Goal: Information Seeking & Learning: Learn about a topic

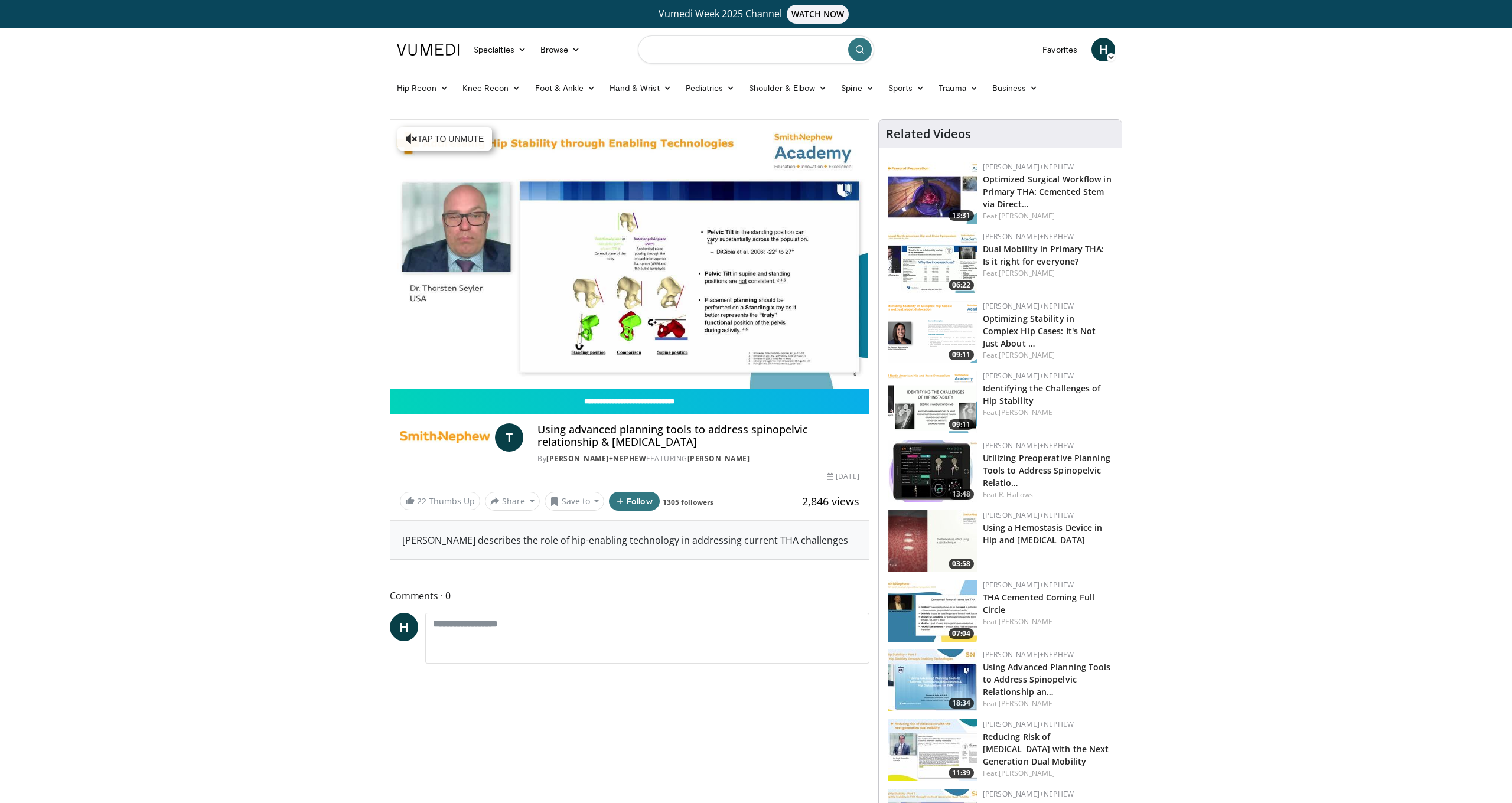
click at [732, 56] on input "Search topics, interventions" at bounding box center [756, 50] width 236 height 28
type input "**********"
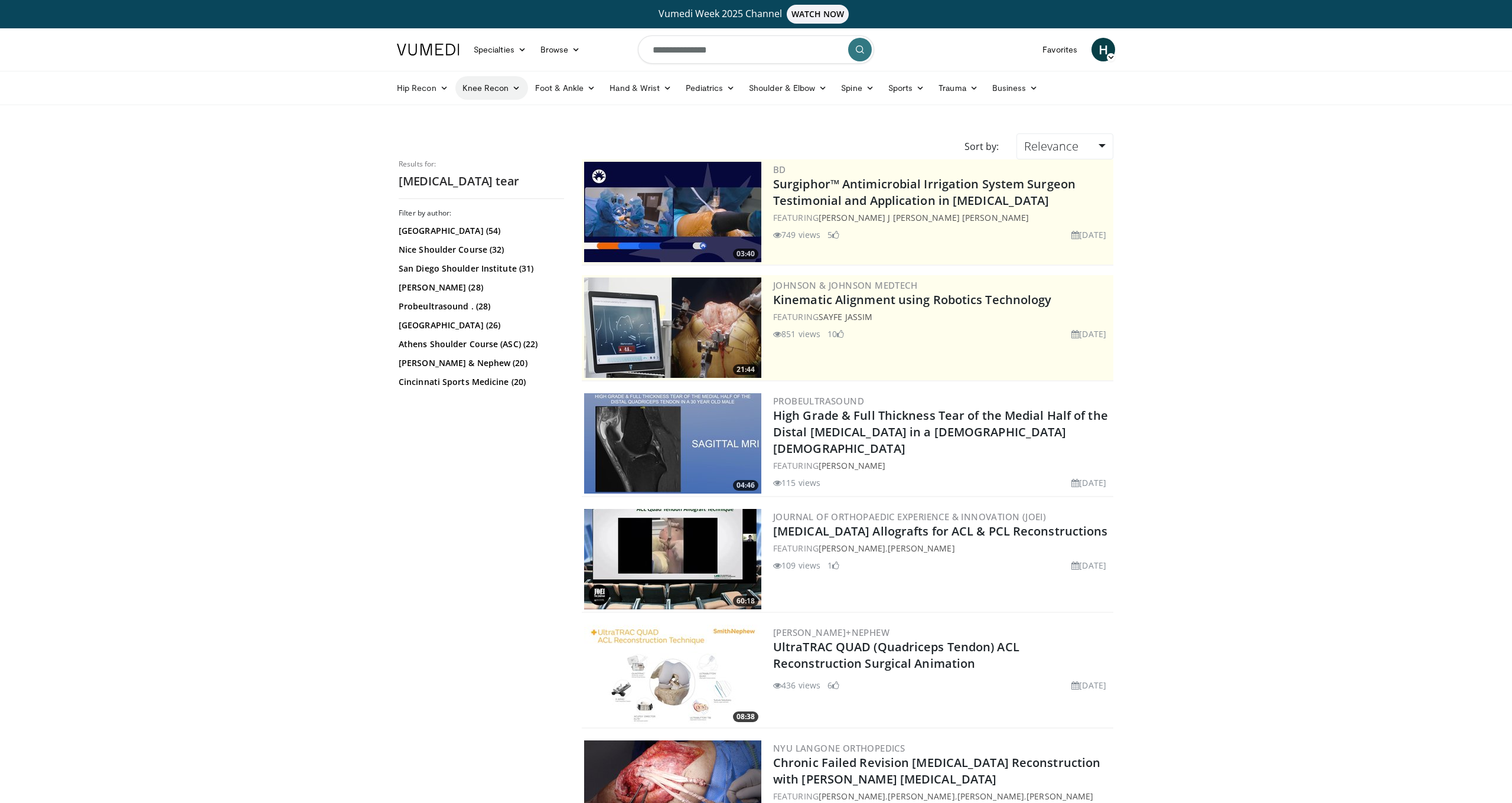
click at [515, 88] on icon at bounding box center [516, 87] width 8 height 8
click at [923, 87] on icon at bounding box center [920, 87] width 8 height 8
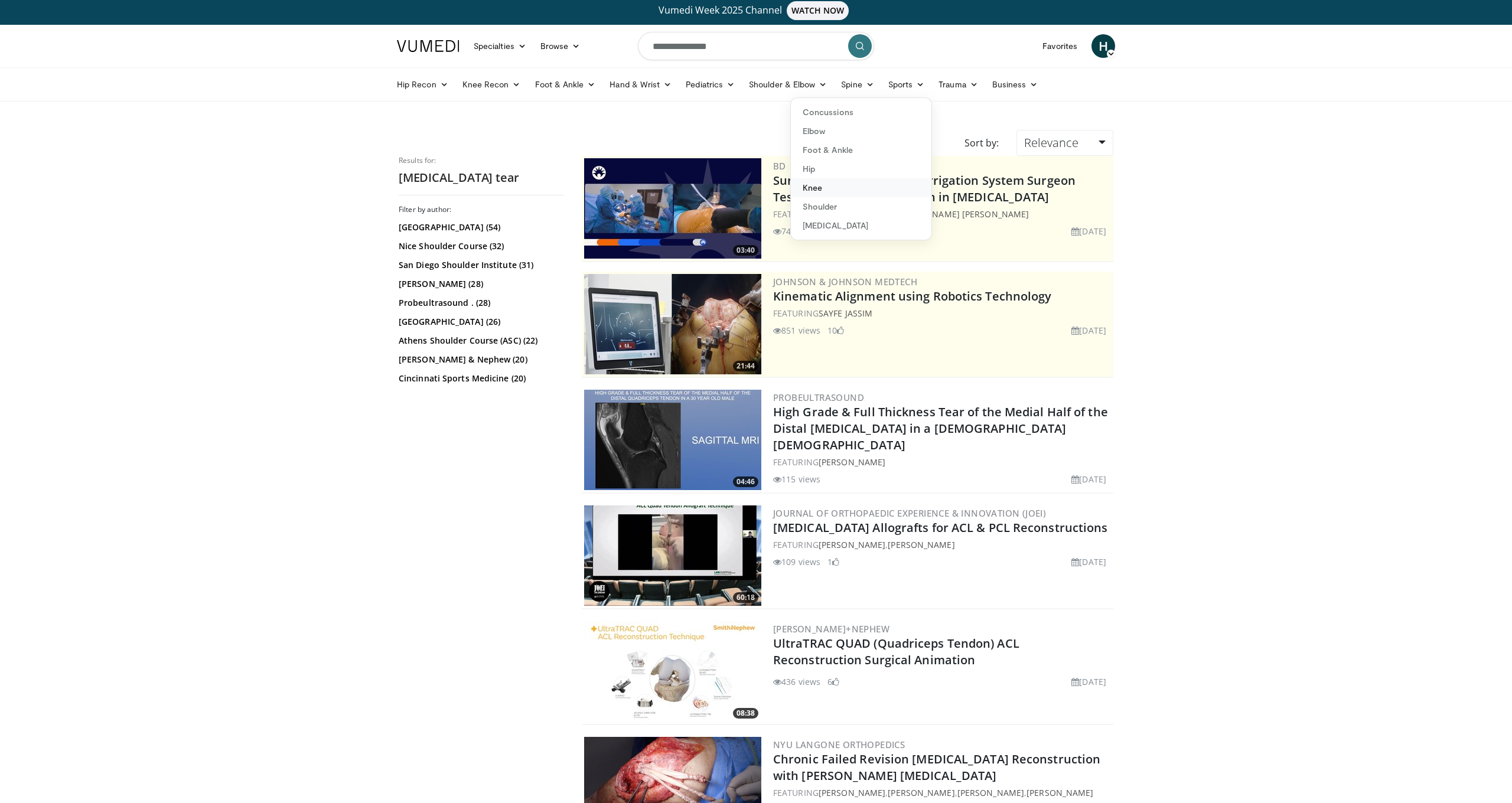
scroll to position [7, 1]
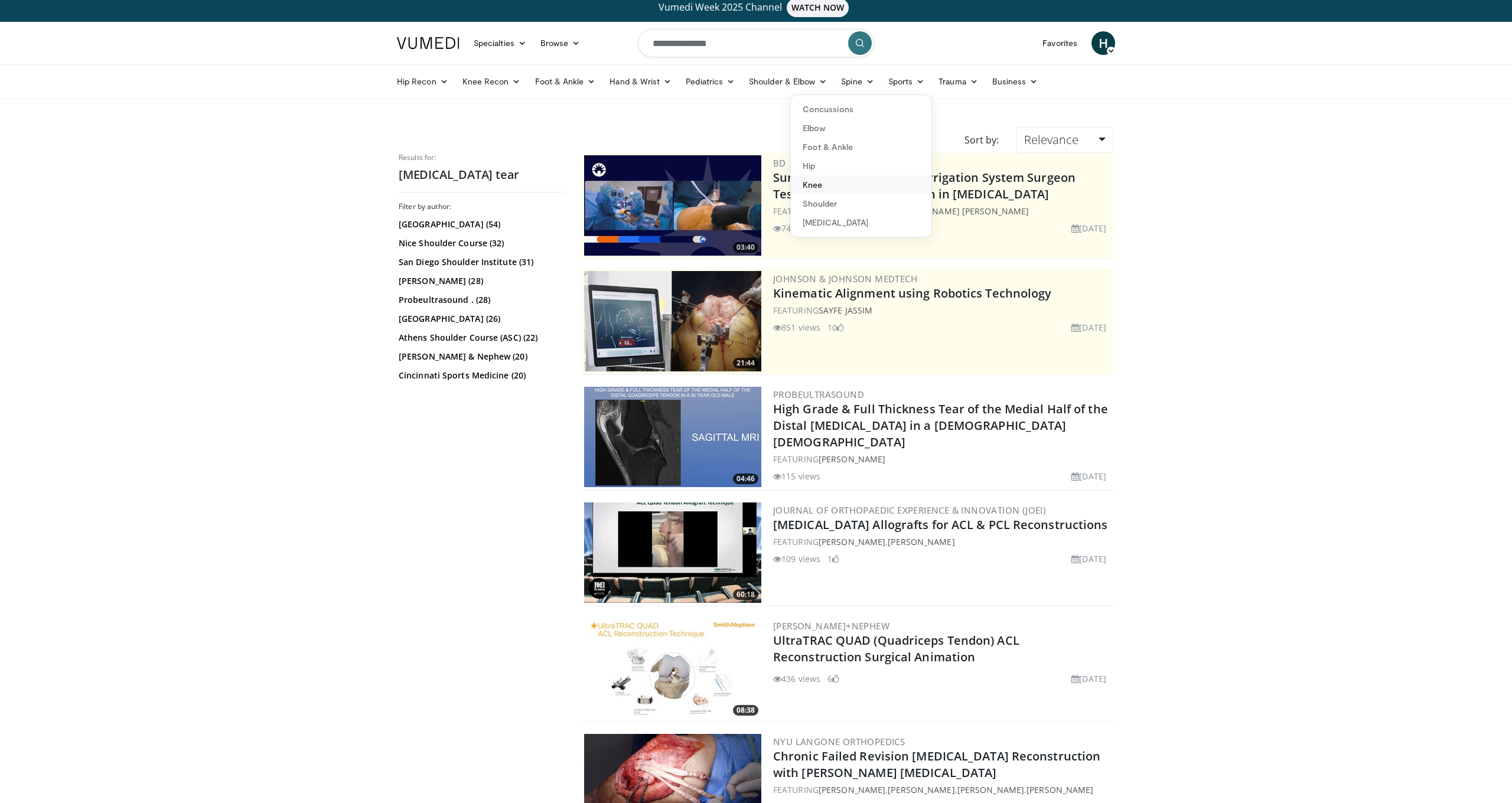
click at [850, 192] on link "Knee" at bounding box center [861, 185] width 140 height 19
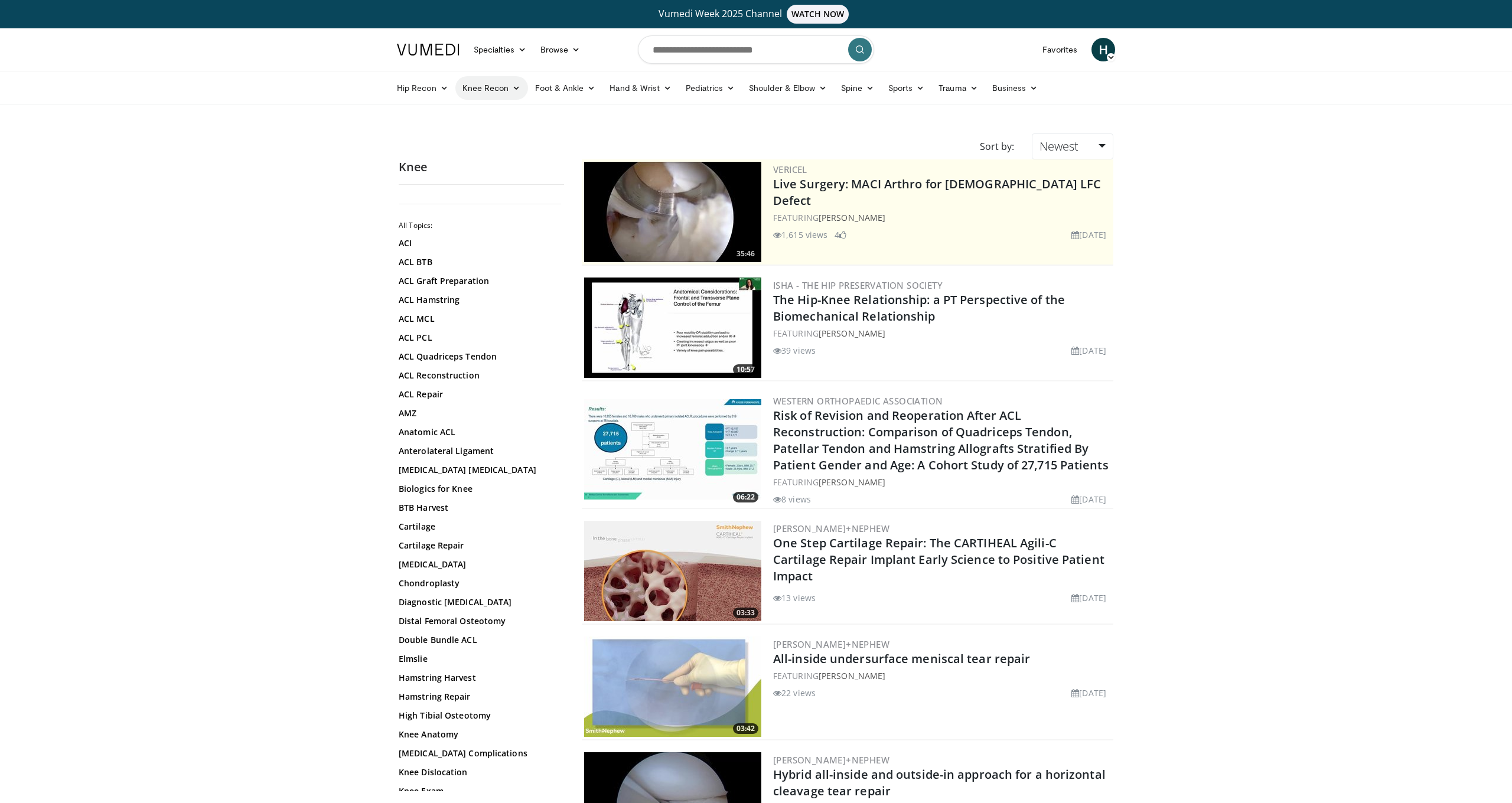
click at [497, 87] on link "Knee Recon" at bounding box center [492, 88] width 73 height 23
click at [521, 161] on link "Knee Preservation" at bounding box center [526, 153] width 140 height 19
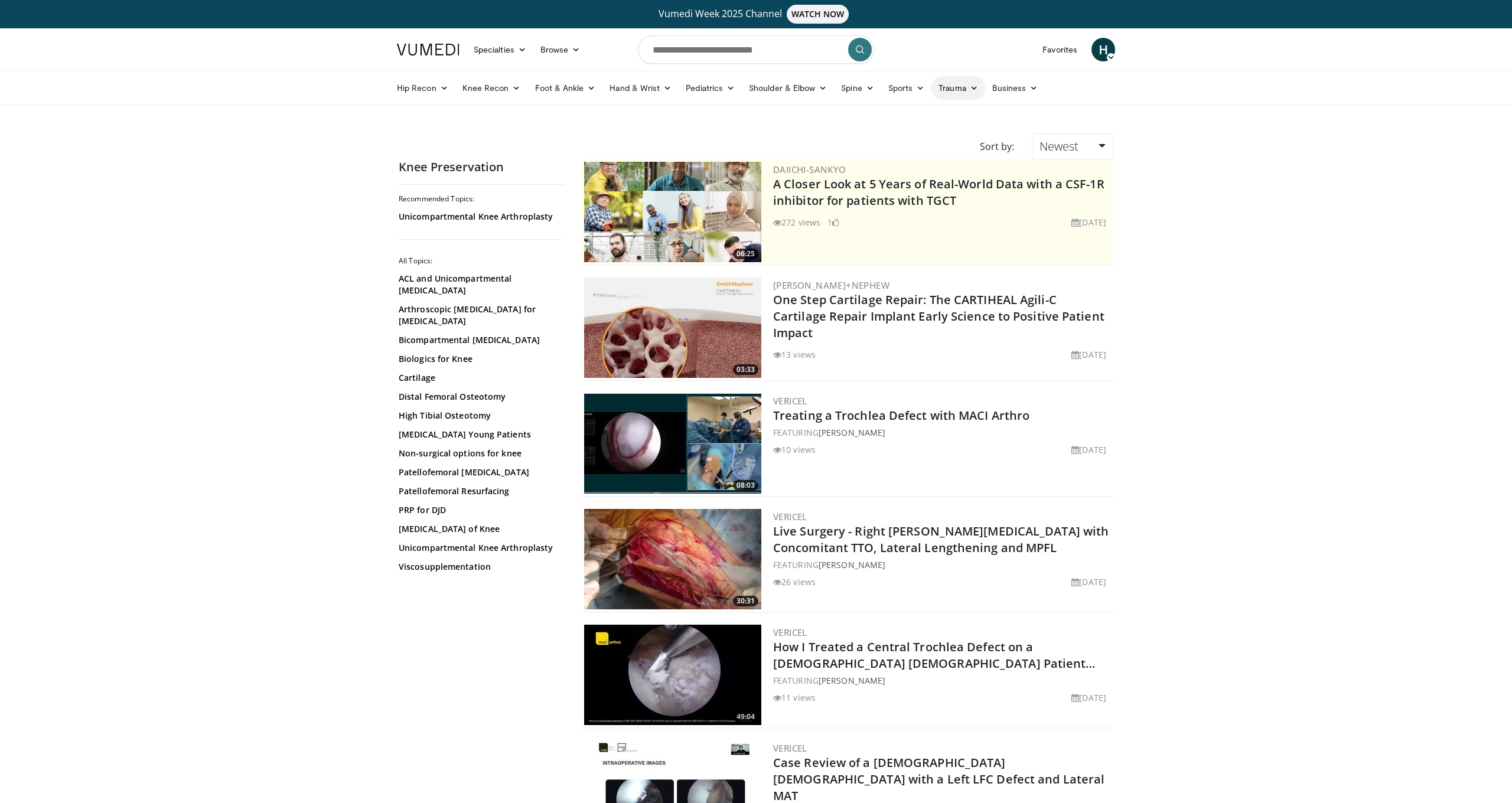
click at [977, 89] on icon at bounding box center [973, 87] width 8 height 8
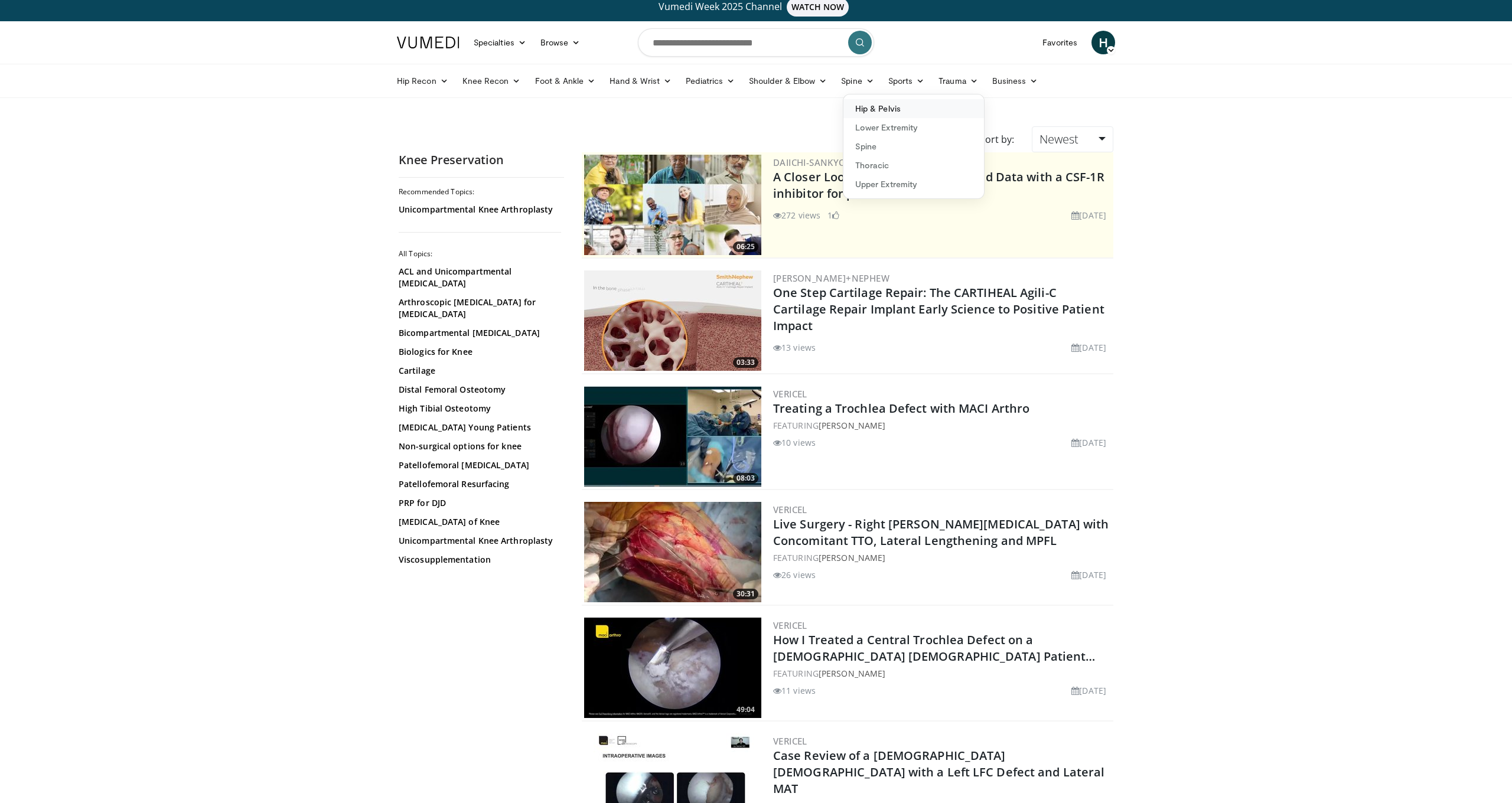
scroll to position [8, 1]
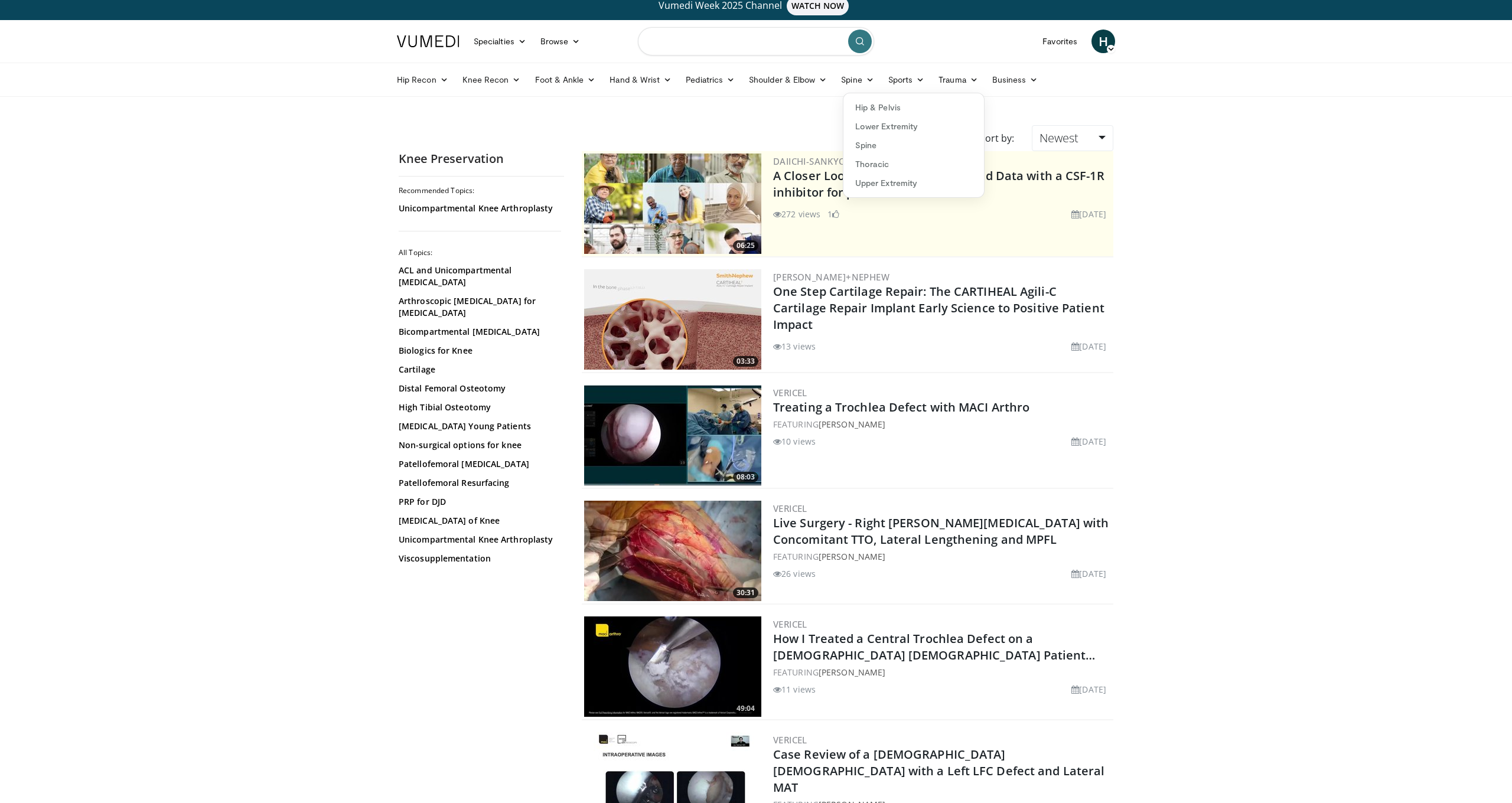
click at [701, 44] on input "Search topics, interventions" at bounding box center [756, 41] width 236 height 28
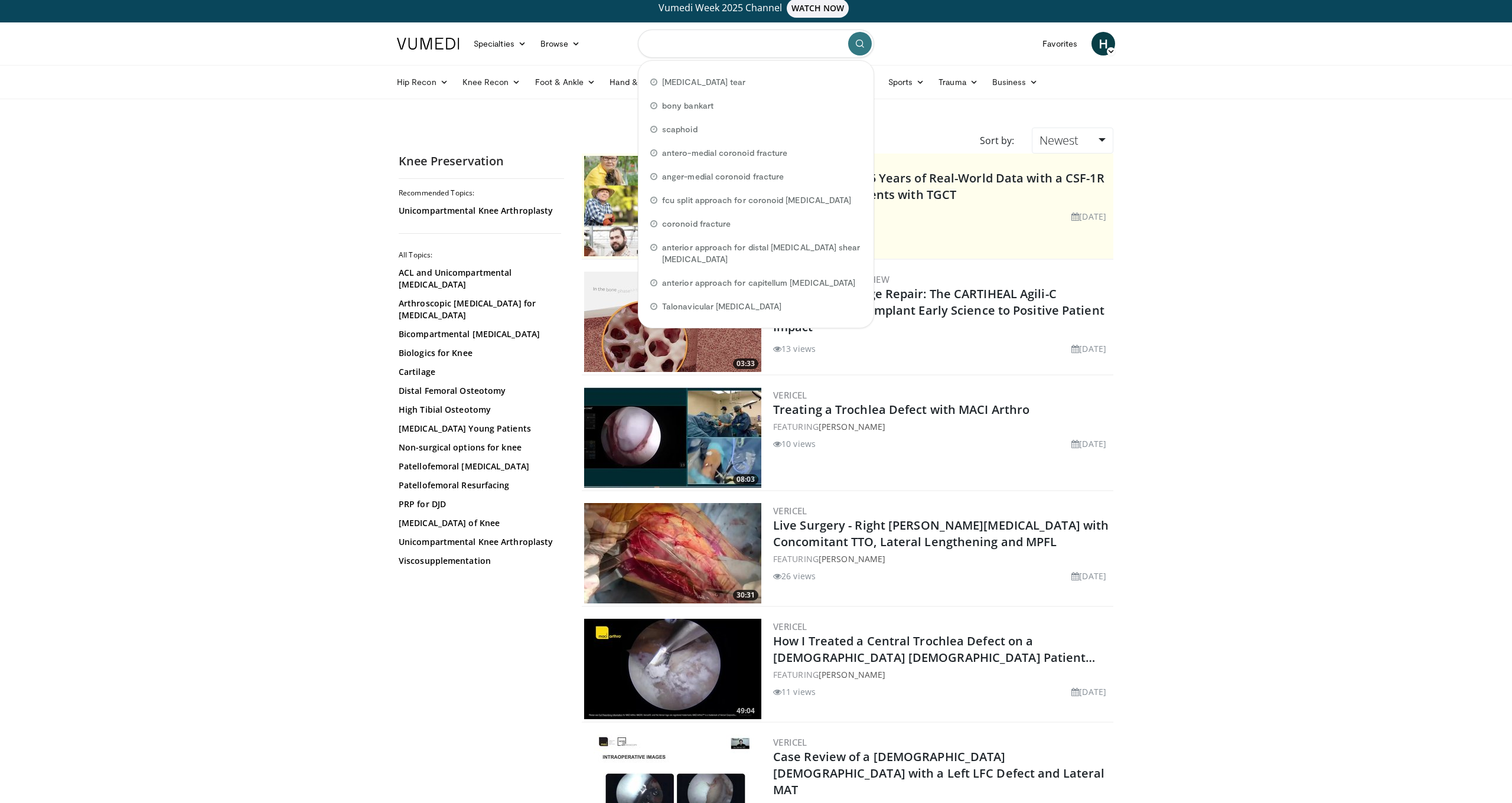
scroll to position [6, 0]
click at [696, 84] on span "[MEDICAL_DATA] tear" at bounding box center [703, 83] width 83 height 12
type input "**********"
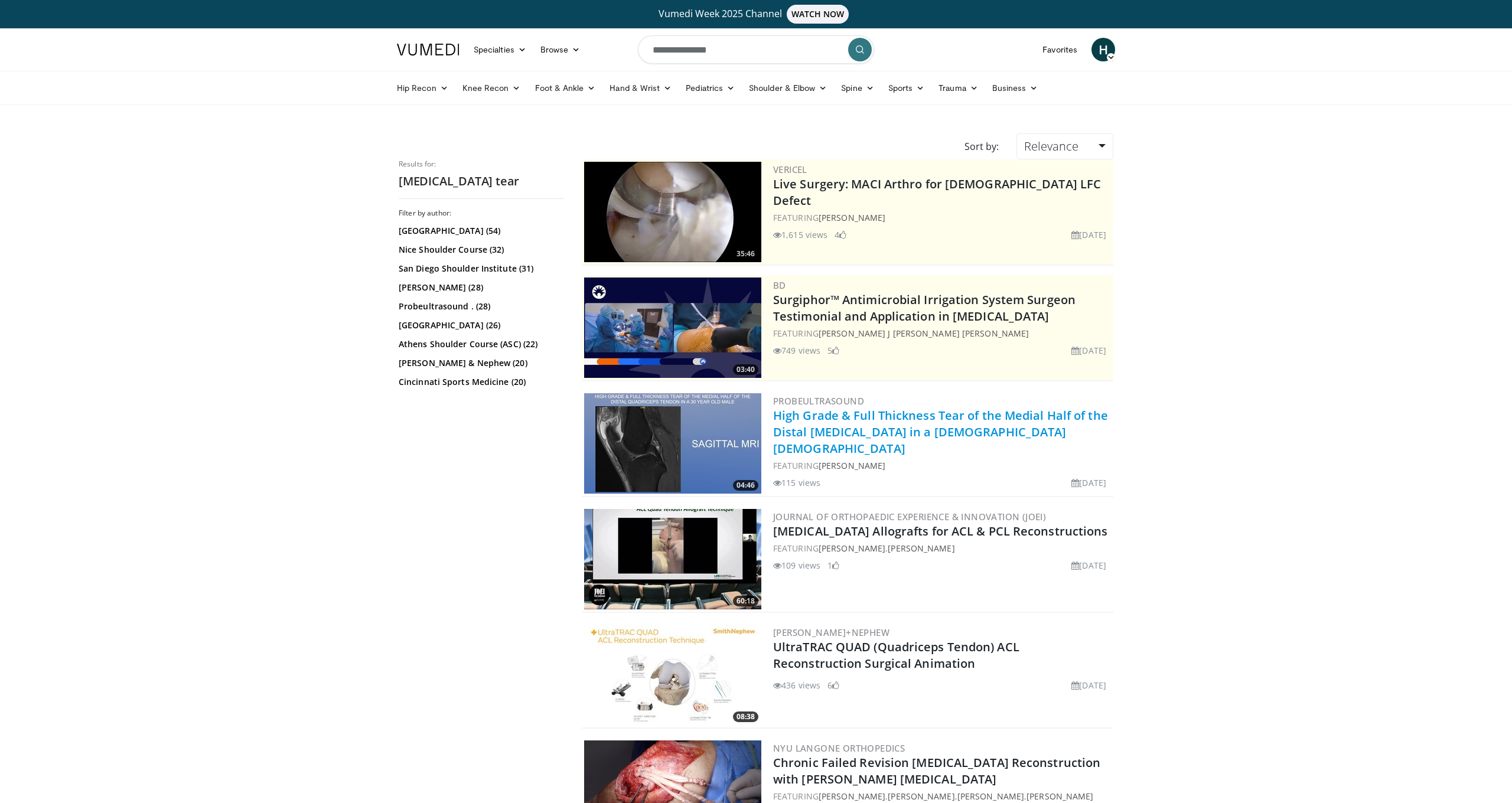
click at [883, 429] on link "High Grade & Full Thickness Tear of the Medial Half of the Distal [MEDICAL_DATA…" at bounding box center [941, 432] width 335 height 49
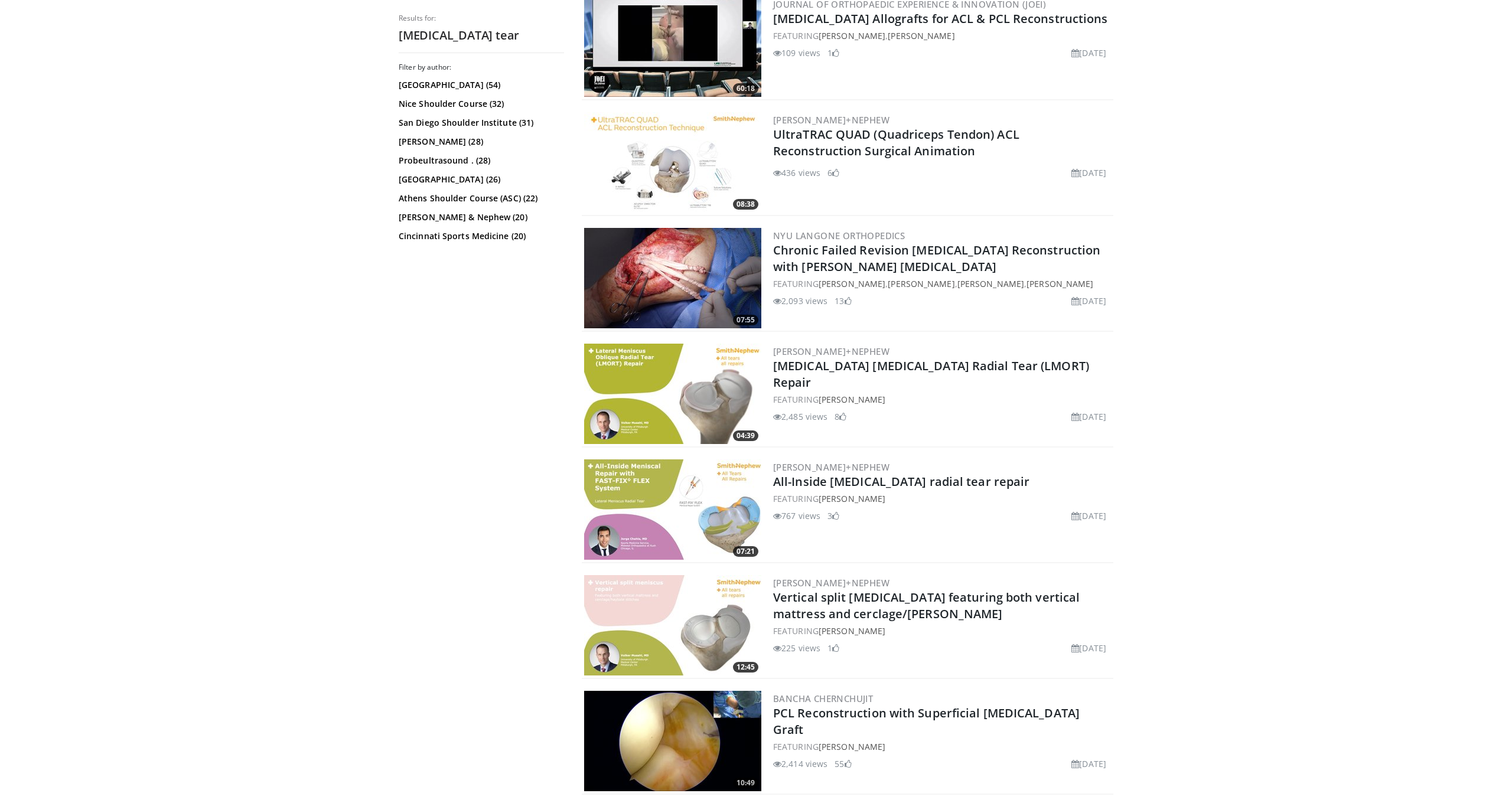
scroll to position [514, 0]
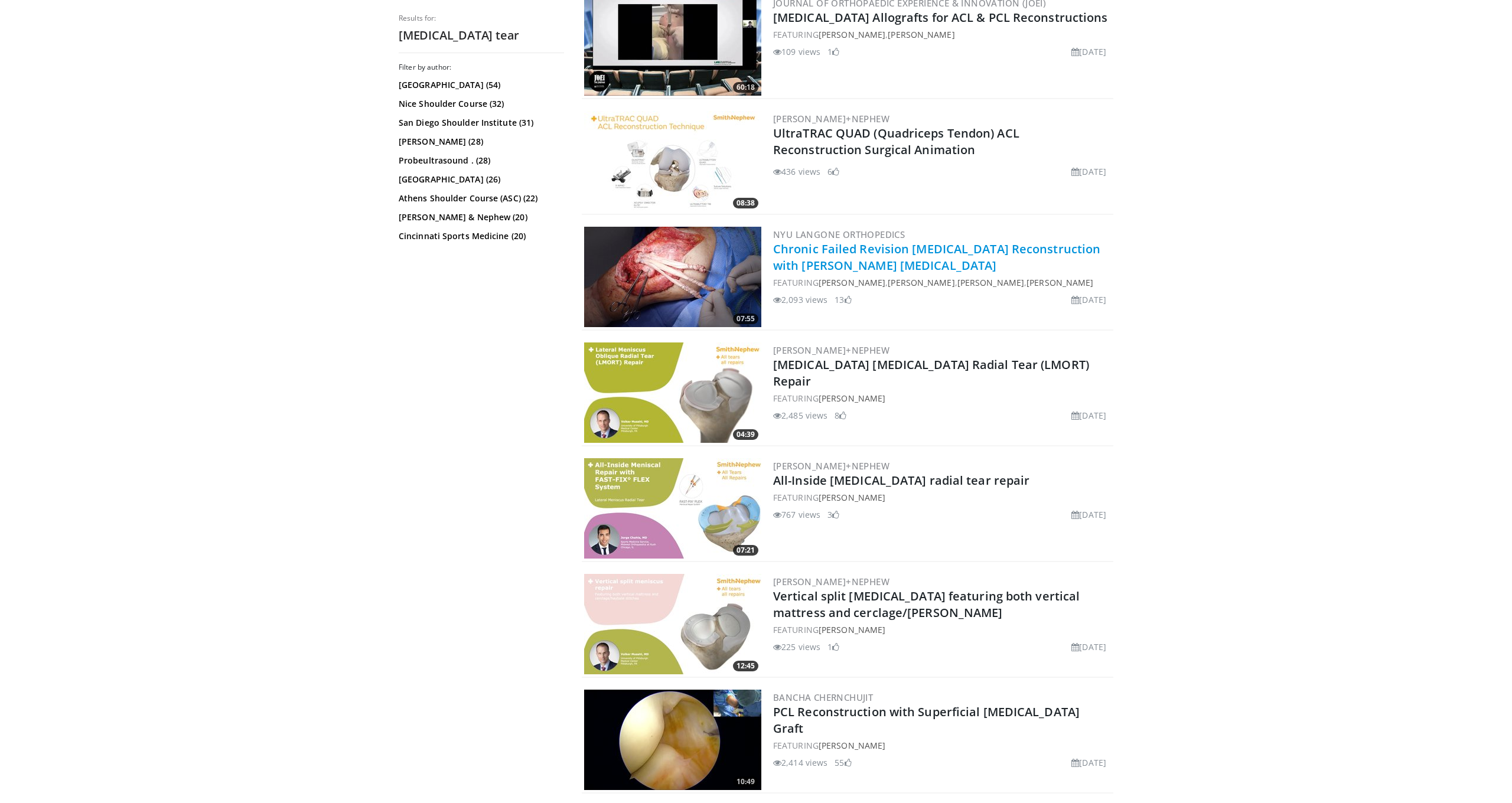
click at [875, 263] on link "Chronic Failed Revision Quadriceps Tendon Reconstruction with Achilles Allograft" at bounding box center [936, 257] width 327 height 33
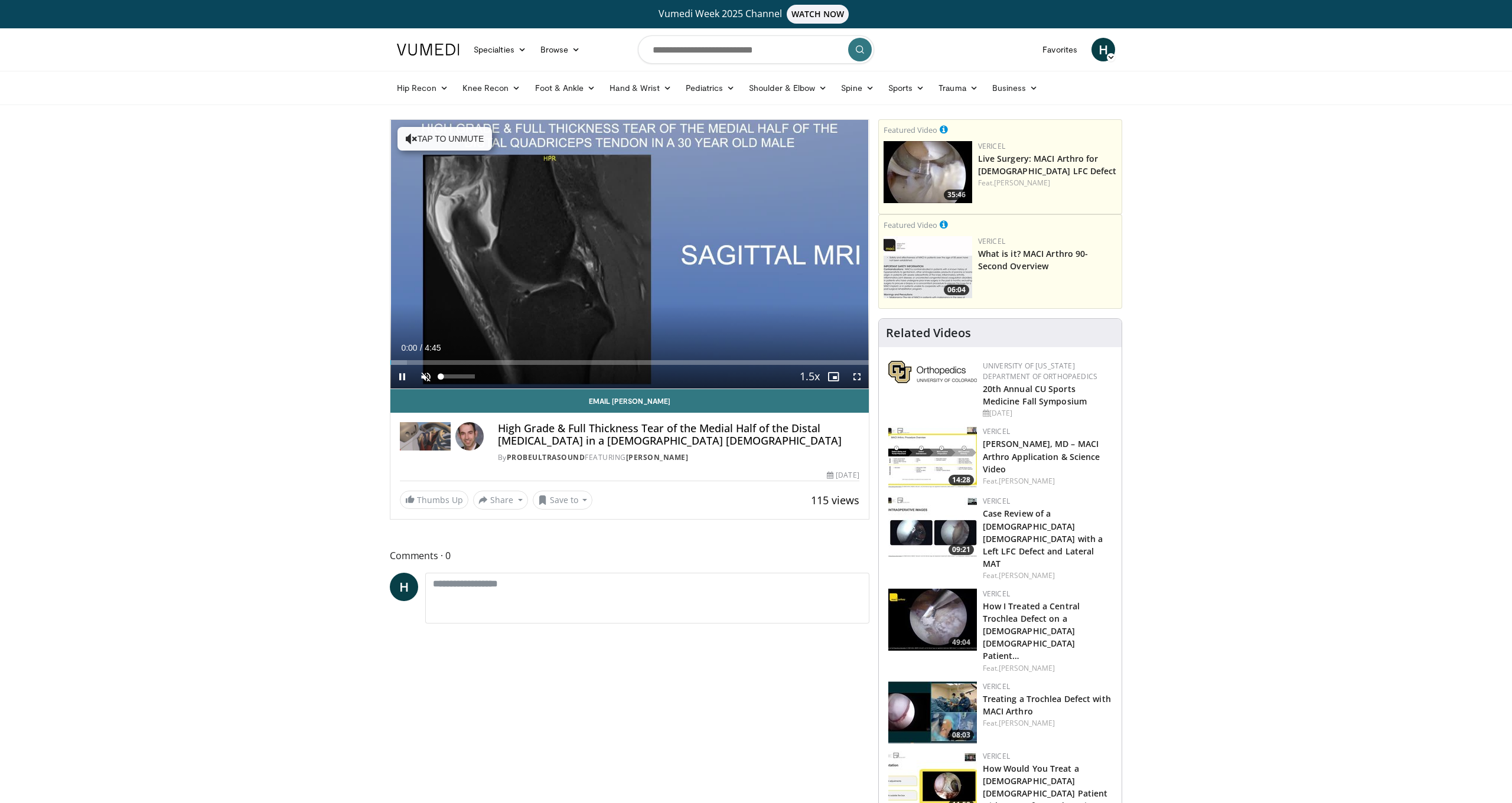
click at [427, 381] on span "Video Player" at bounding box center [425, 377] width 23 height 23
click at [558, 362] on div "Progress Bar" at bounding box center [559, 363] width 1 height 5
click at [752, 362] on video-js "**********" at bounding box center [629, 254] width 478 height 269
click at [803, 364] on div "Progress Bar" at bounding box center [803, 363] width 1 height 5
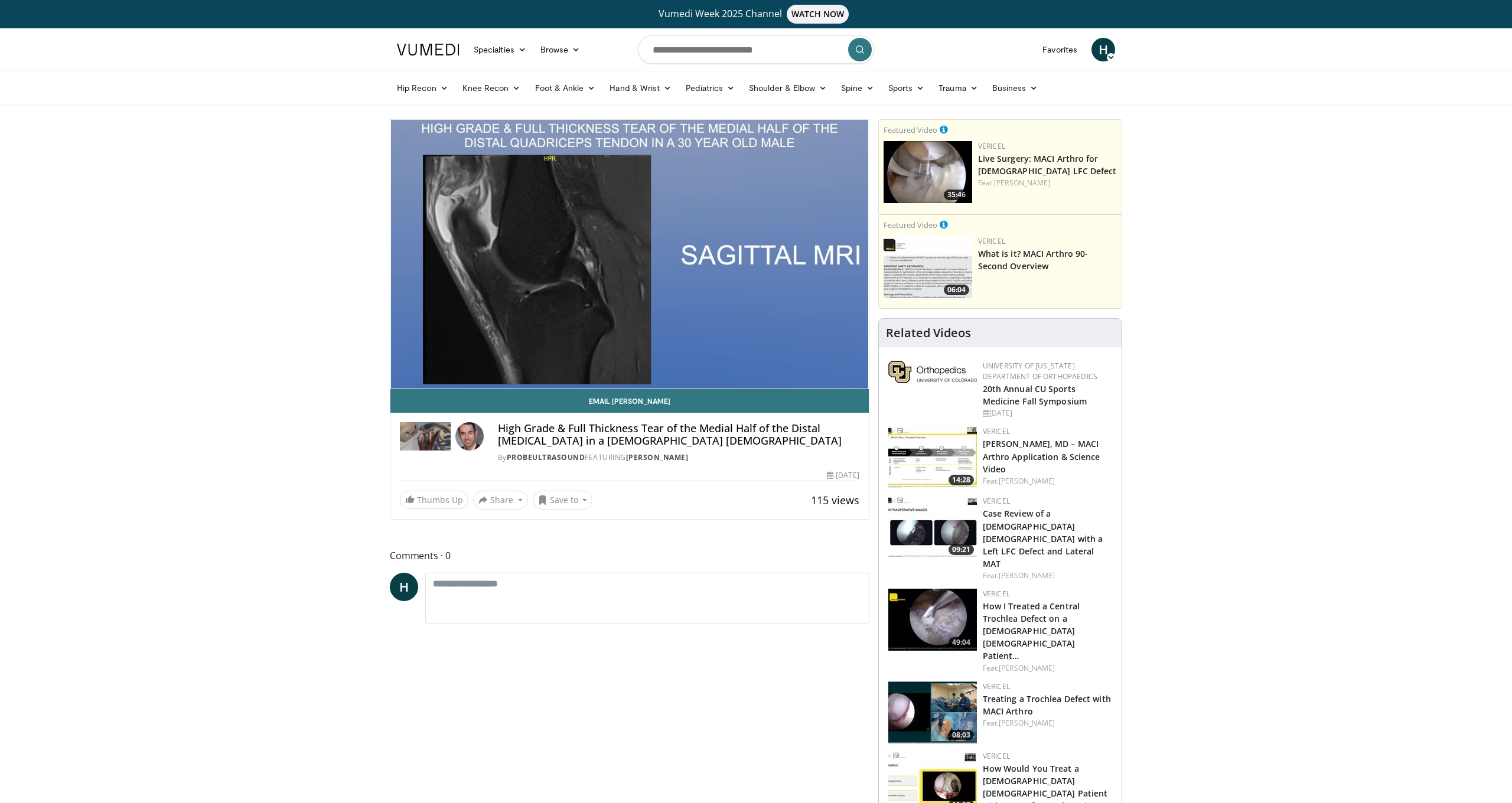
click at [831, 364] on video-js "**********" at bounding box center [629, 254] width 478 height 269
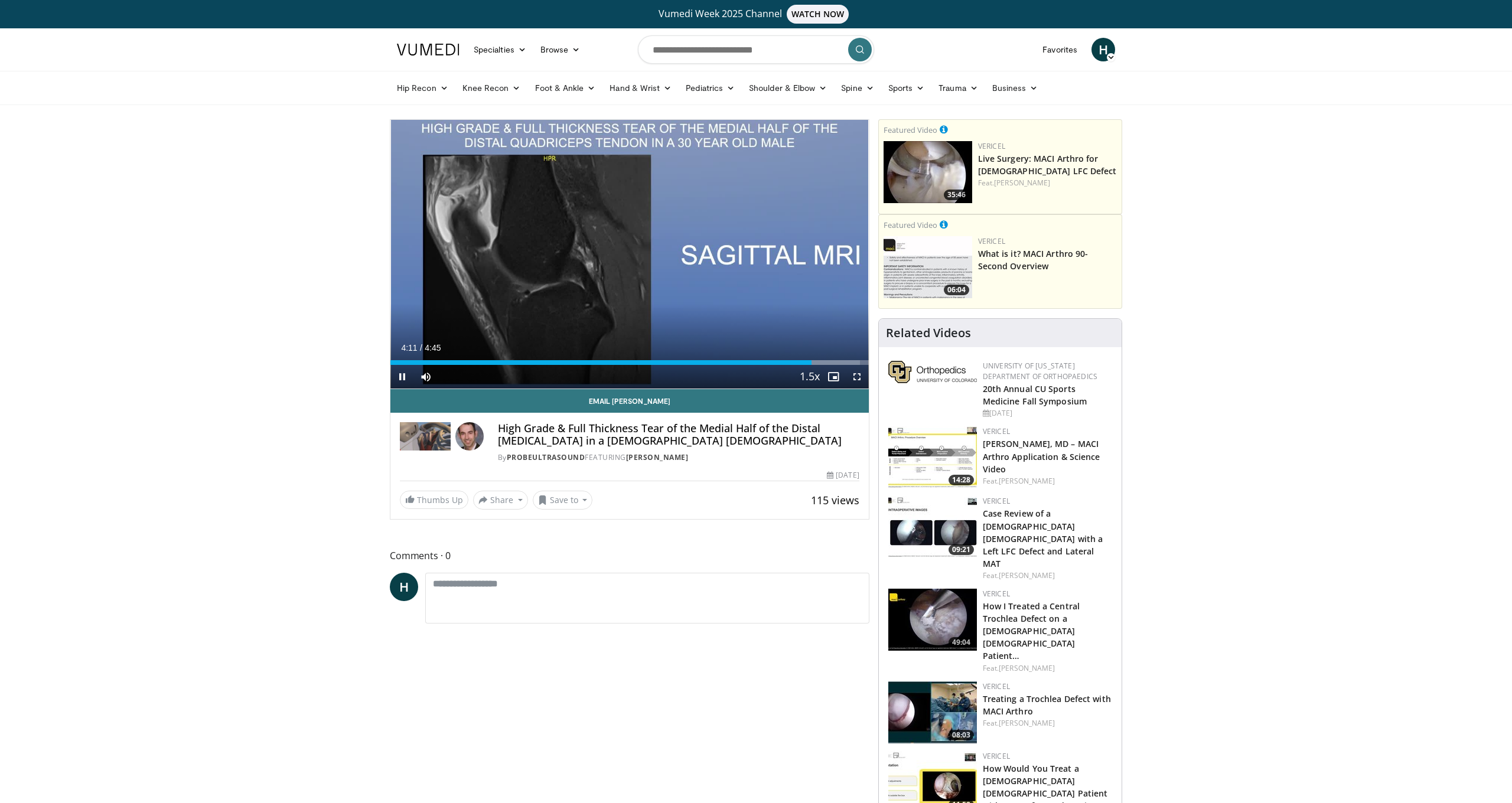
click at [850, 365] on span "Video Player" at bounding box center [857, 377] width 23 height 23
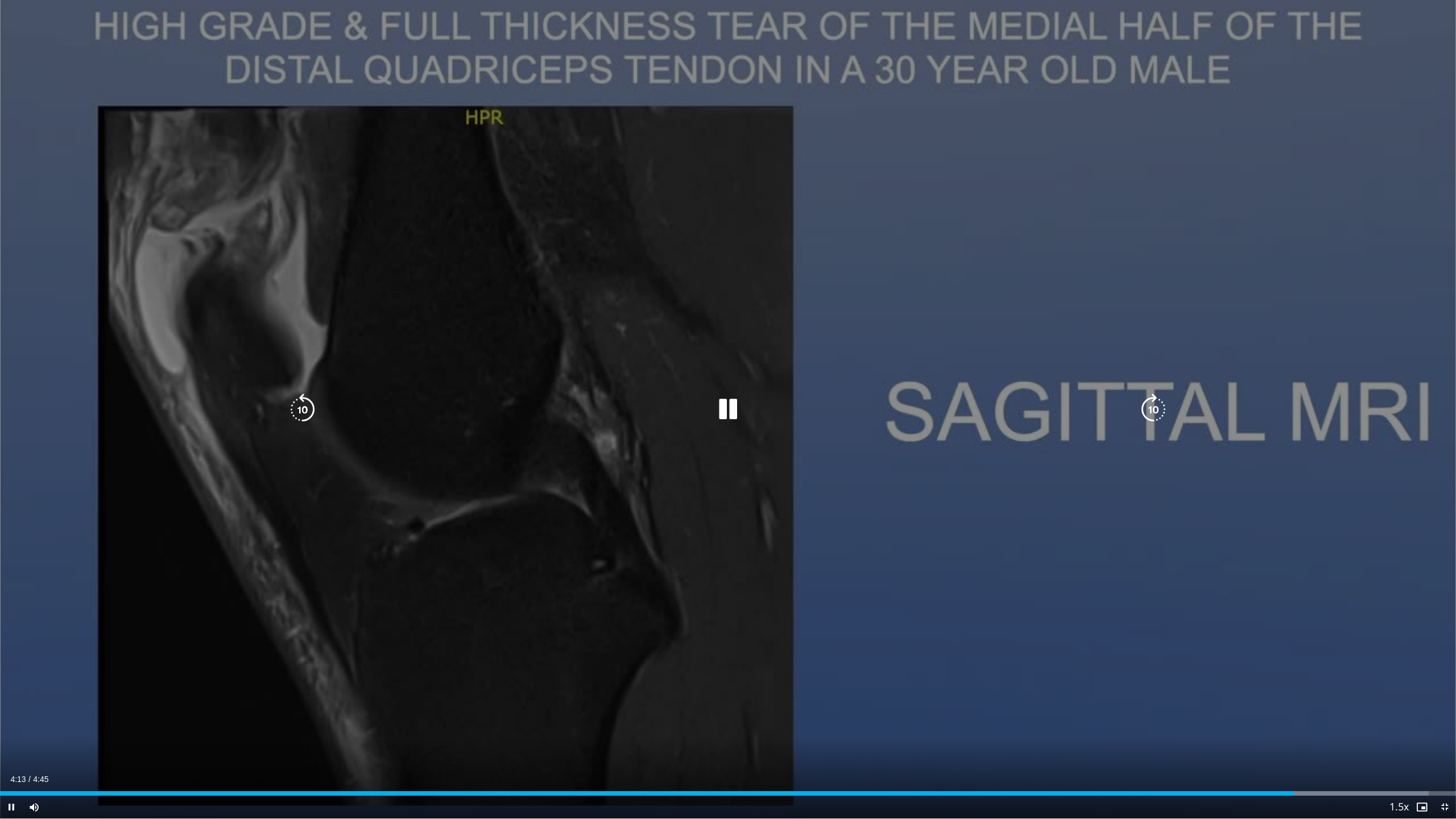
click at [578, 328] on div "10 seconds Tap to unmute" at bounding box center [728, 409] width 1456 height 818
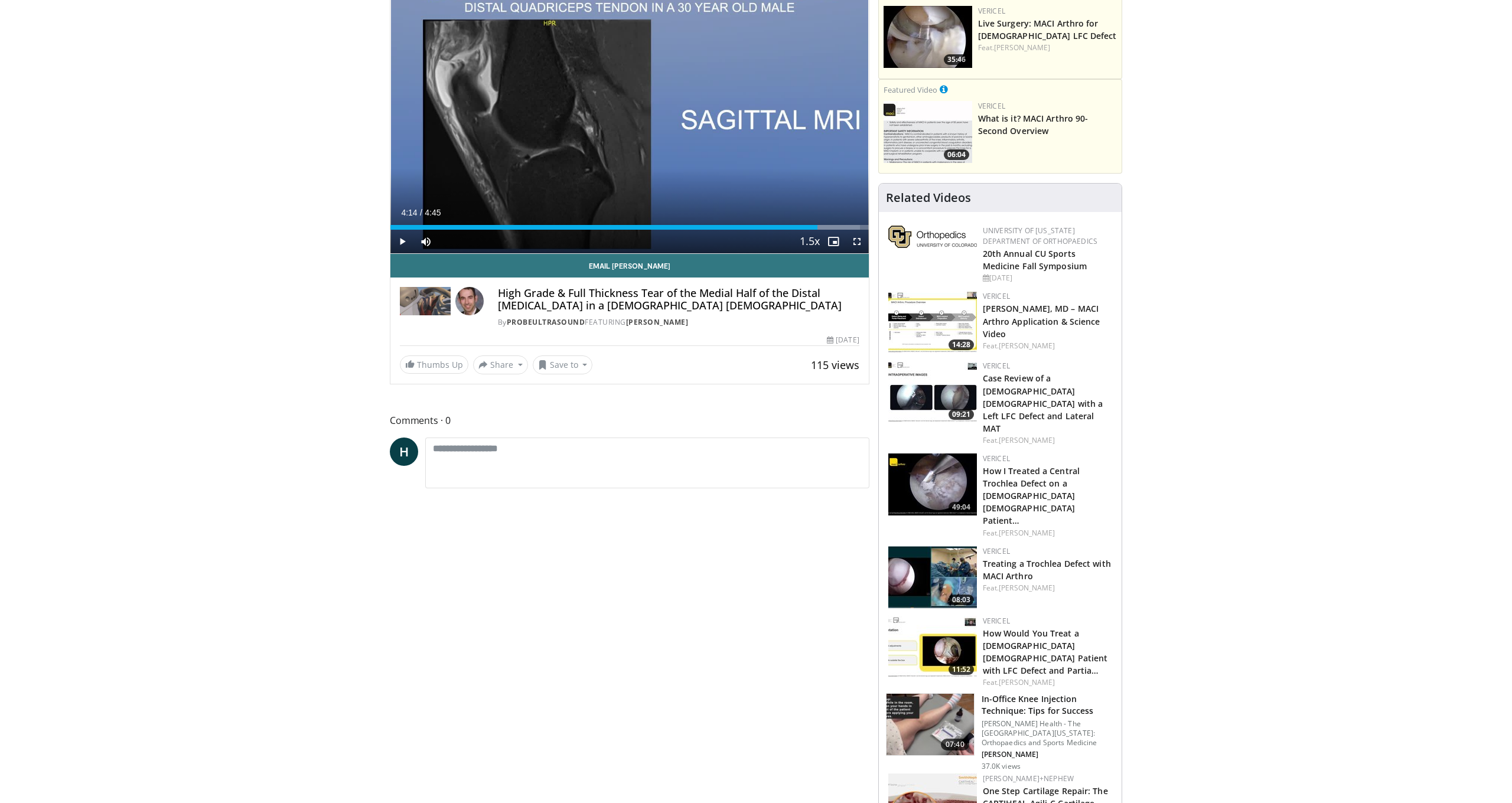
scroll to position [136, 0]
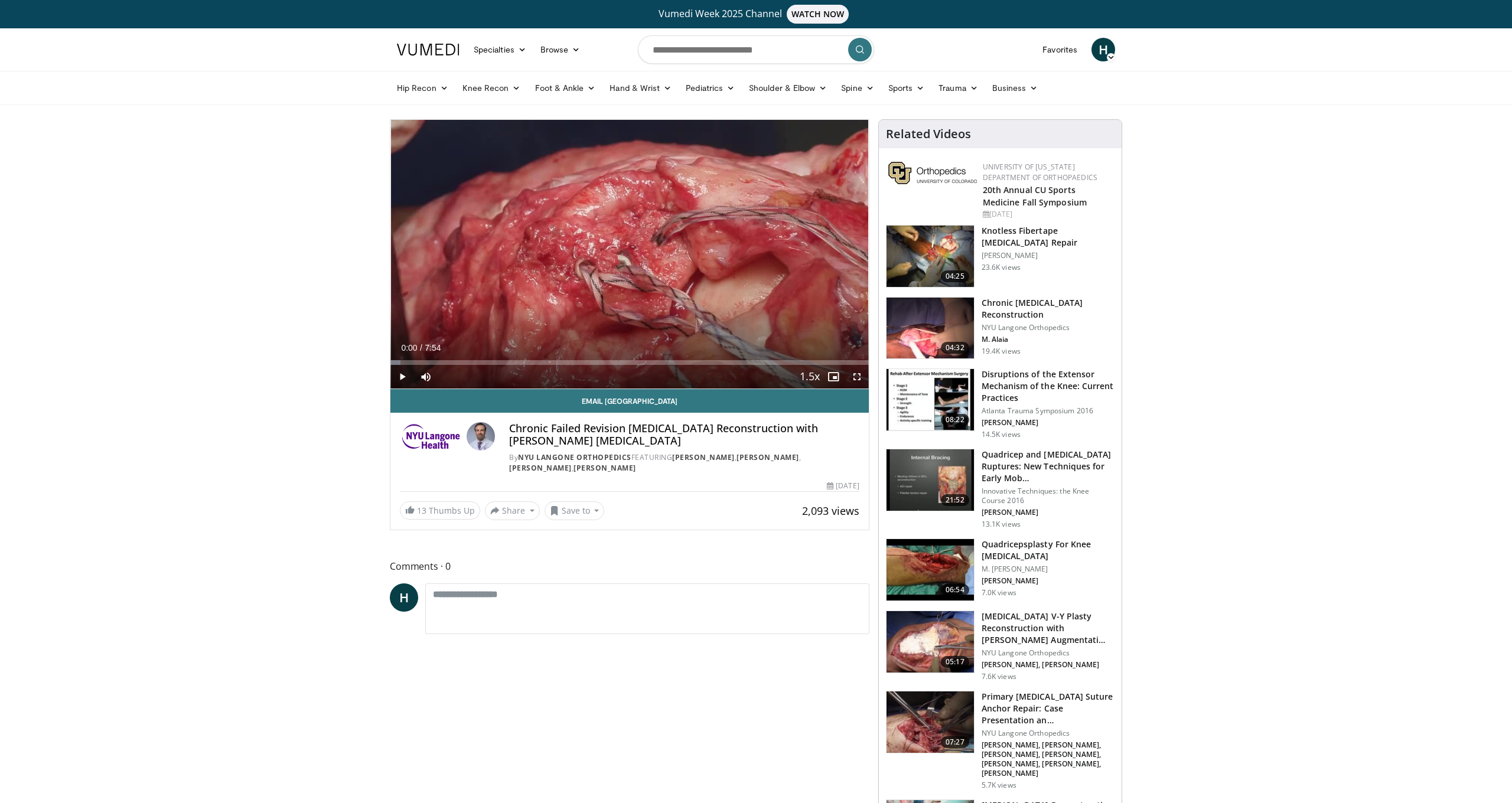
click at [407, 376] on span "Video Player" at bounding box center [402, 377] width 23 height 23
click at [858, 380] on span "Video Player" at bounding box center [857, 377] width 23 height 23
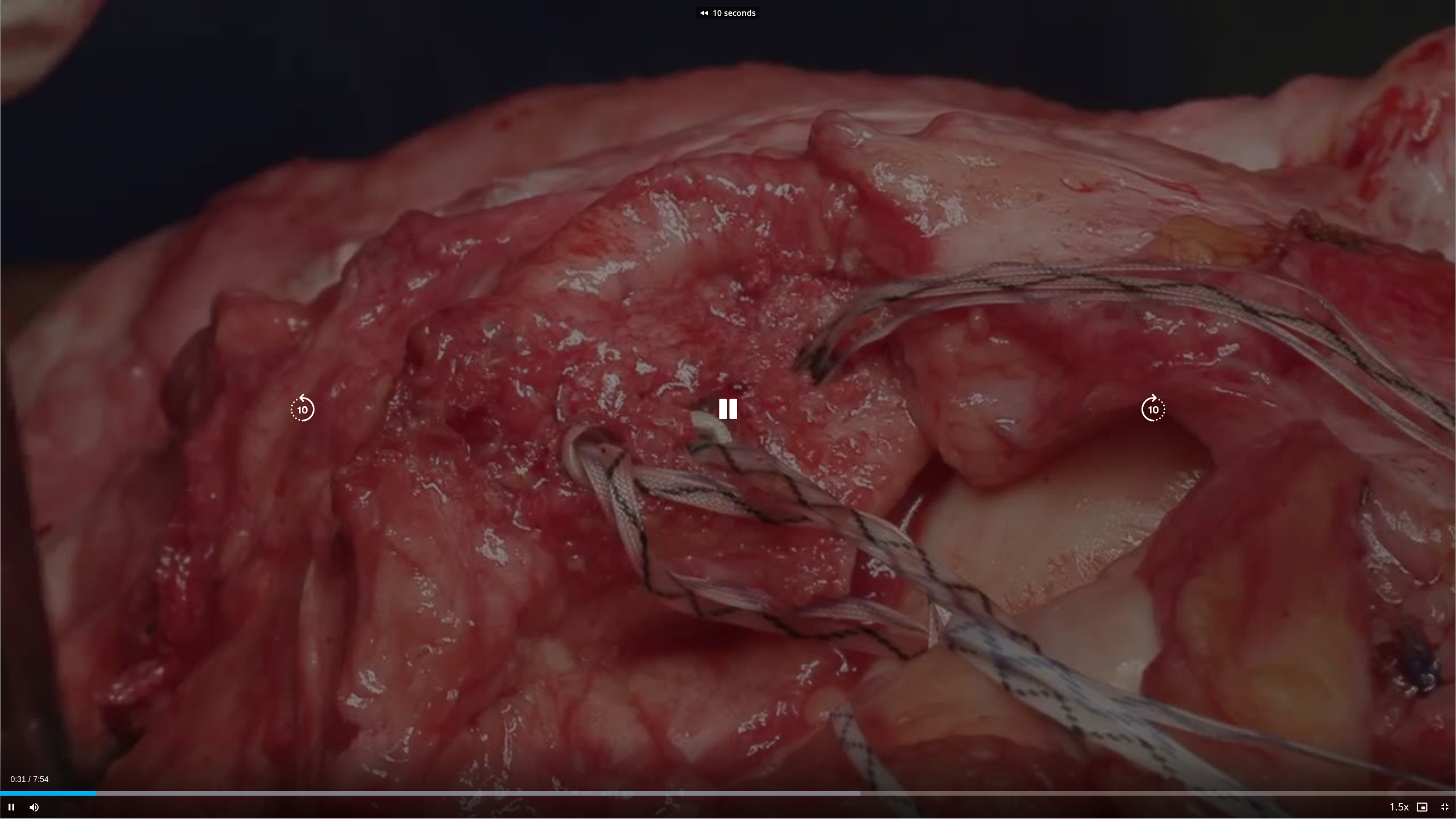
click at [731, 405] on icon "Video Player" at bounding box center [728, 410] width 32 height 32
click at [731, 409] on icon "Video Player" at bounding box center [728, 410] width 32 height 32
click at [786, 626] on div "10 seconds Tap to unmute" at bounding box center [728, 409] width 1456 height 818
click at [1151, 410] on icon "Video Player" at bounding box center [1153, 410] width 32 height 32
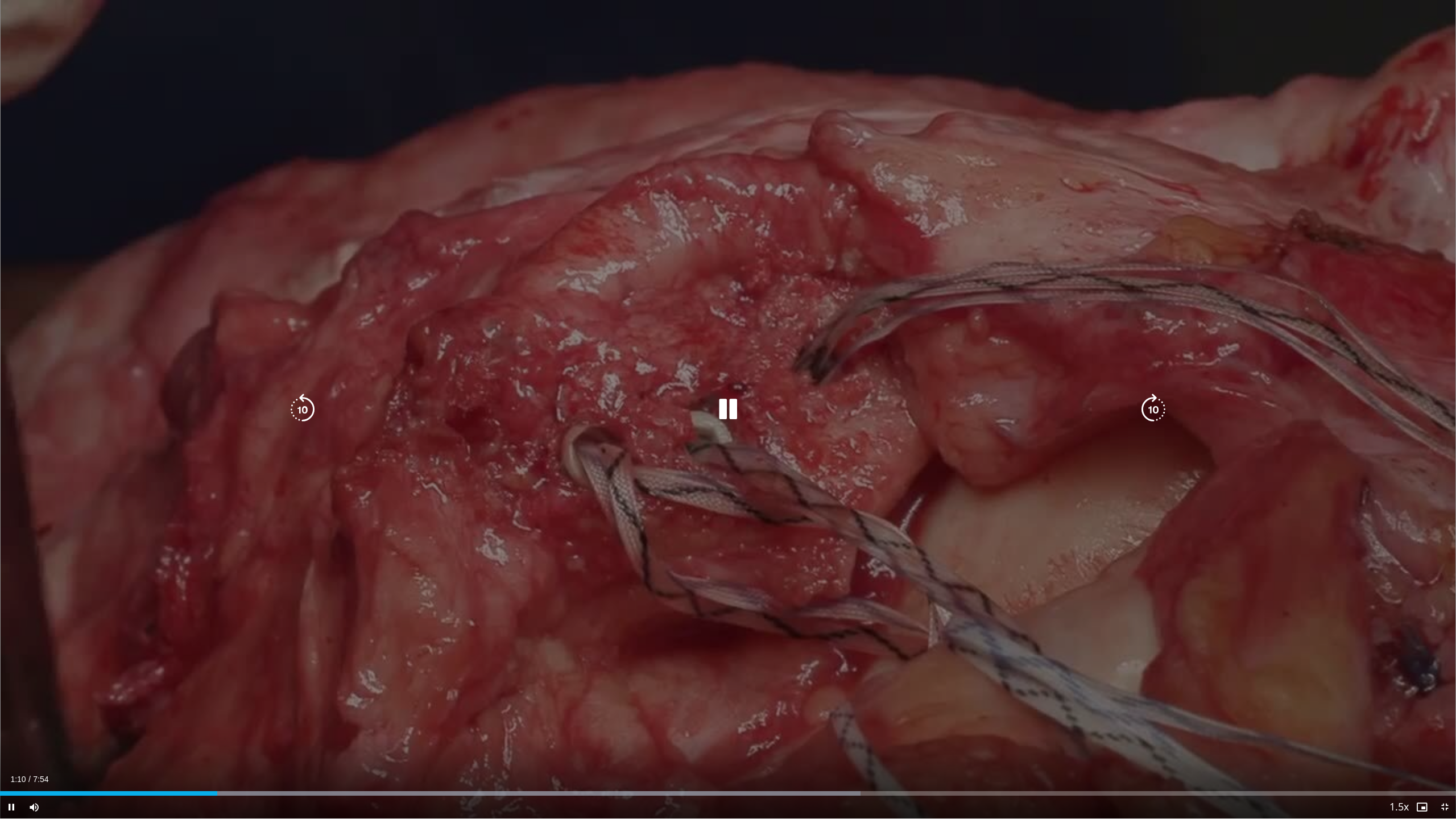
click at [1152, 409] on icon "Video Player" at bounding box center [1153, 410] width 32 height 32
click at [1155, 407] on icon "Video Player" at bounding box center [1153, 410] width 32 height 32
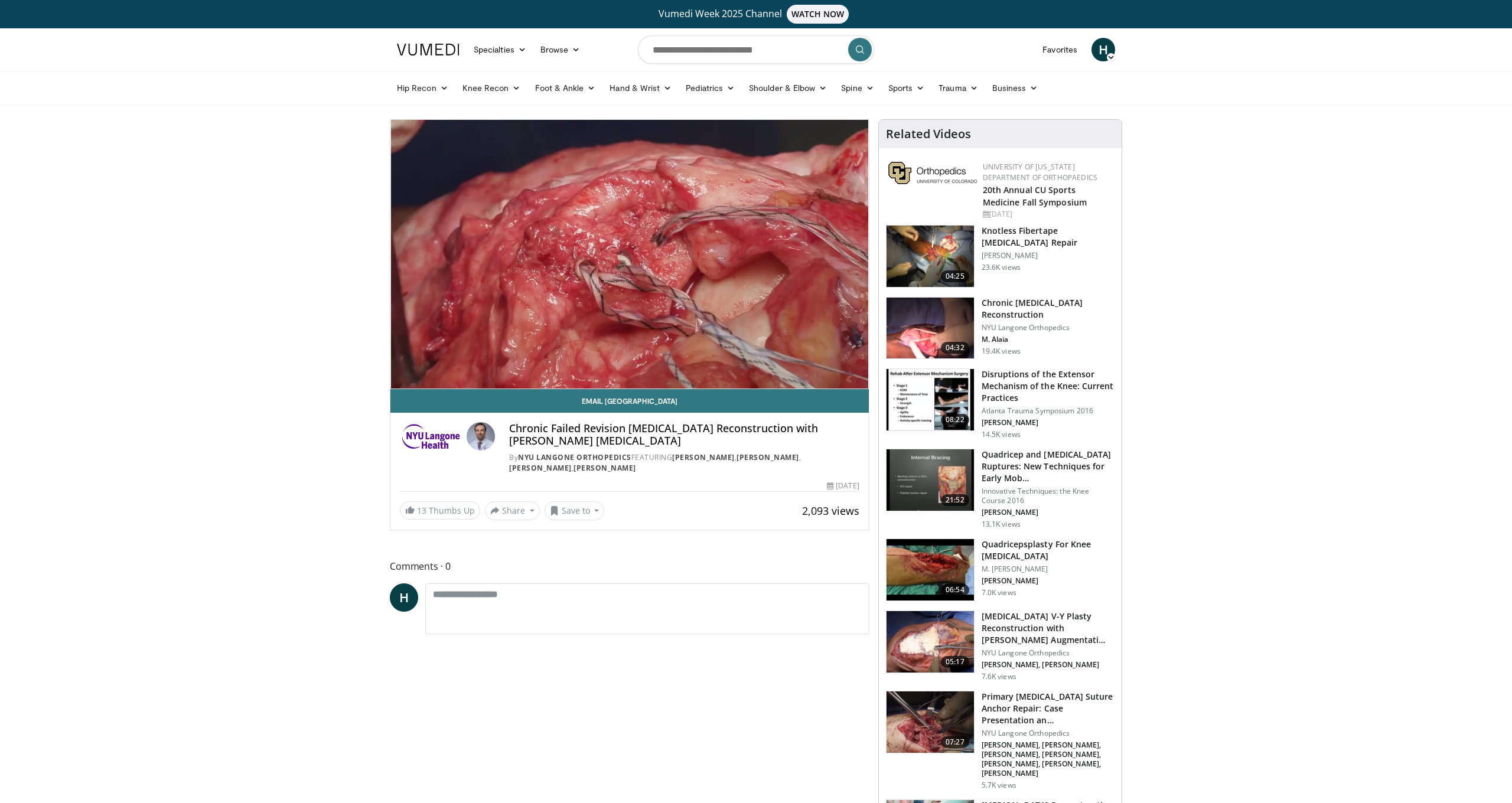
click at [1016, 244] on h3 "Knotless Fibertape [MEDICAL_DATA] Repair" at bounding box center [1048, 236] width 133 height 23
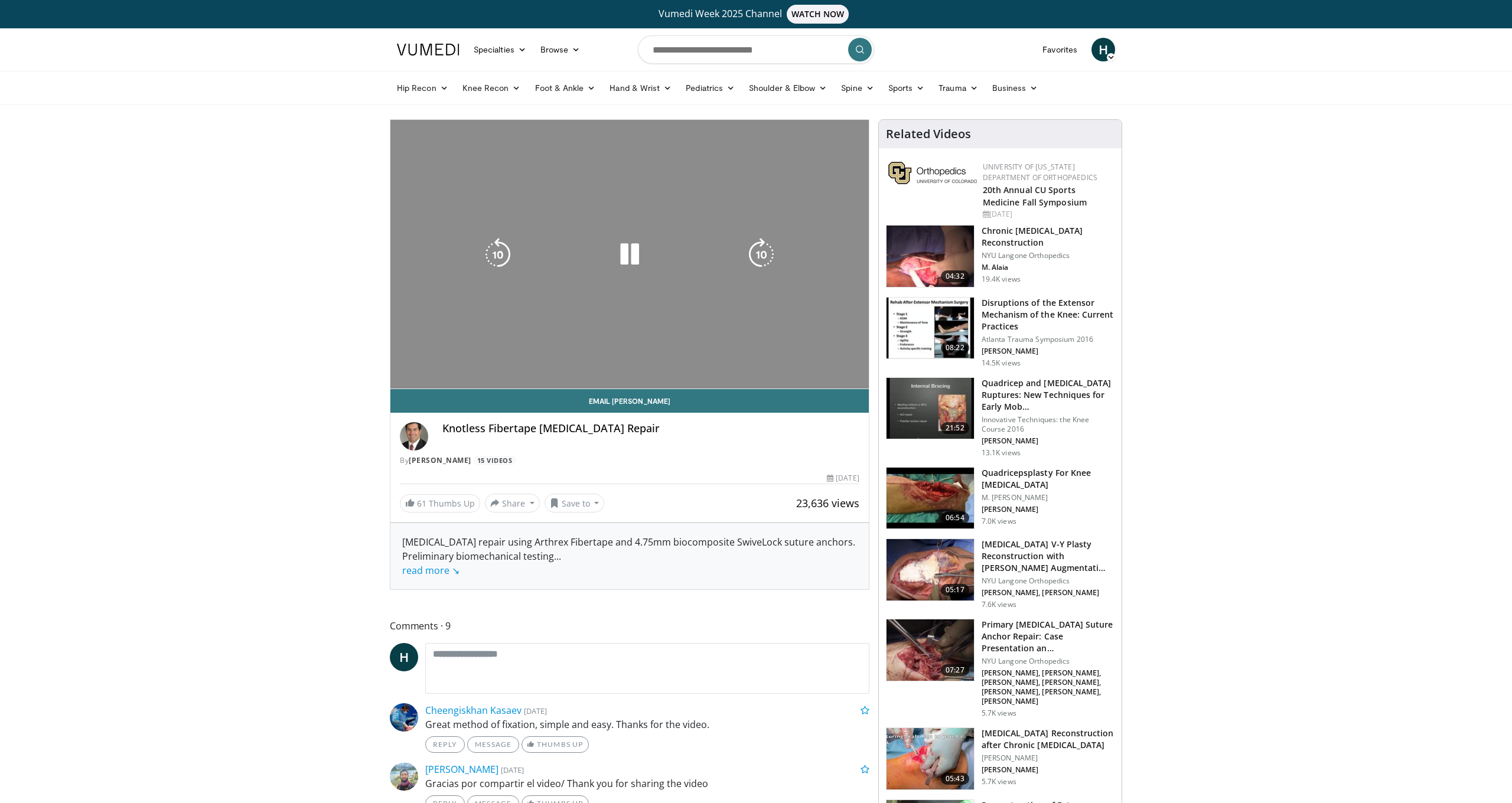
scroll to position [1, 0]
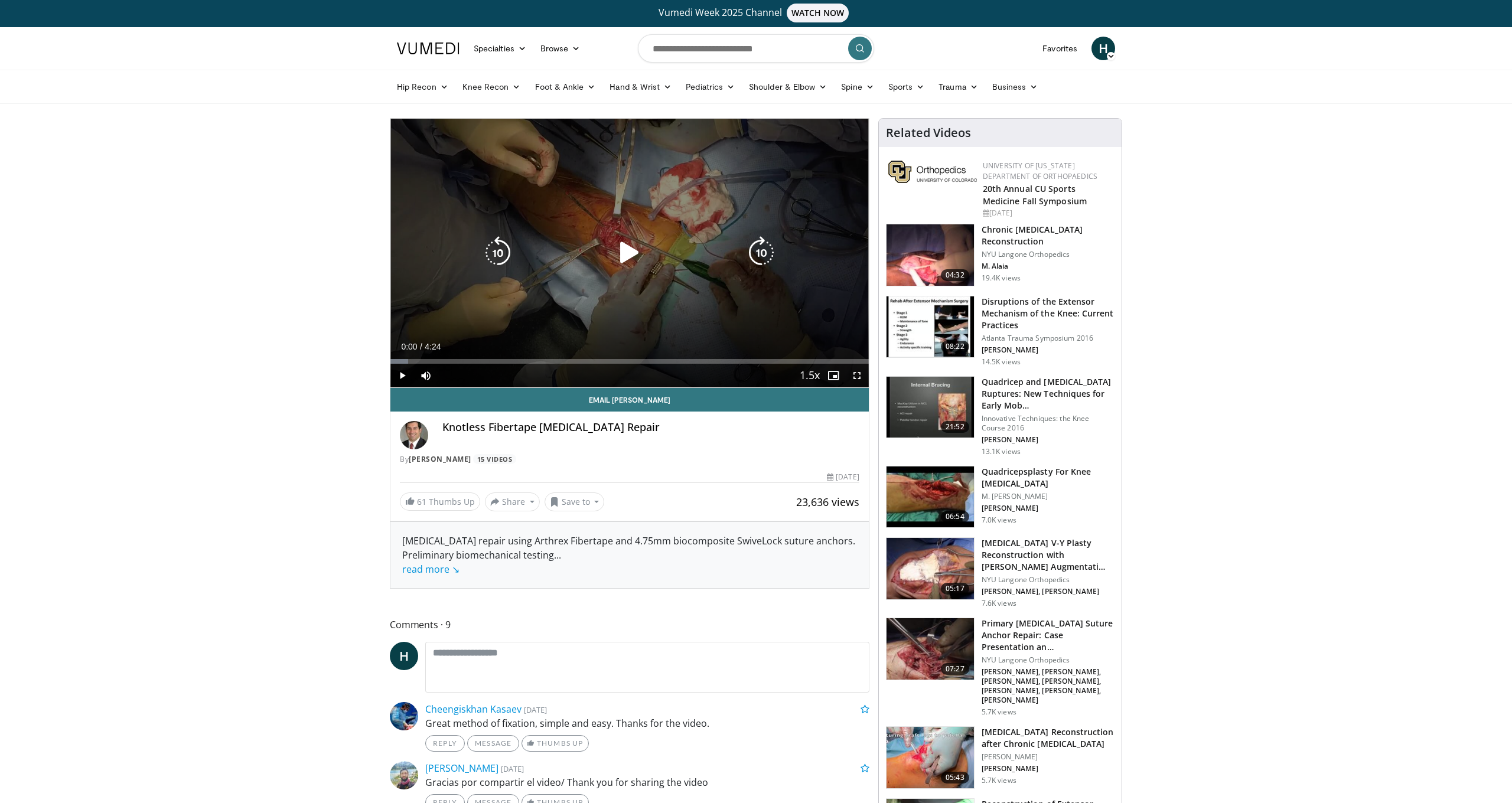
click at [630, 249] on icon "Video Player" at bounding box center [630, 253] width 33 height 33
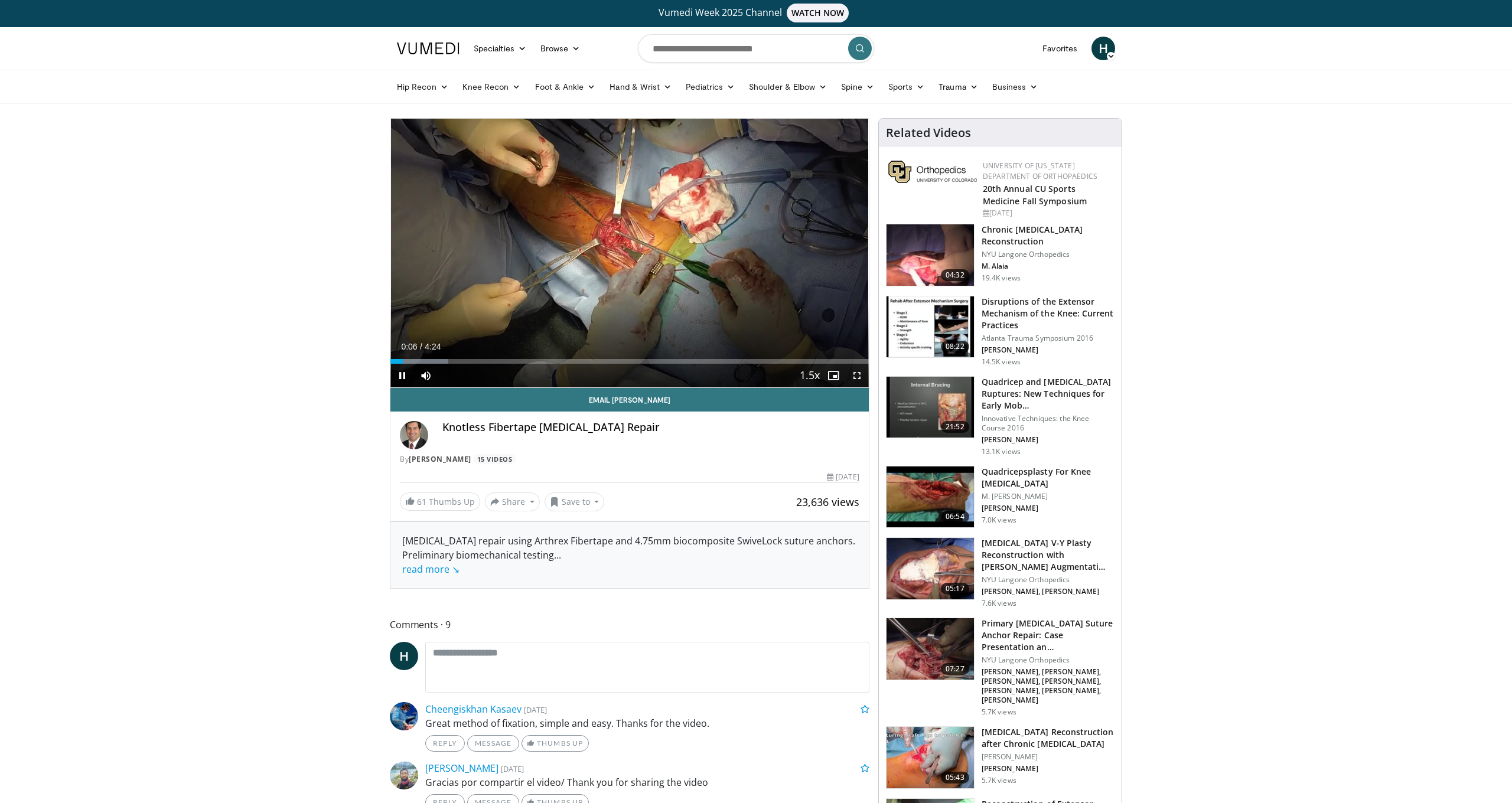
click at [856, 375] on span "Video Player" at bounding box center [857, 376] width 23 height 23
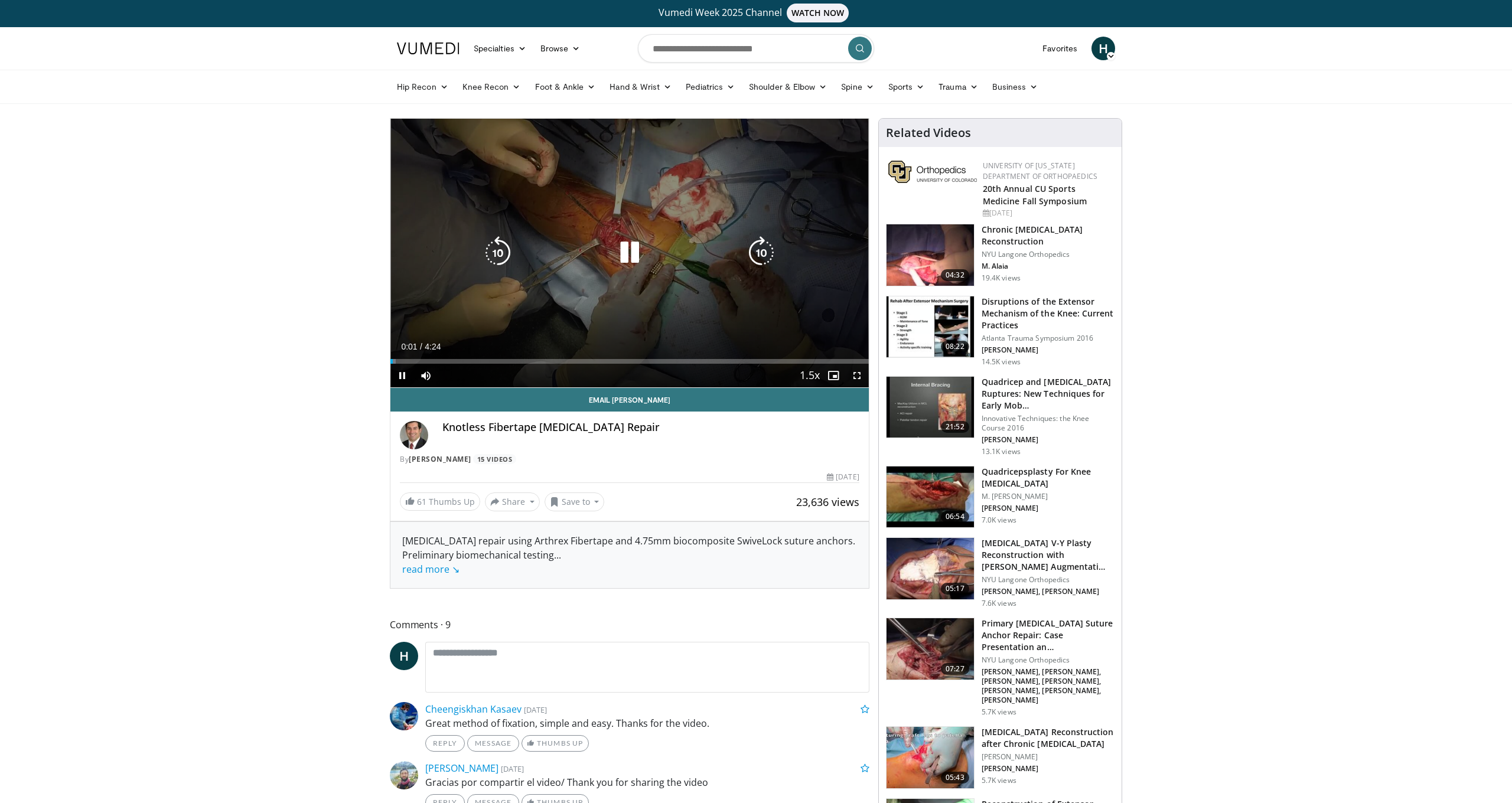
click at [626, 249] on icon "Video Player" at bounding box center [630, 253] width 33 height 33
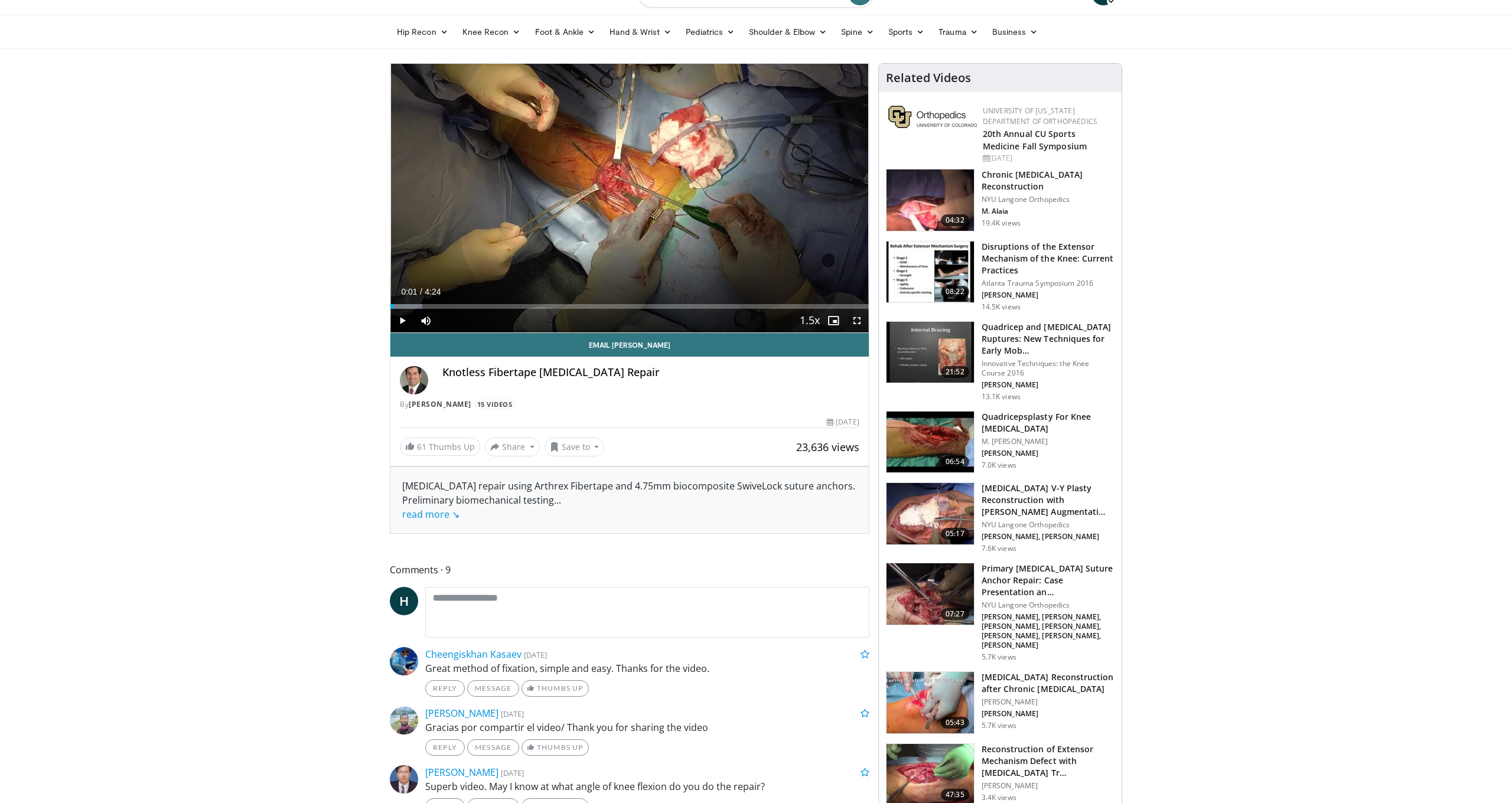
scroll to position [59, 0]
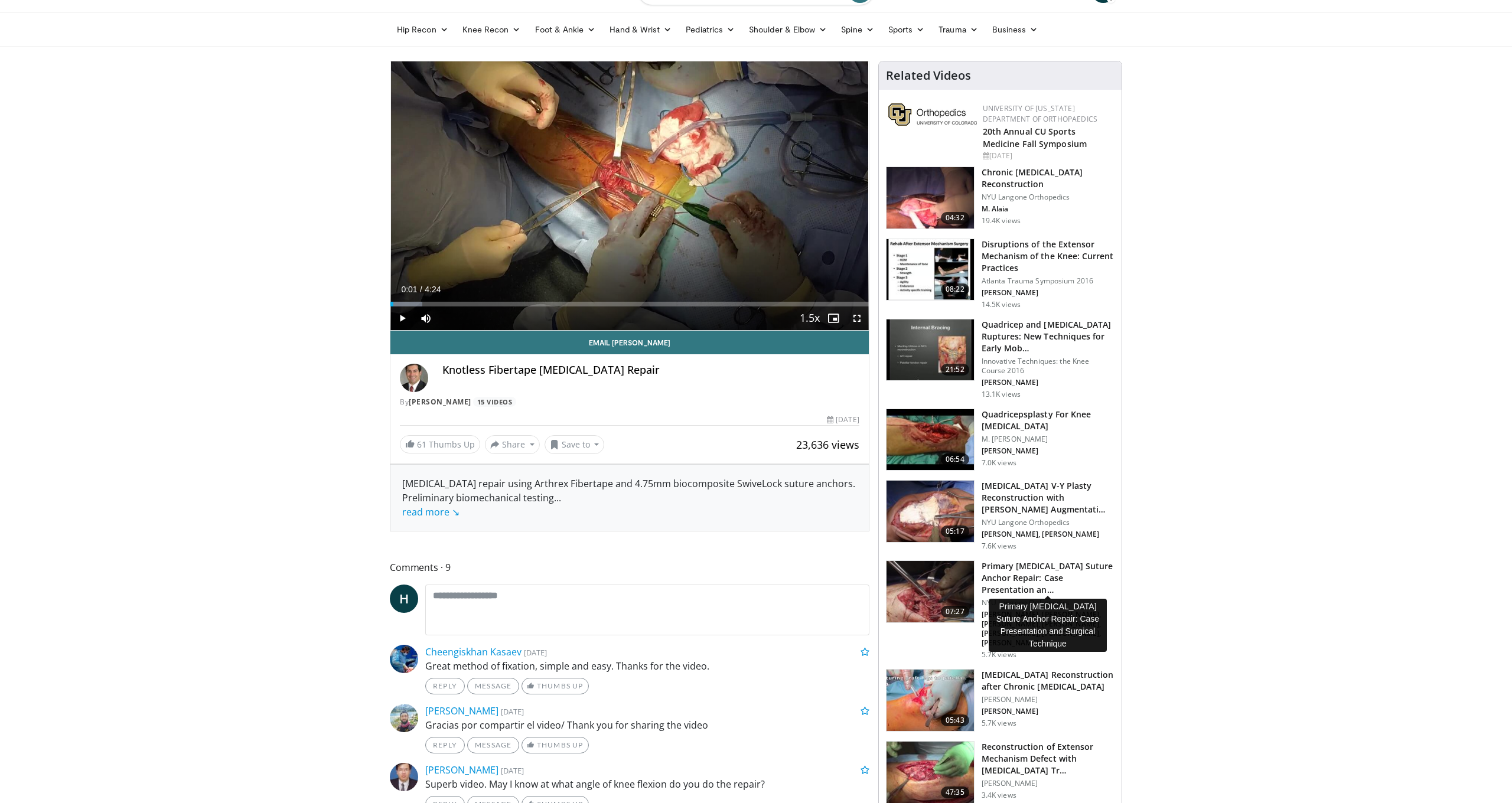
click at [1050, 576] on h3 "Primary Quadriceps Tendon Suture Anchor Repair: Case Presentation an…" at bounding box center [1048, 578] width 133 height 36
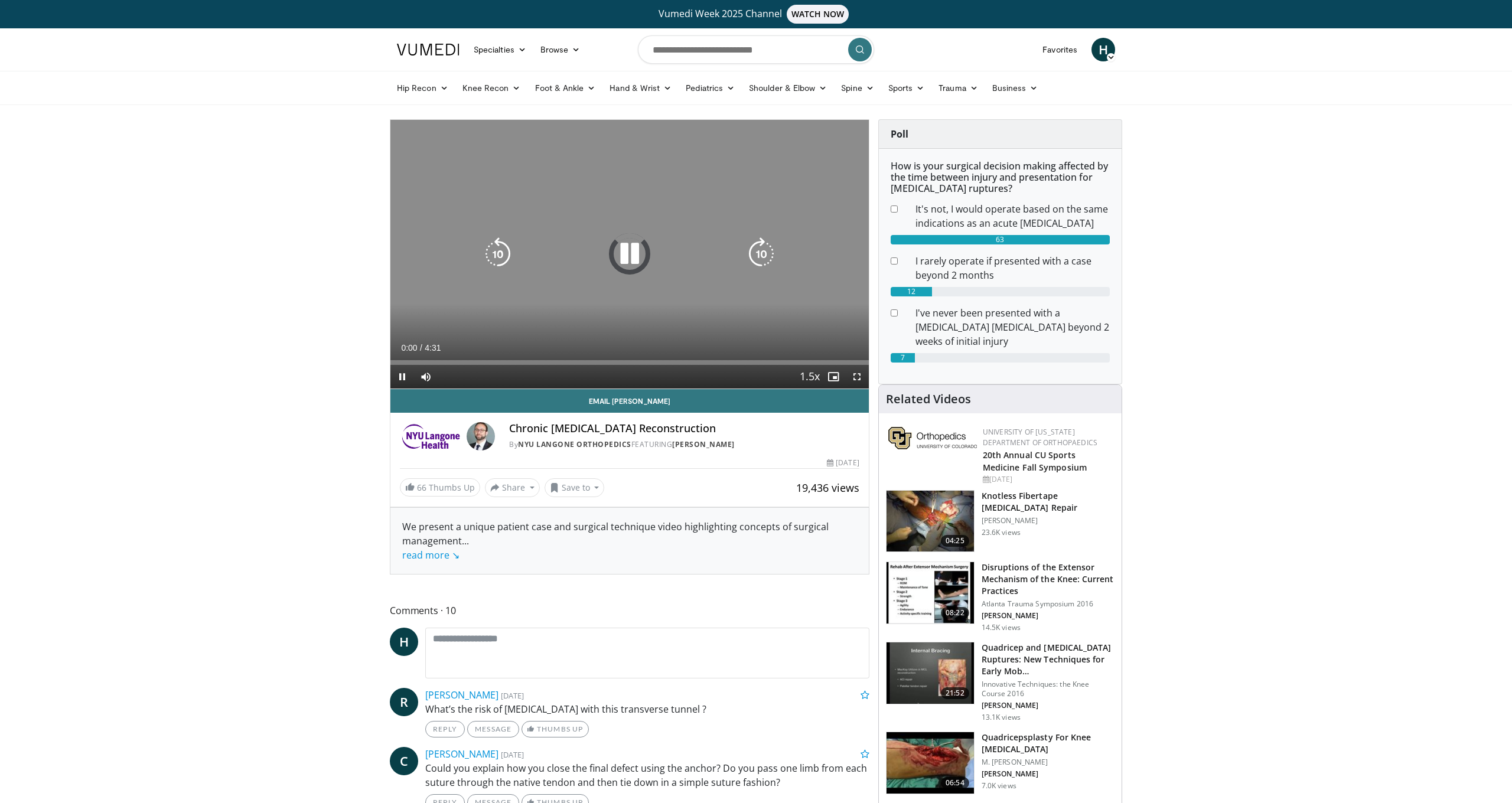
click at [631, 257] on icon "Video Player" at bounding box center [630, 254] width 33 height 33
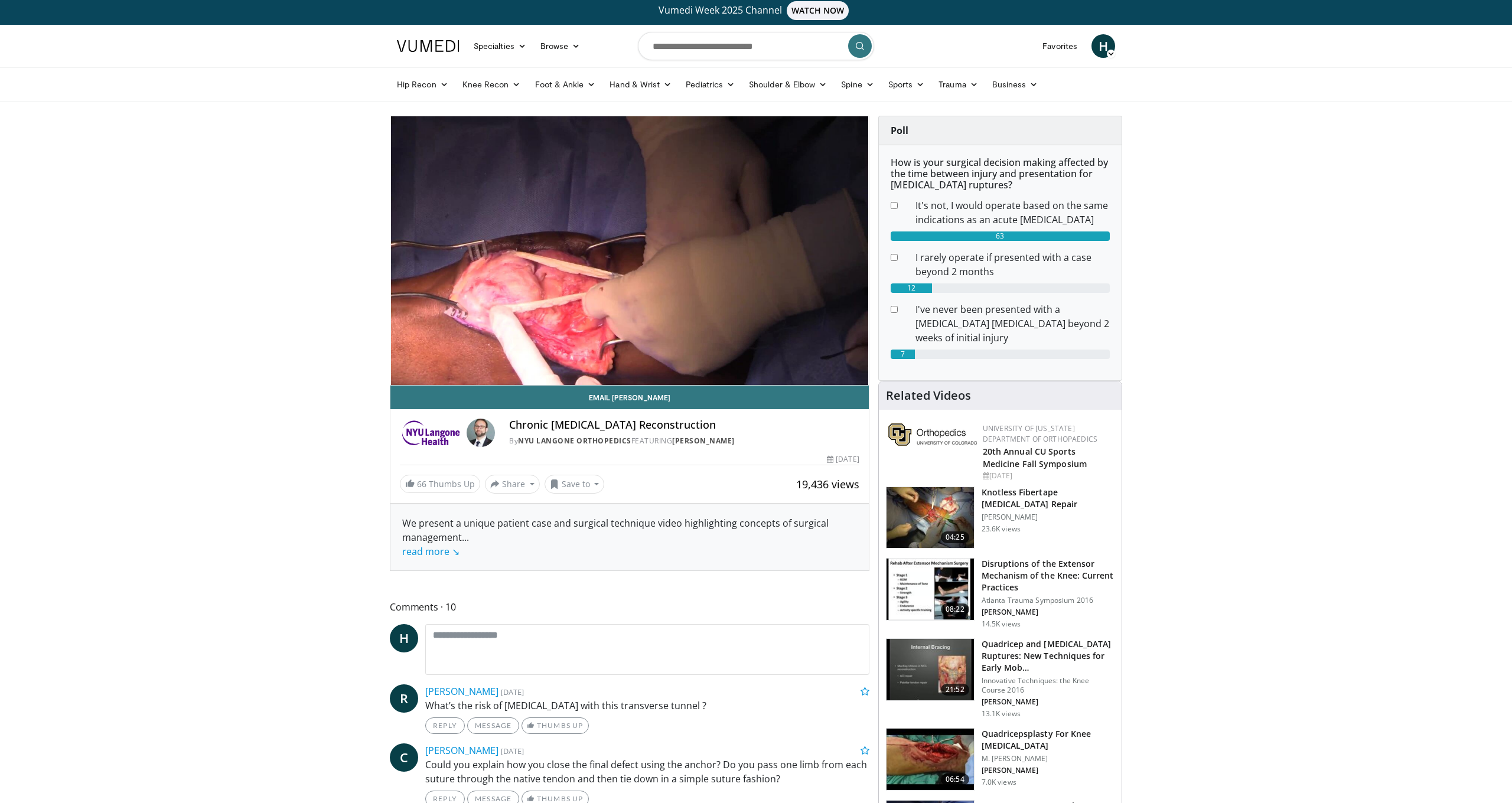
scroll to position [4, 0]
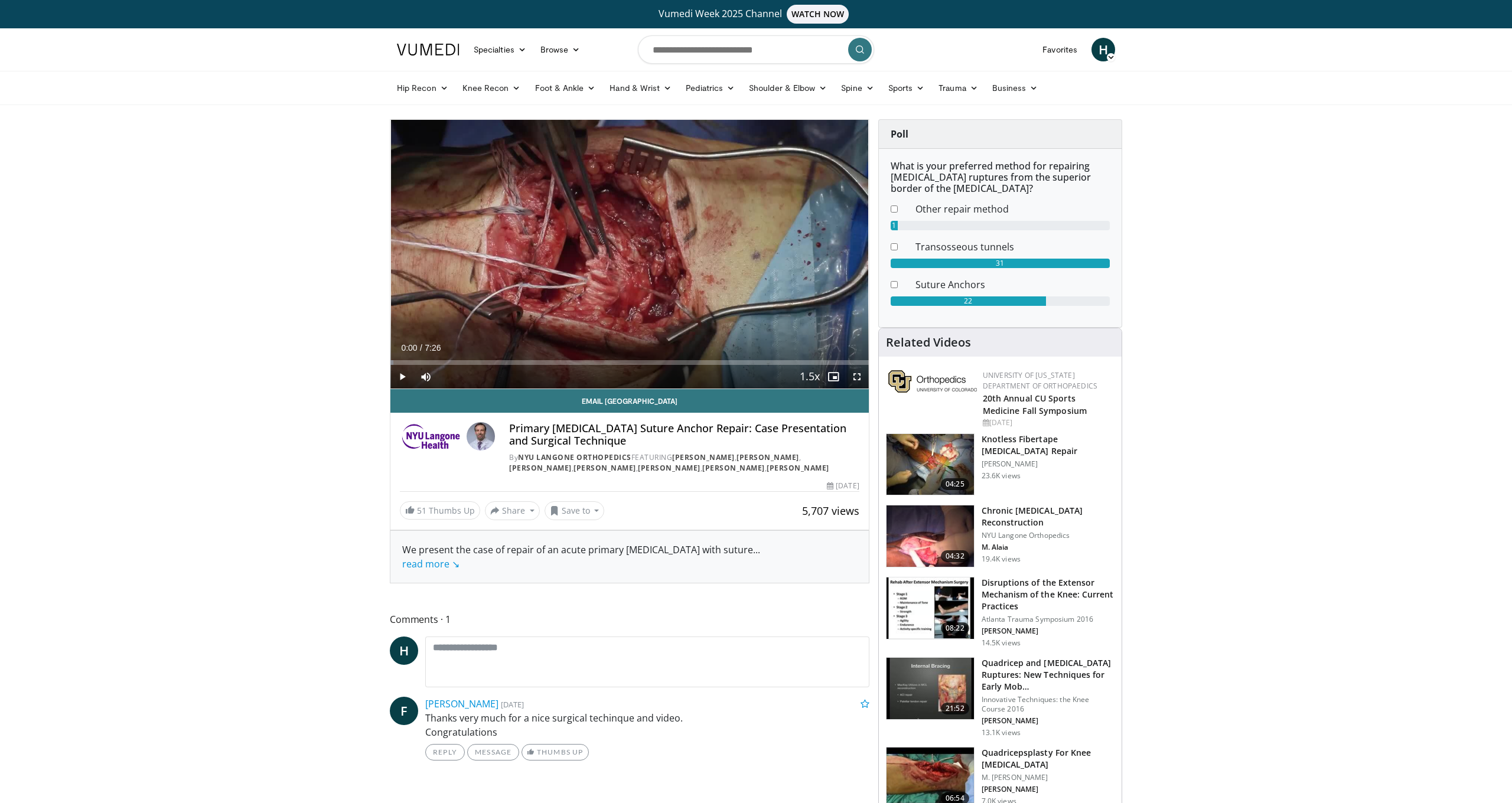
click at [404, 381] on span "Video Player" at bounding box center [402, 377] width 23 height 23
click at [861, 379] on span "Video Player" at bounding box center [857, 377] width 23 height 23
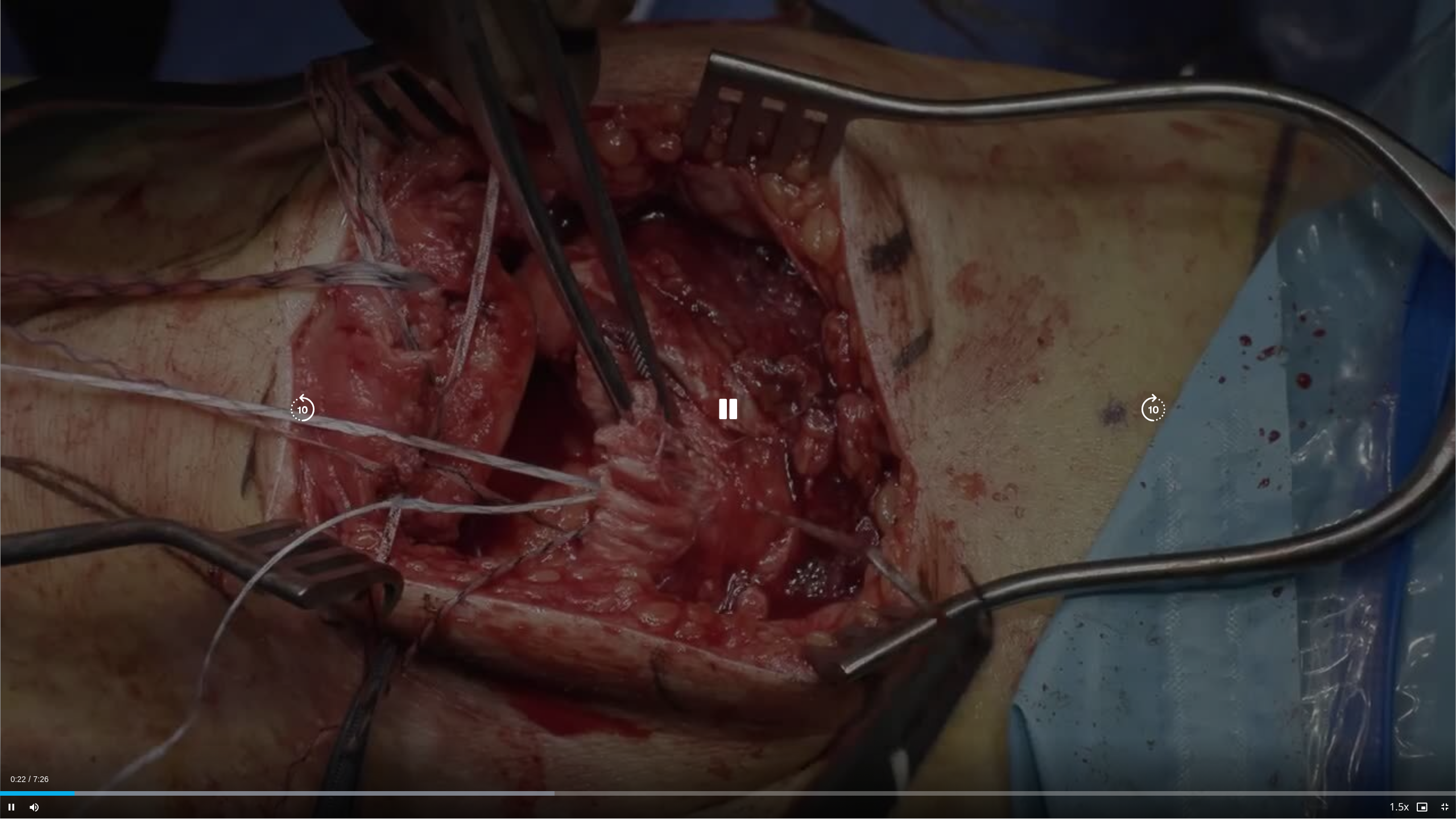
click at [729, 405] on icon "Video Player" at bounding box center [728, 410] width 32 height 32
click at [725, 412] on icon "Video Player" at bounding box center [728, 410] width 32 height 32
click at [944, 638] on div "10 seconds Tap to unmute" at bounding box center [728, 409] width 1456 height 818
click at [988, 613] on div "10 seconds Tap to unmute" at bounding box center [728, 409] width 1456 height 818
click at [1155, 417] on icon "Video Player" at bounding box center [1153, 410] width 32 height 32
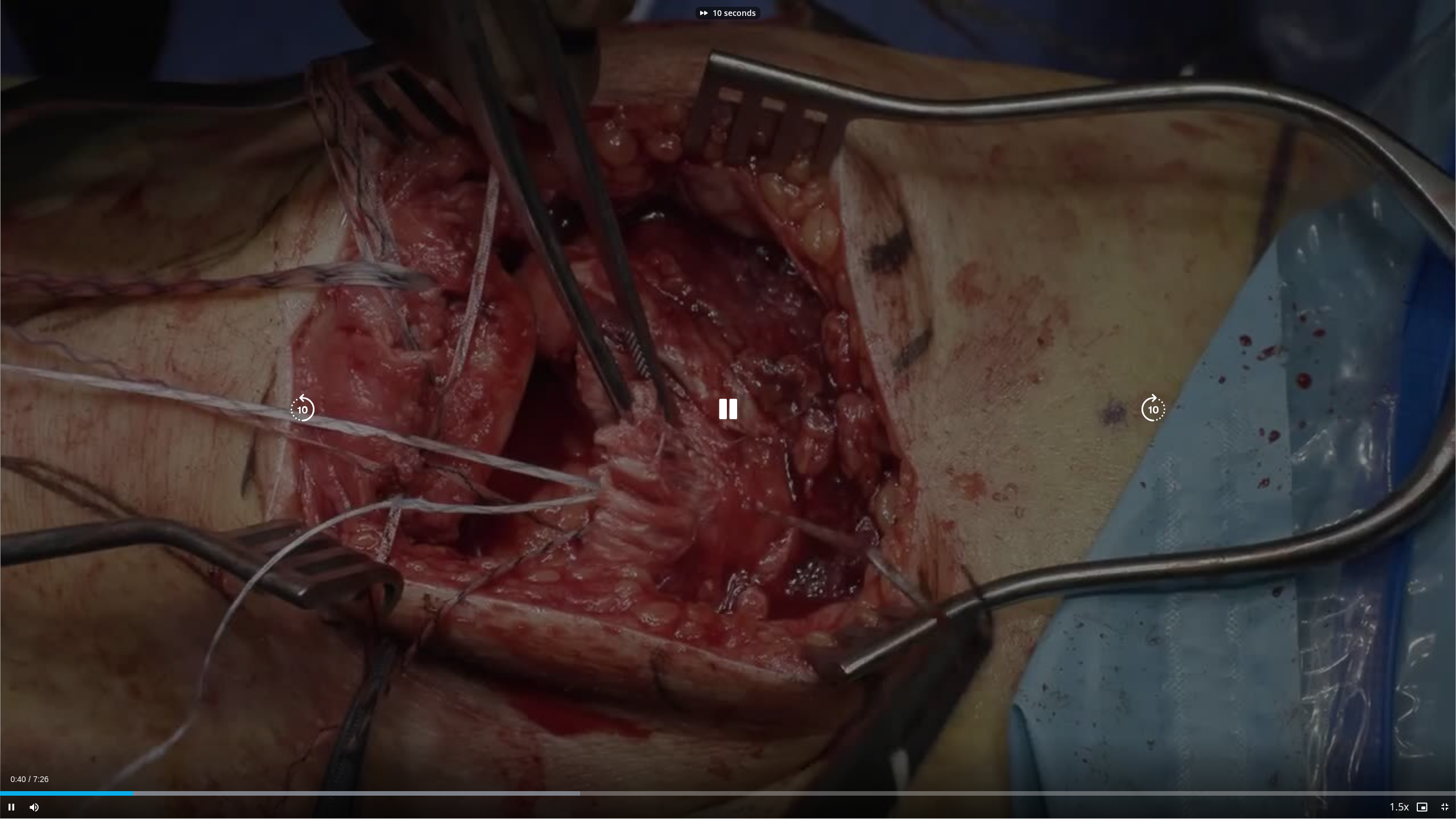
click at [1150, 412] on icon "Video Player" at bounding box center [1153, 410] width 32 height 32
drag, startPoint x: 1151, startPoint y: 406, endPoint x: 1102, endPoint y: 548, distance: 150.2
click at [1102, 548] on div "20 seconds Tap to unmute" at bounding box center [728, 409] width 1456 height 818
click at [726, 402] on icon "Video Player" at bounding box center [728, 410] width 32 height 32
drag, startPoint x: 727, startPoint y: 408, endPoint x: 784, endPoint y: 438, distance: 64.4
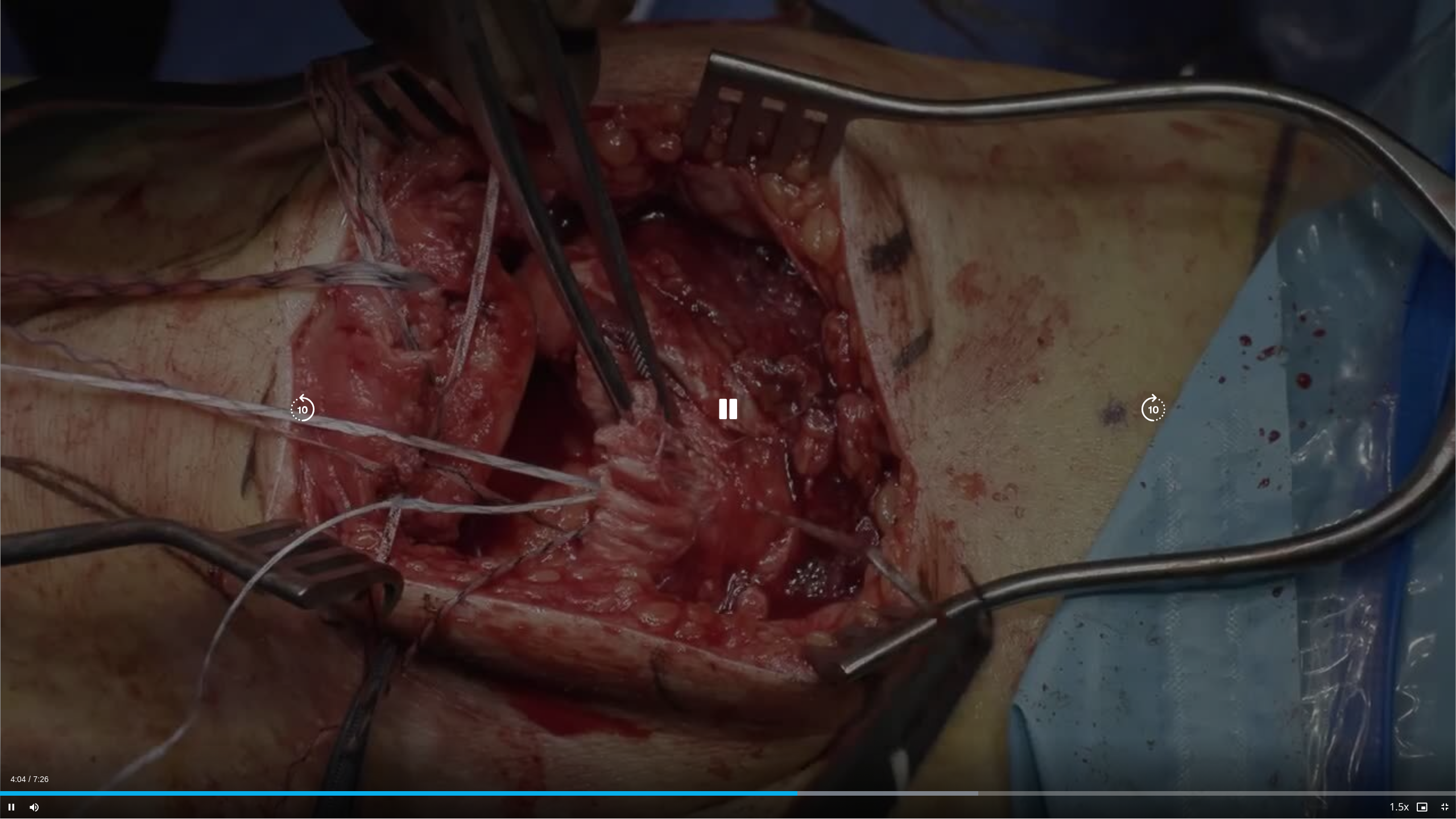
click at [727, 408] on icon "Video Player" at bounding box center [728, 410] width 32 height 32
click at [724, 397] on icon "Video Player" at bounding box center [728, 410] width 32 height 32
click at [724, 403] on icon "Video Player" at bounding box center [728, 410] width 32 height 32
click at [884, 451] on div "20 seconds Tap to unmute" at bounding box center [728, 409] width 1456 height 818
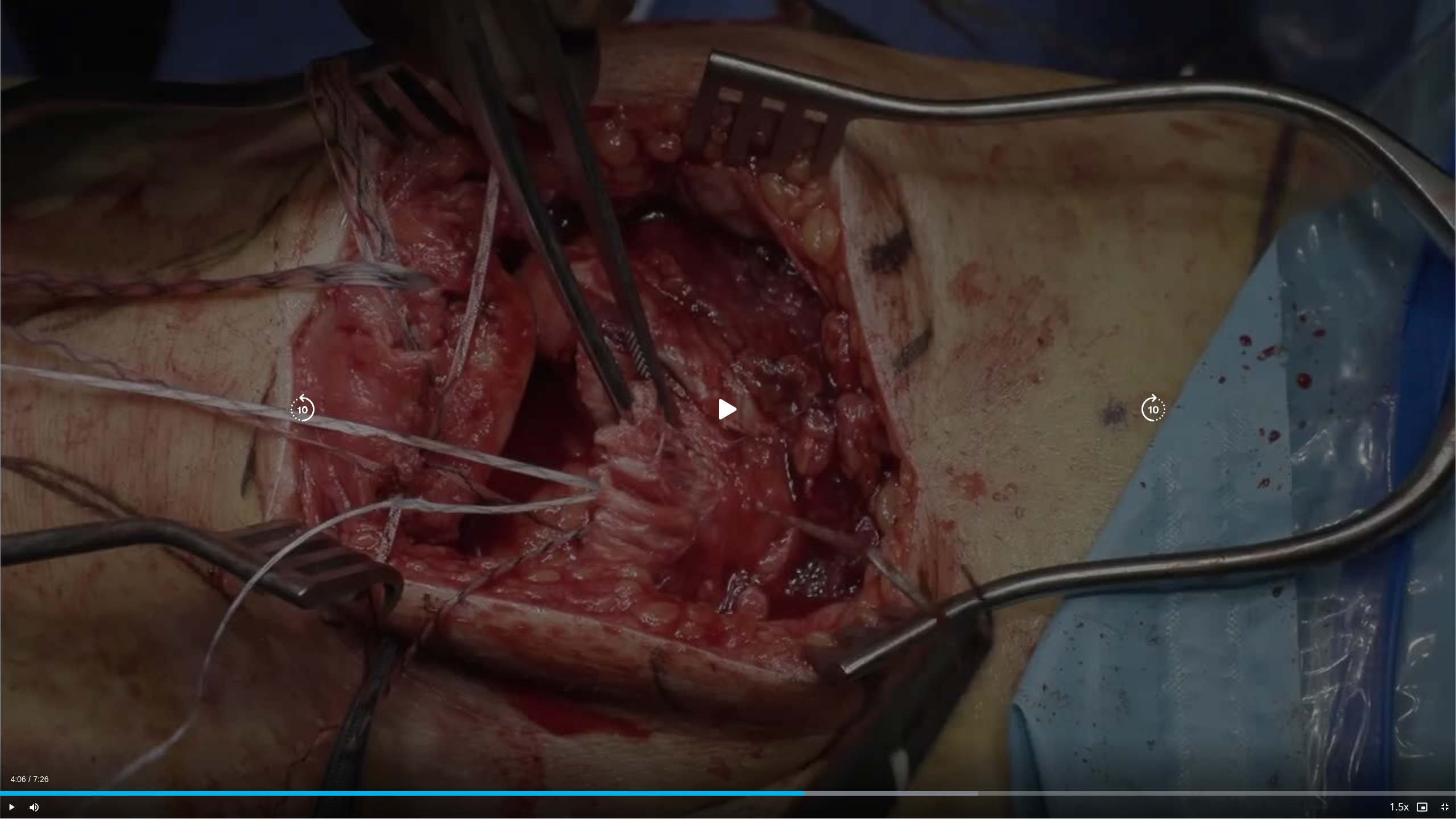
click at [884, 451] on div "20 seconds Tap to unmute" at bounding box center [728, 409] width 1456 height 818
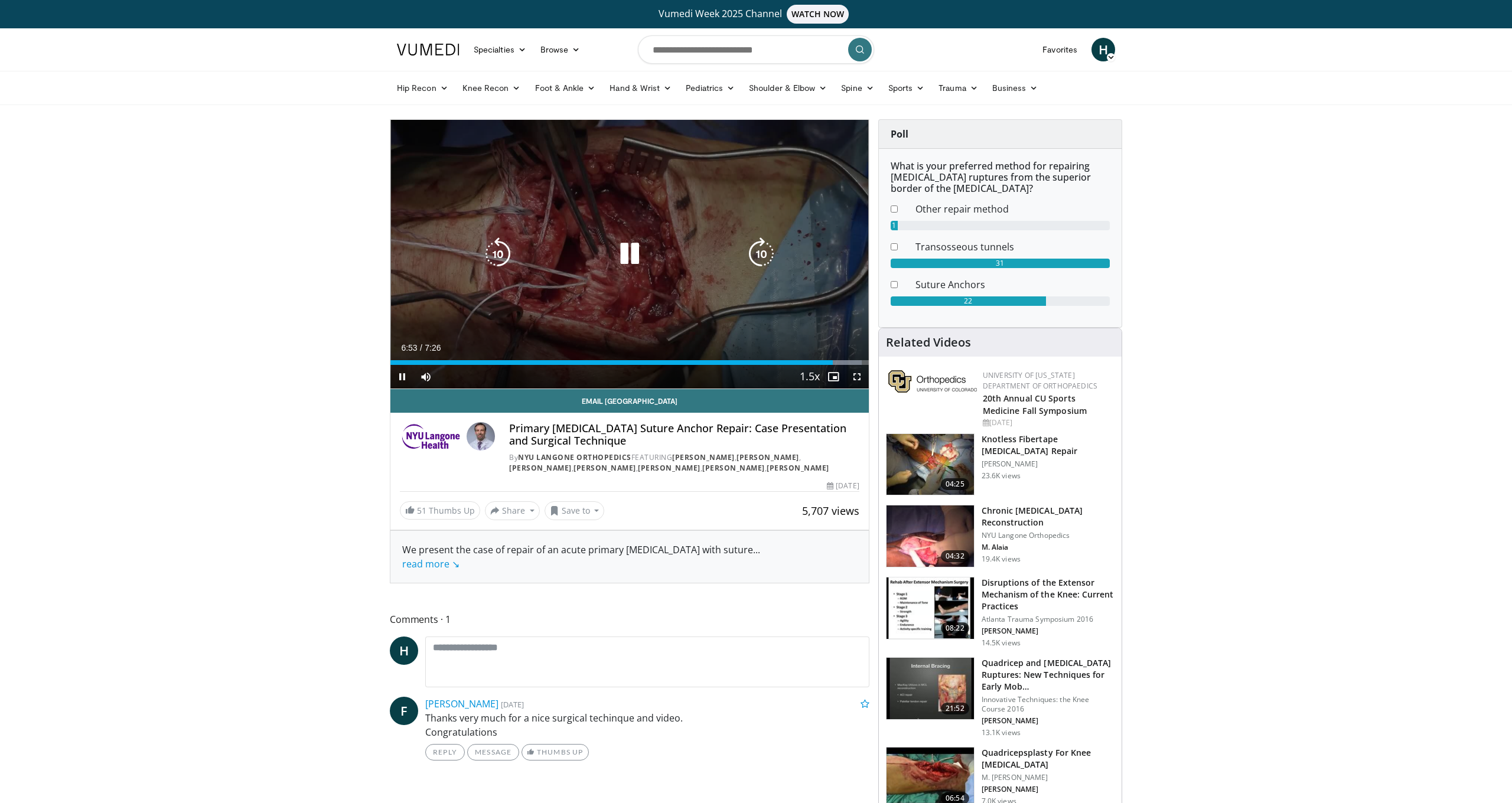
click at [638, 251] on icon "Video Player" at bounding box center [630, 254] width 33 height 33
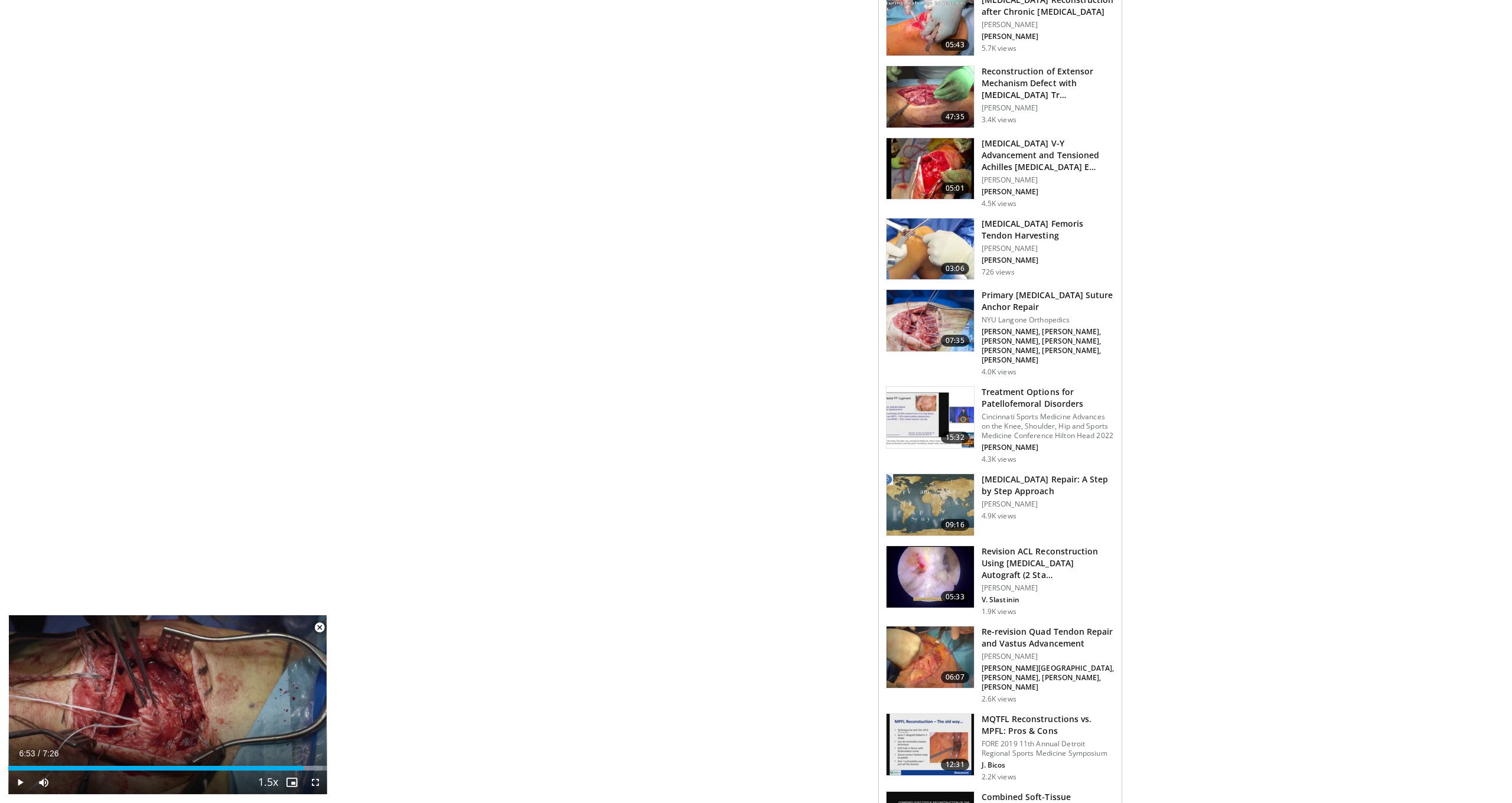
scroll to position [918, 0]
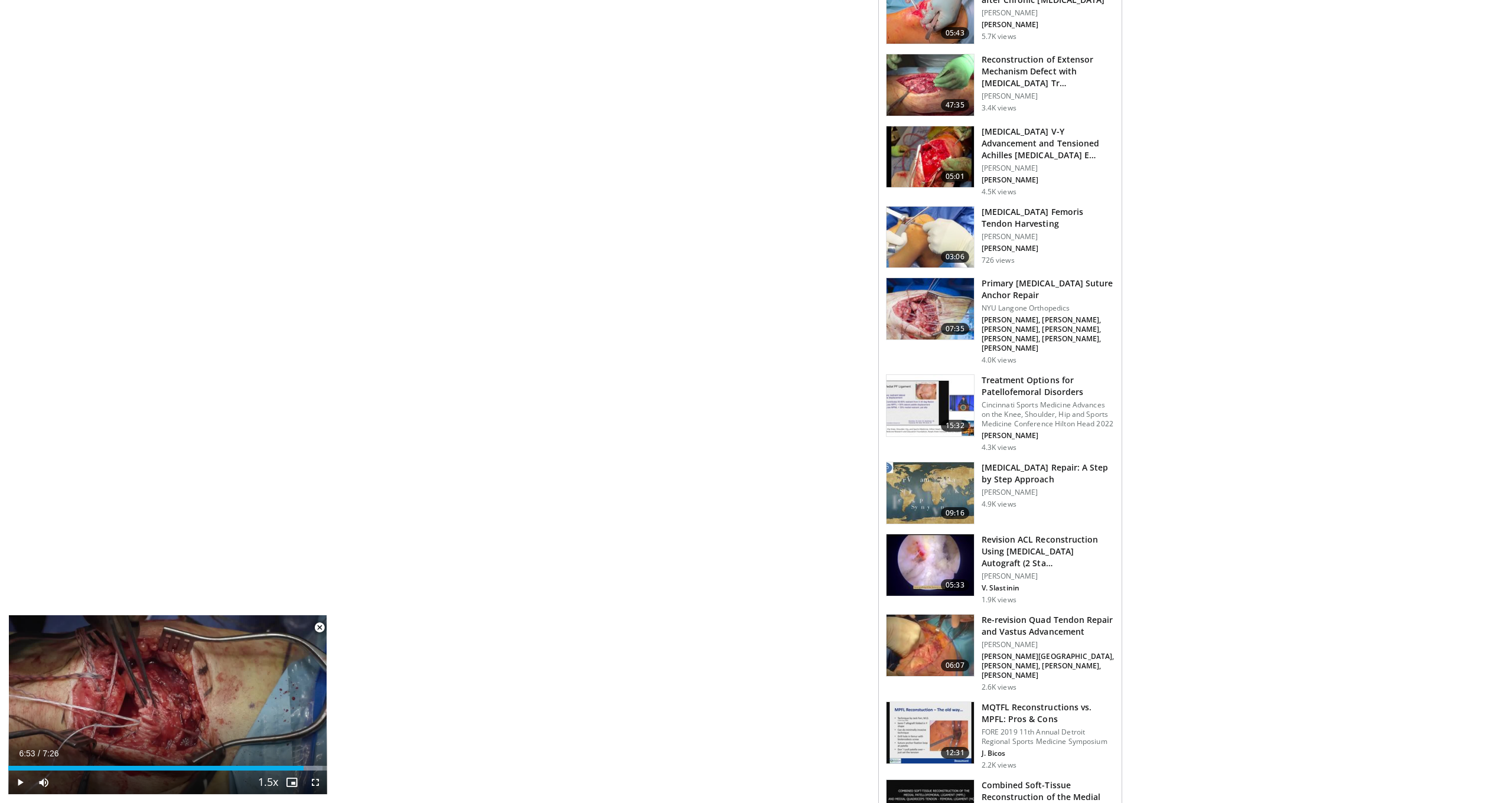
click at [928, 476] on img at bounding box center [930, 493] width 87 height 62
click at [966, 475] on img at bounding box center [930, 493] width 87 height 62
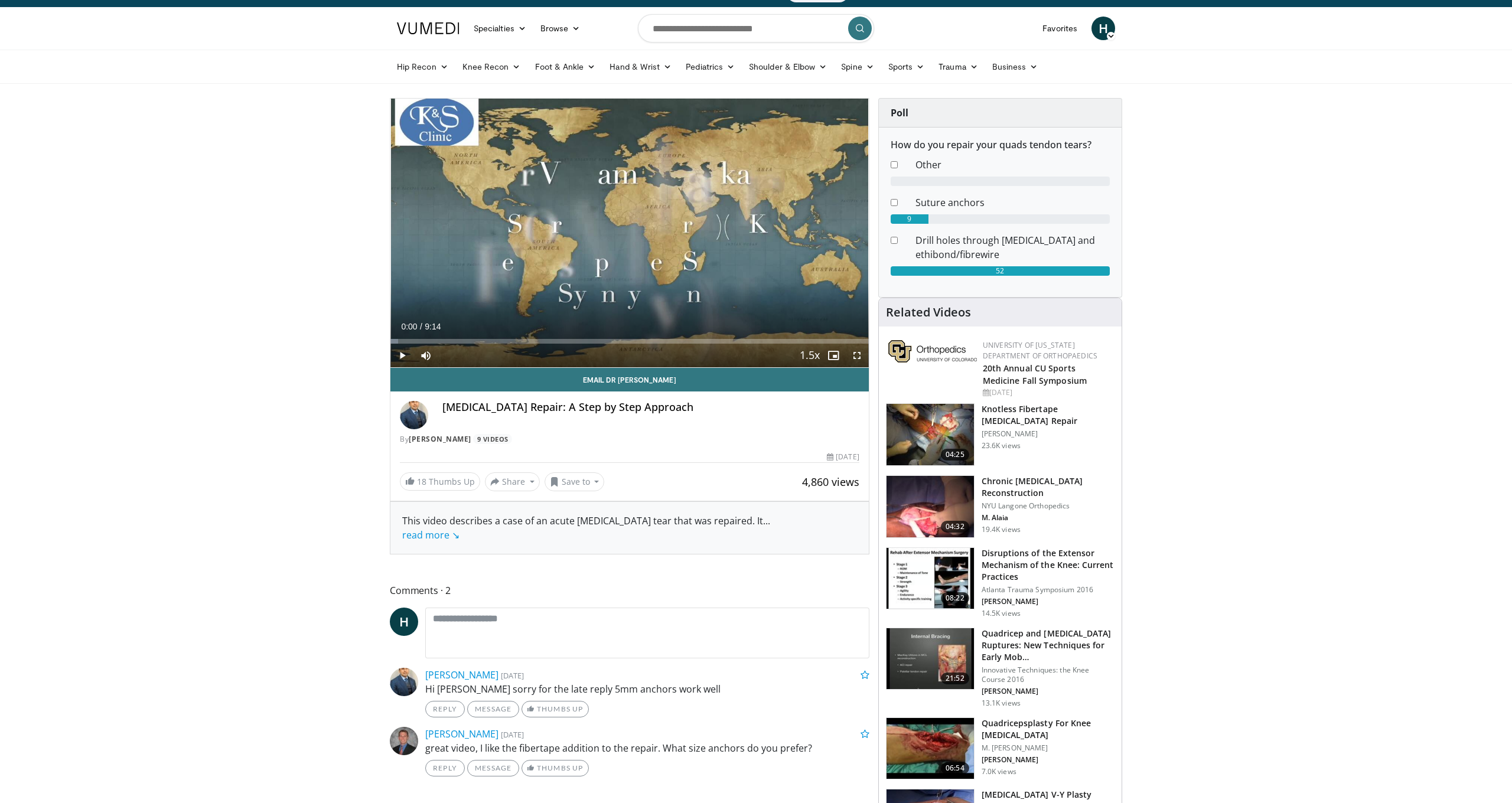
scroll to position [26, 0]
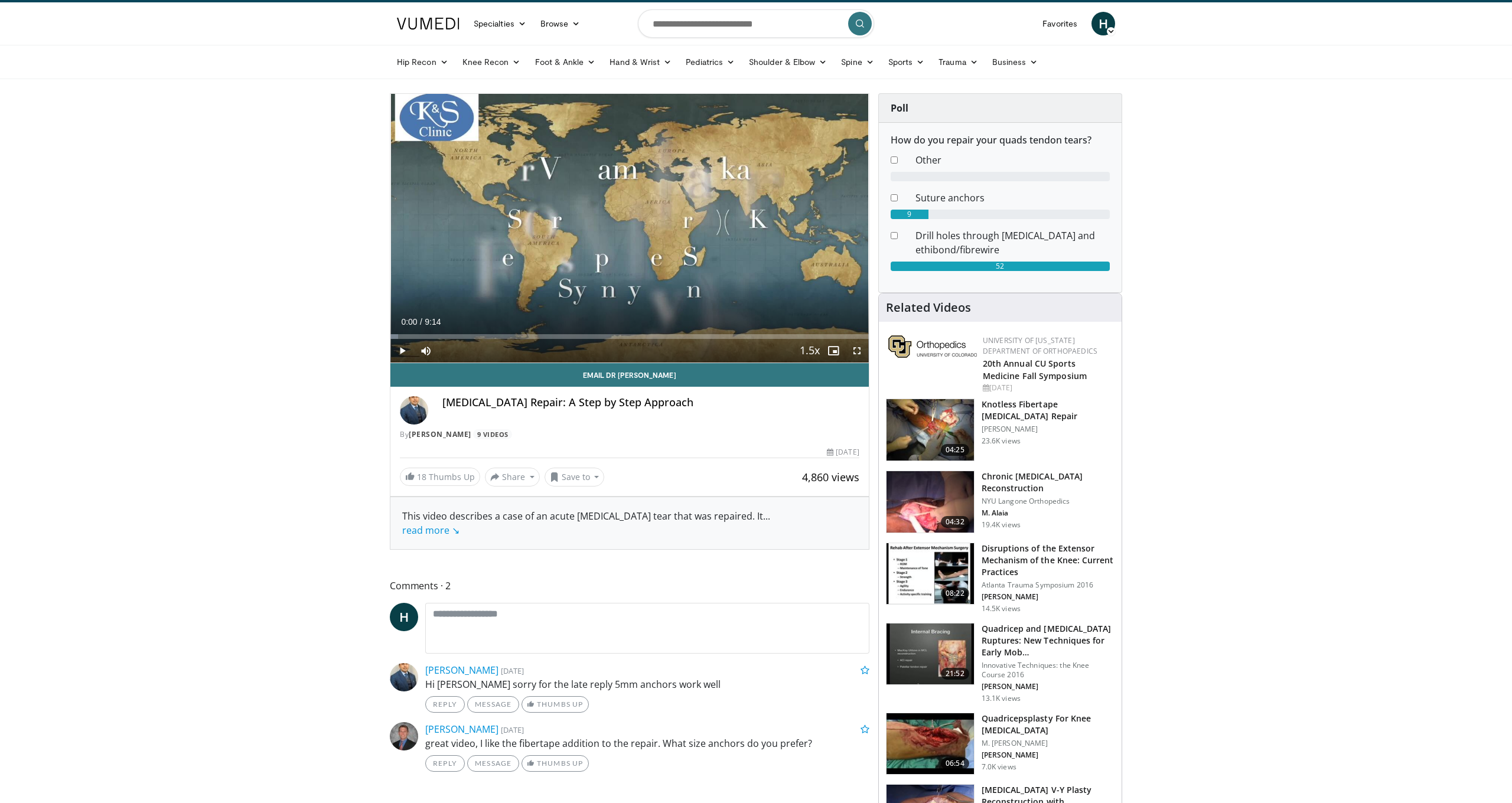
click at [398, 350] on span "Video Player" at bounding box center [402, 351] width 23 height 23
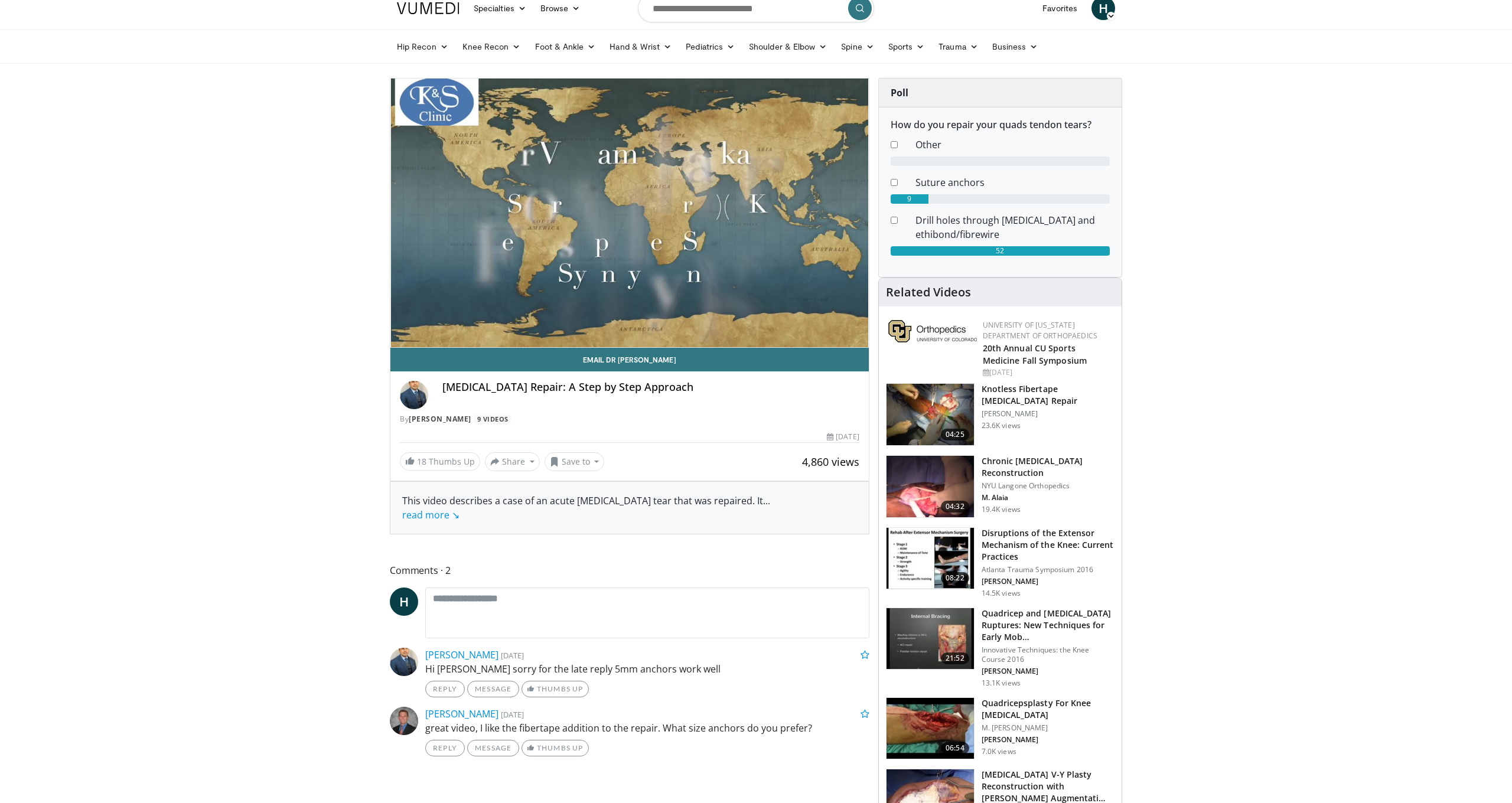
scroll to position [42, 0]
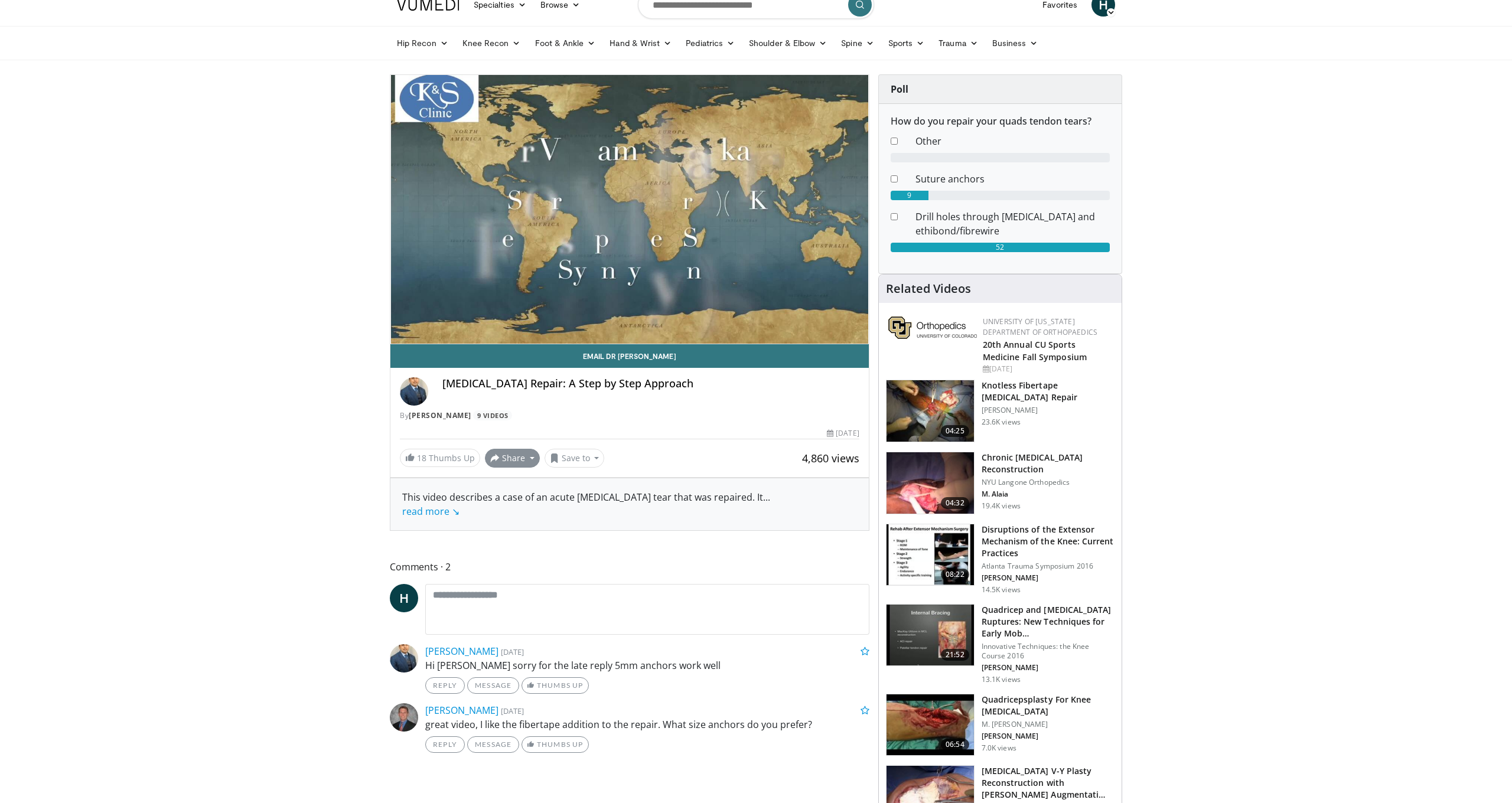
click at [519, 464] on button "Share" at bounding box center [512, 458] width 55 height 19
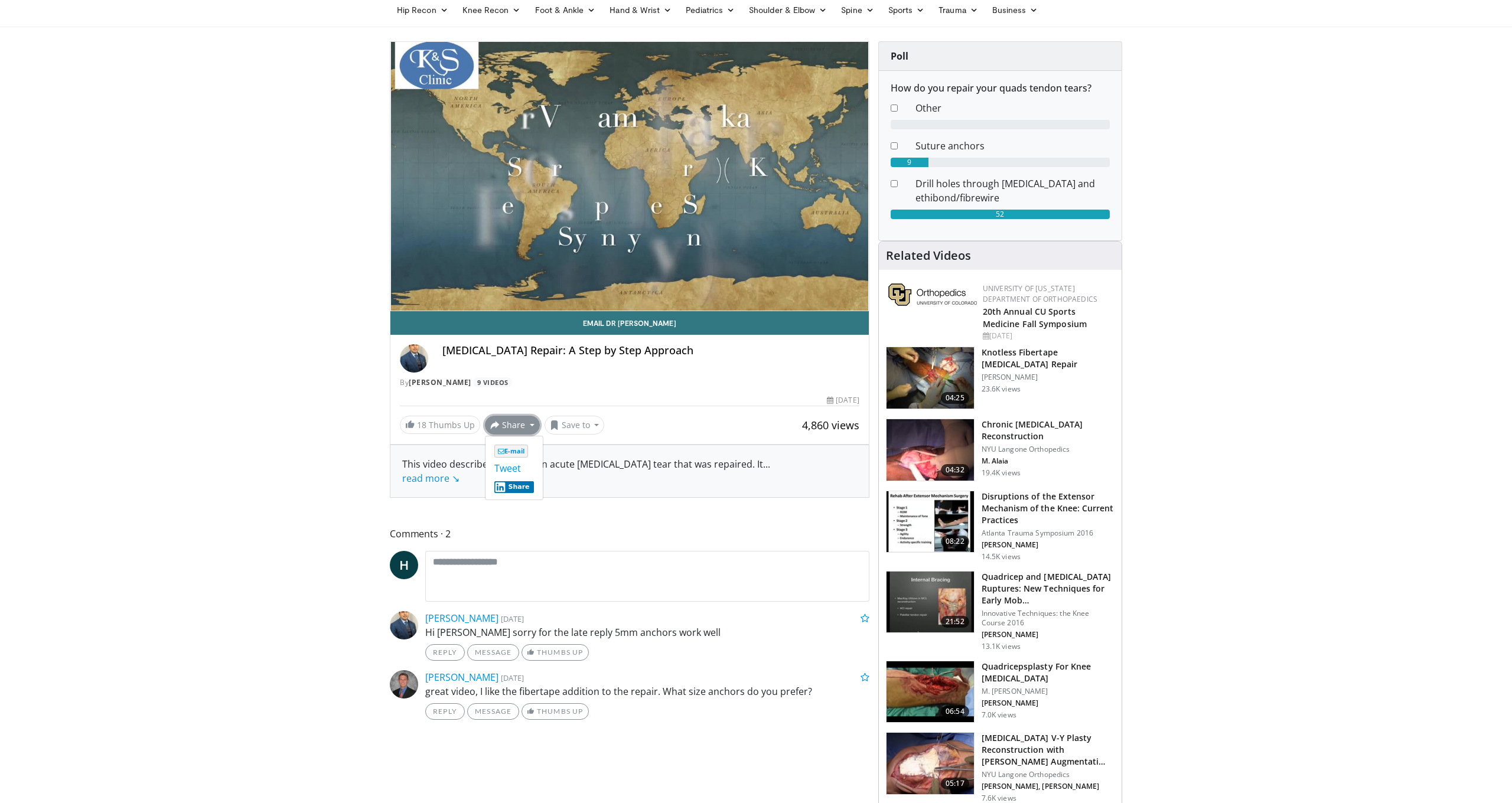
scroll to position [80, 1]
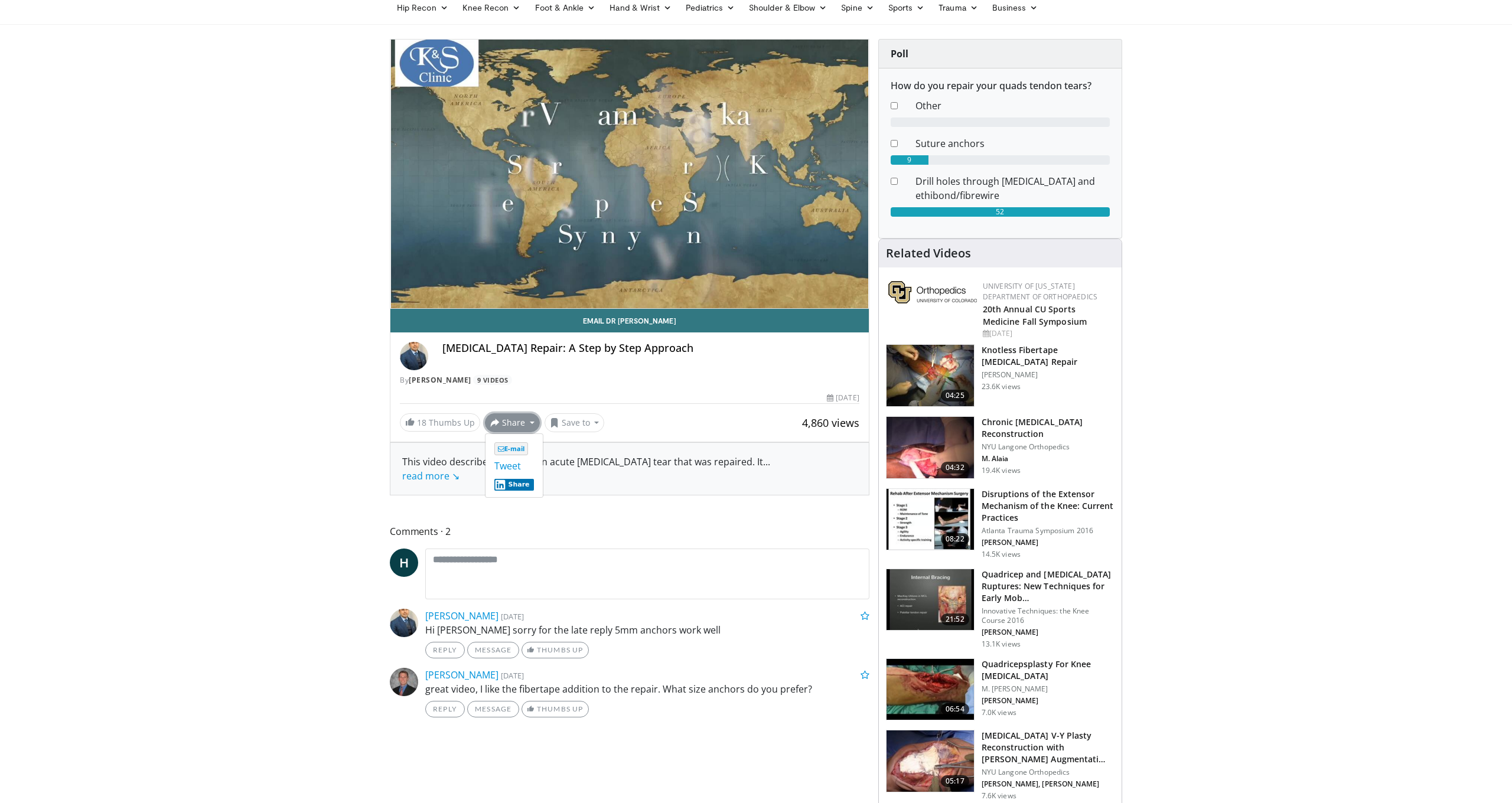
click at [638, 388] on div "Email Dr Vikram Quadriceps Tendon Repair: A Step by Step Approach By Dr Vikram …" at bounding box center [629, 371] width 478 height 123
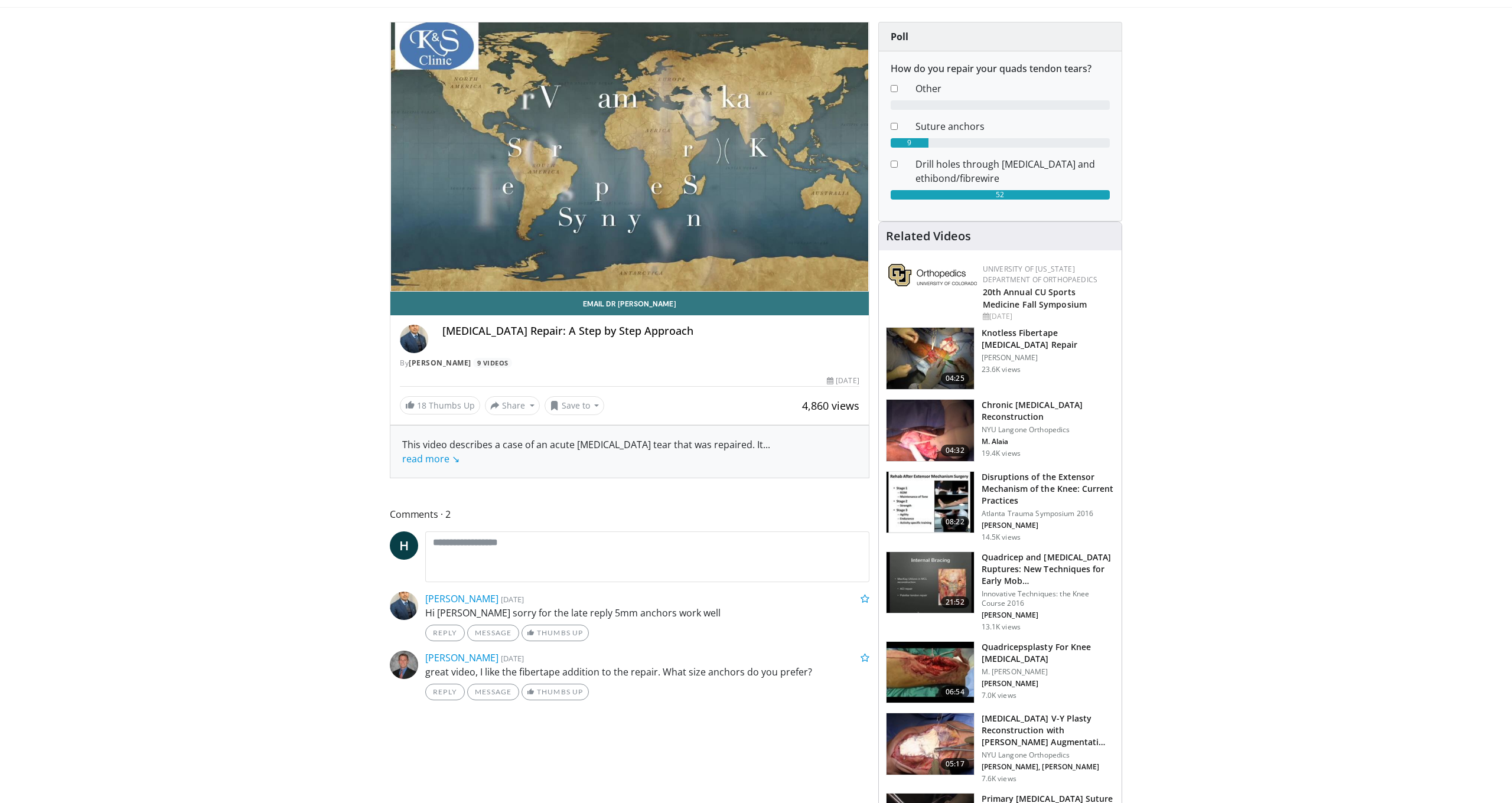
scroll to position [99, 0]
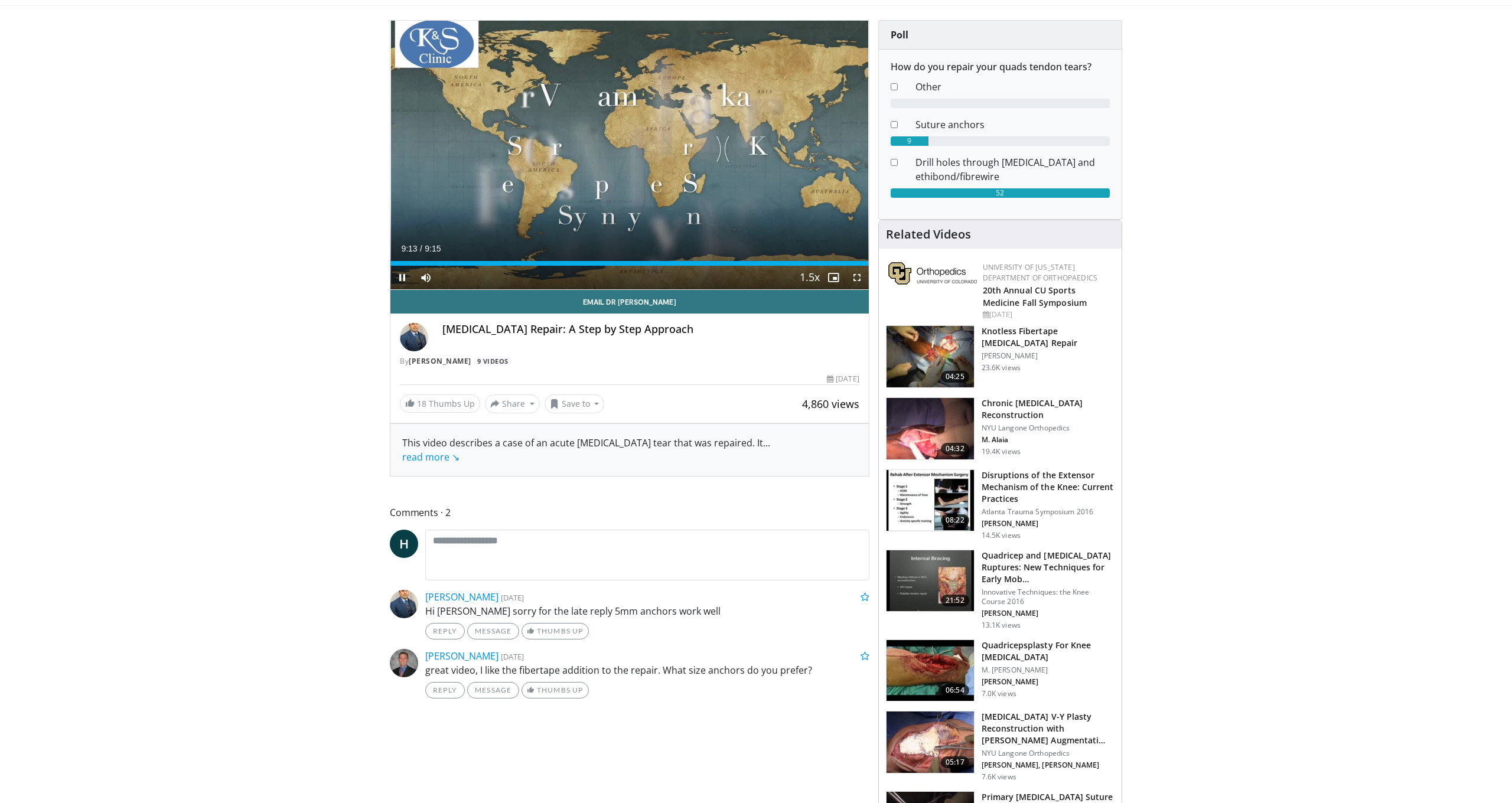
click at [403, 277] on span "Video Player" at bounding box center [402, 278] width 23 height 23
click at [1055, 349] on h3 "Knotless Fibertape [MEDICAL_DATA] Repair" at bounding box center [1048, 337] width 133 height 23
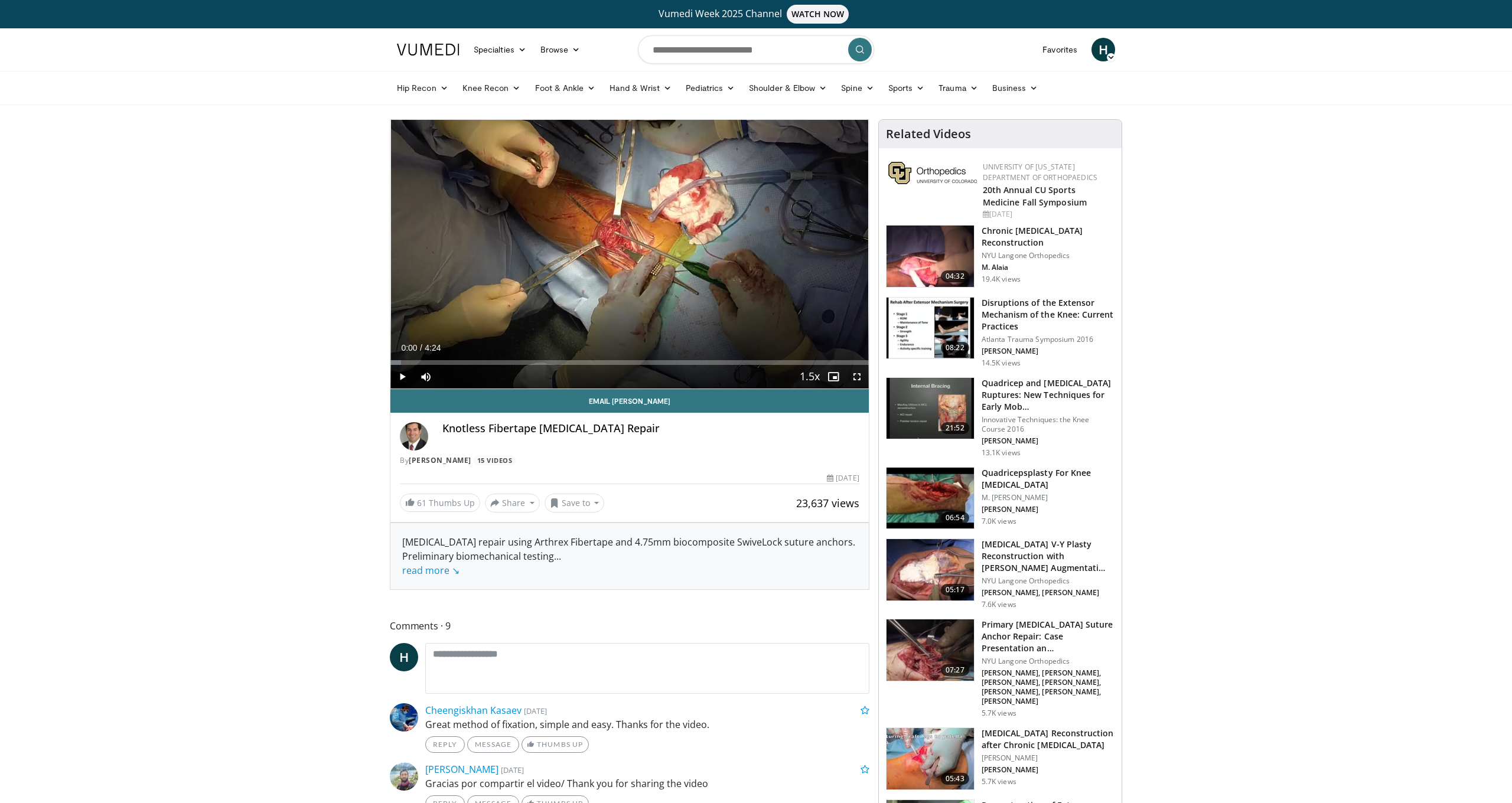
click at [690, 1] on div "Vumedi Week 2025 Channel WATCH NOW" at bounding box center [755, 14] width 715 height 28
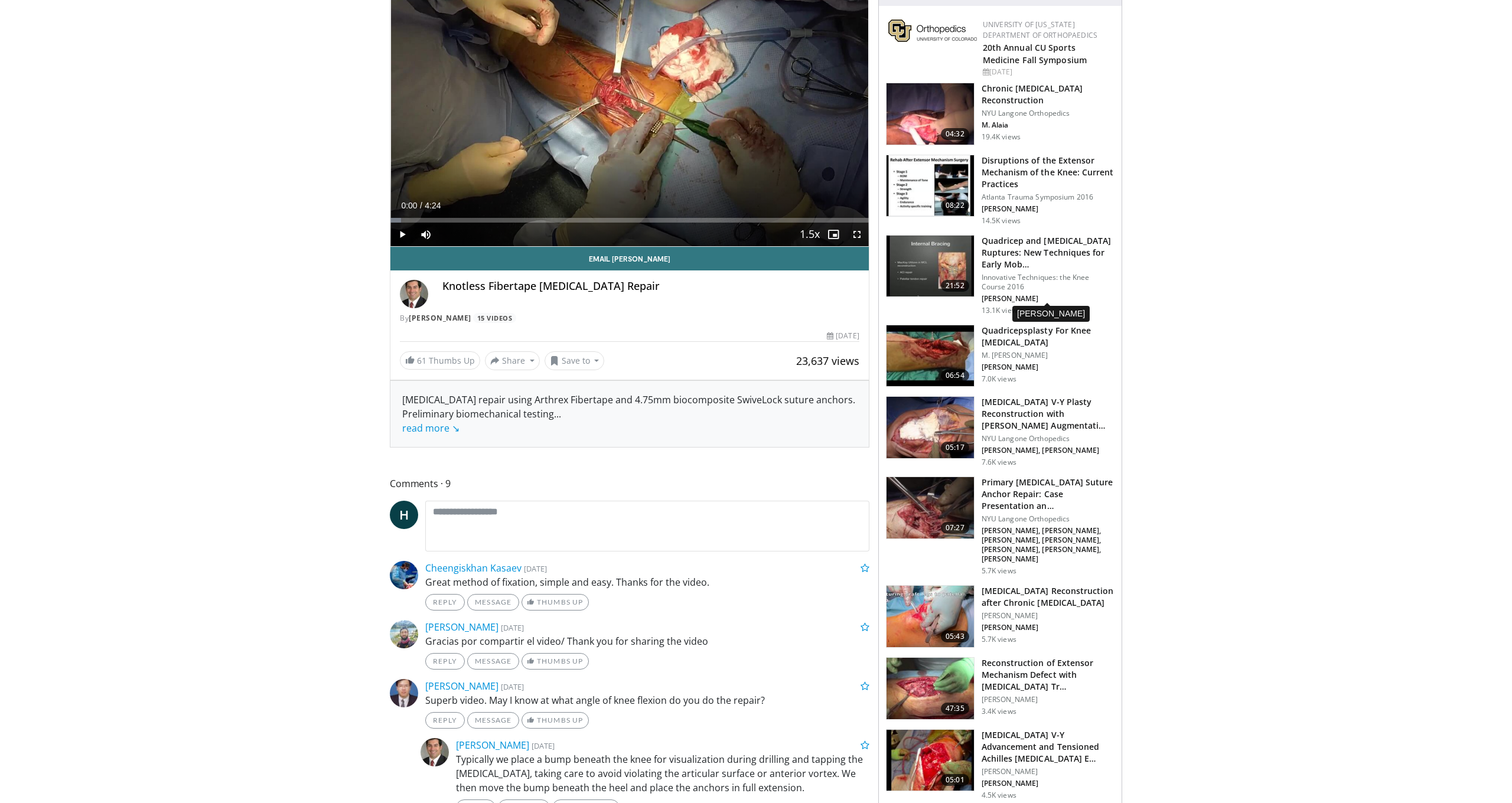
scroll to position [149, 0]
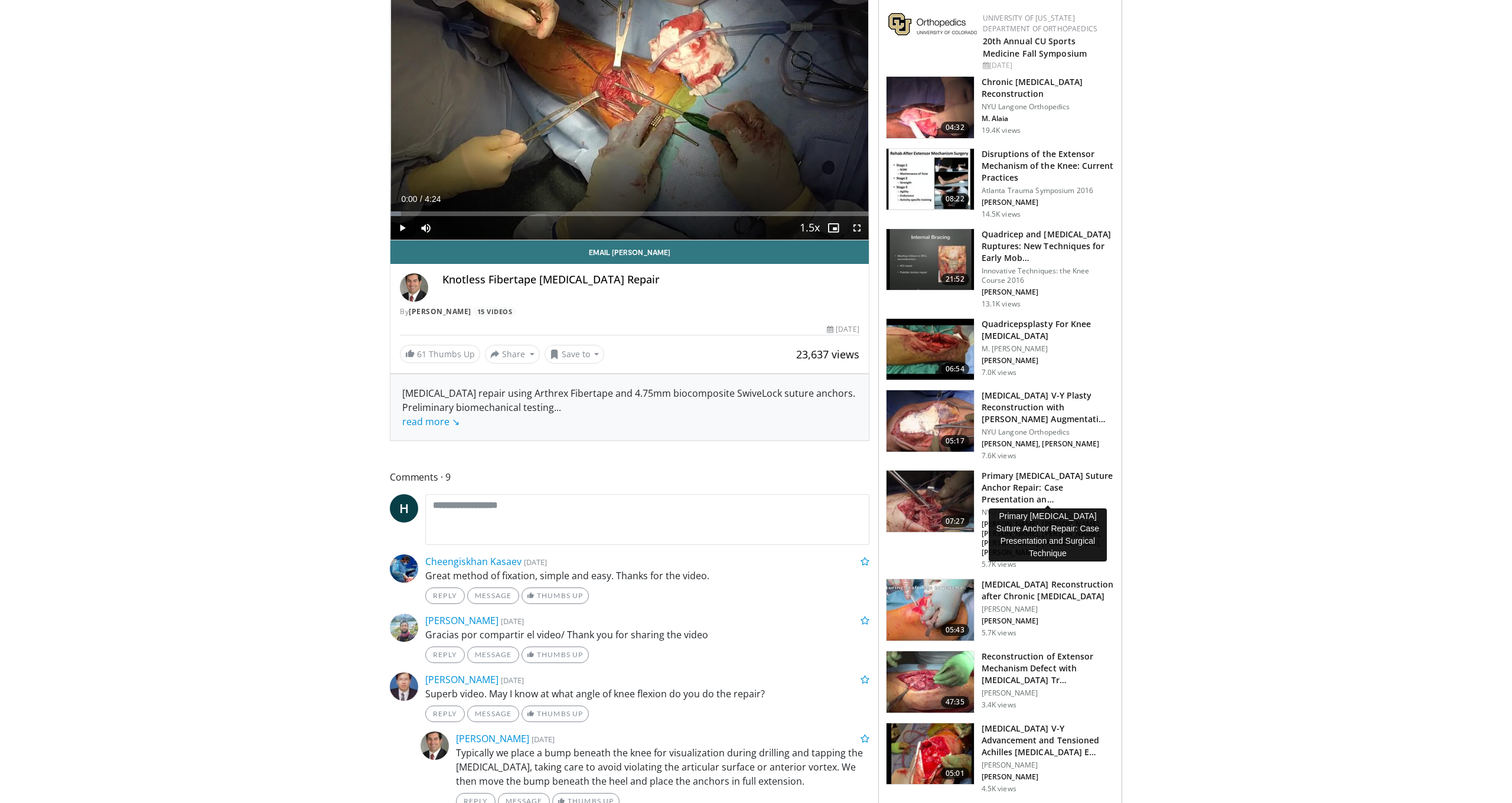
click at [1051, 486] on h3 "Primary [MEDICAL_DATA] Suture Anchor Repair: Case Presentation an…" at bounding box center [1048, 488] width 133 height 36
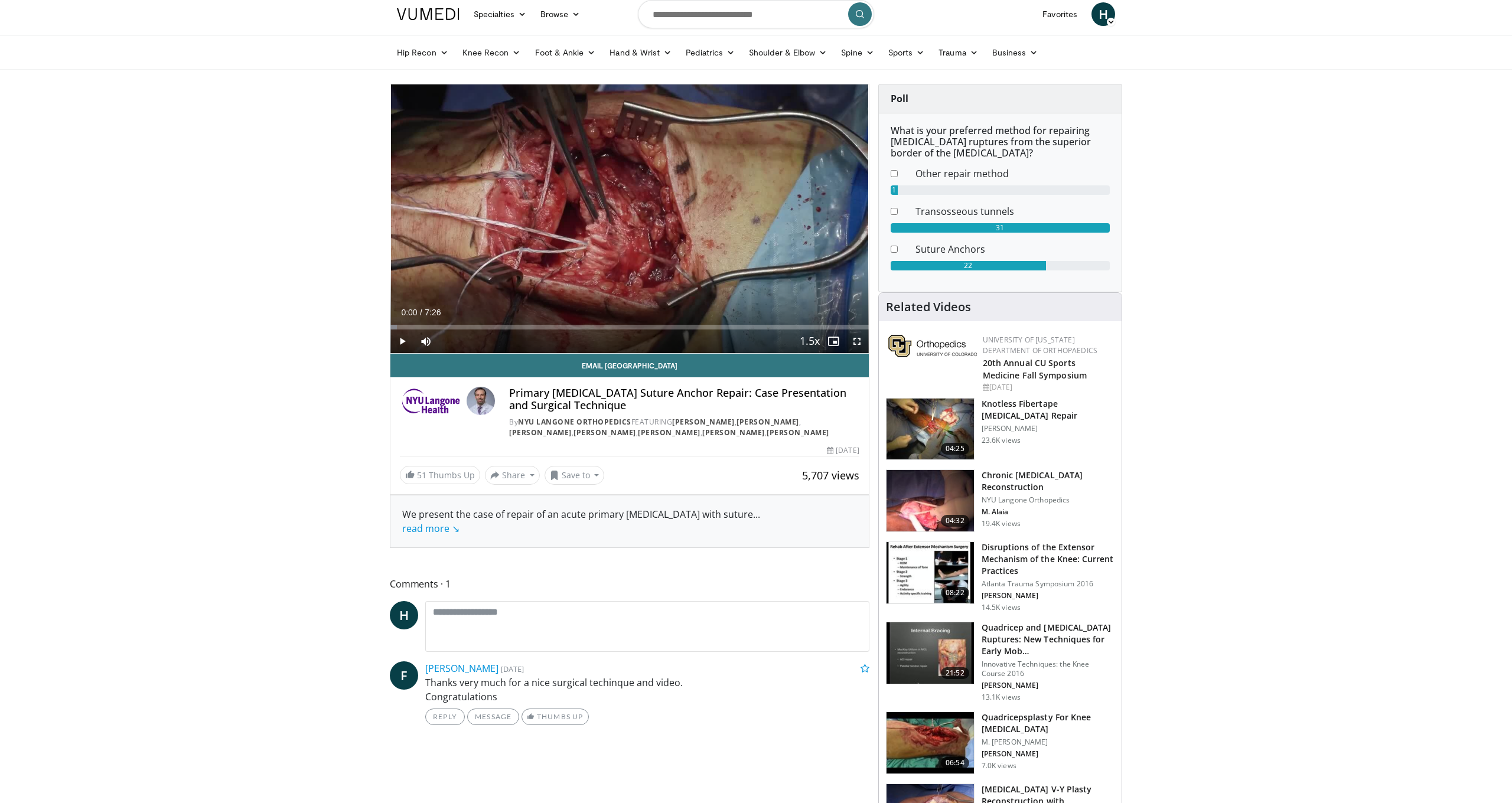
scroll to position [36, 1]
click at [1045, 559] on h3 "Disruptions of the Extensor Mechanism of the Knee: Current Practices" at bounding box center [1048, 559] width 133 height 36
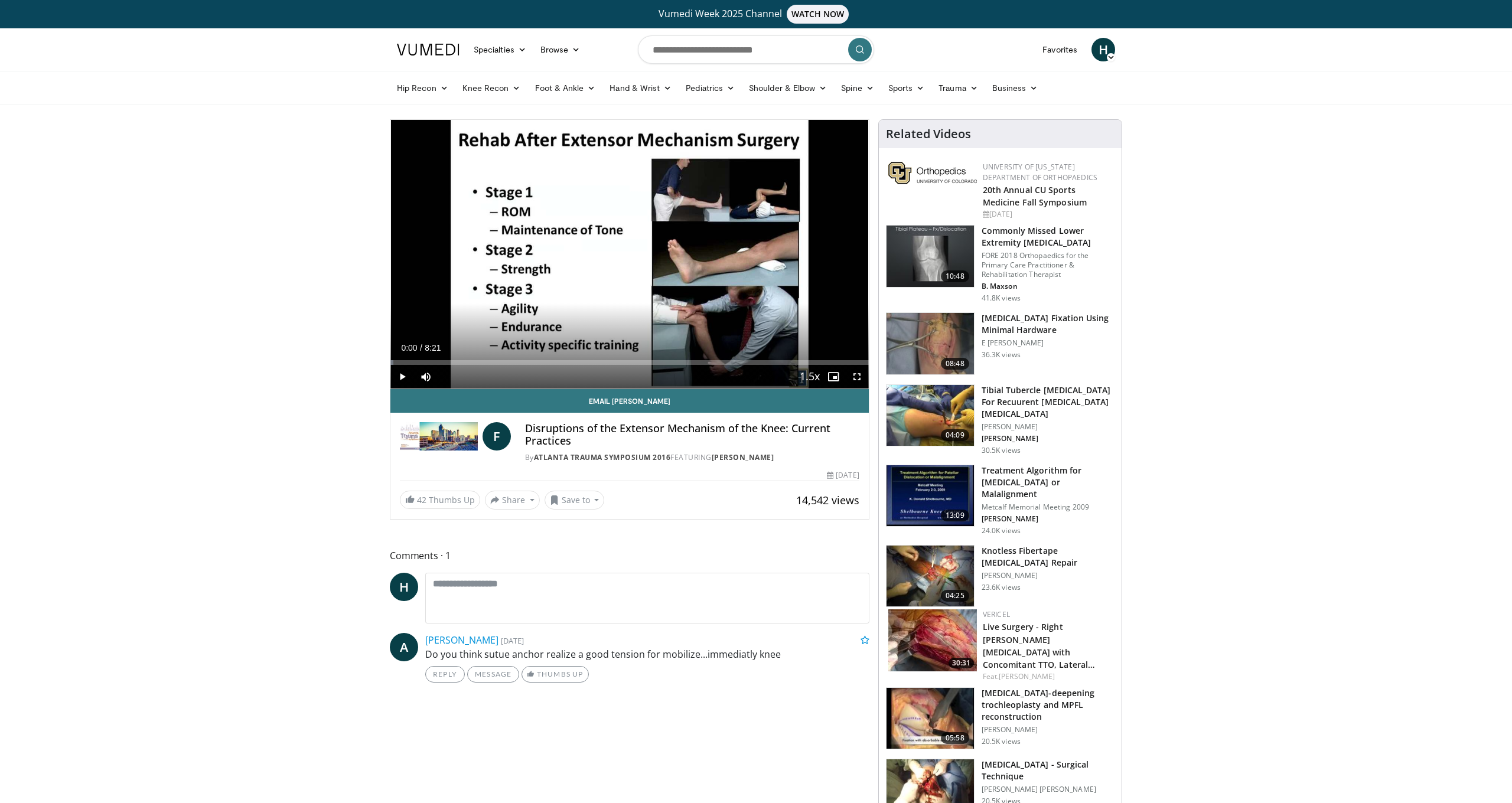
click at [406, 379] on span "Video Player" at bounding box center [402, 377] width 23 height 23
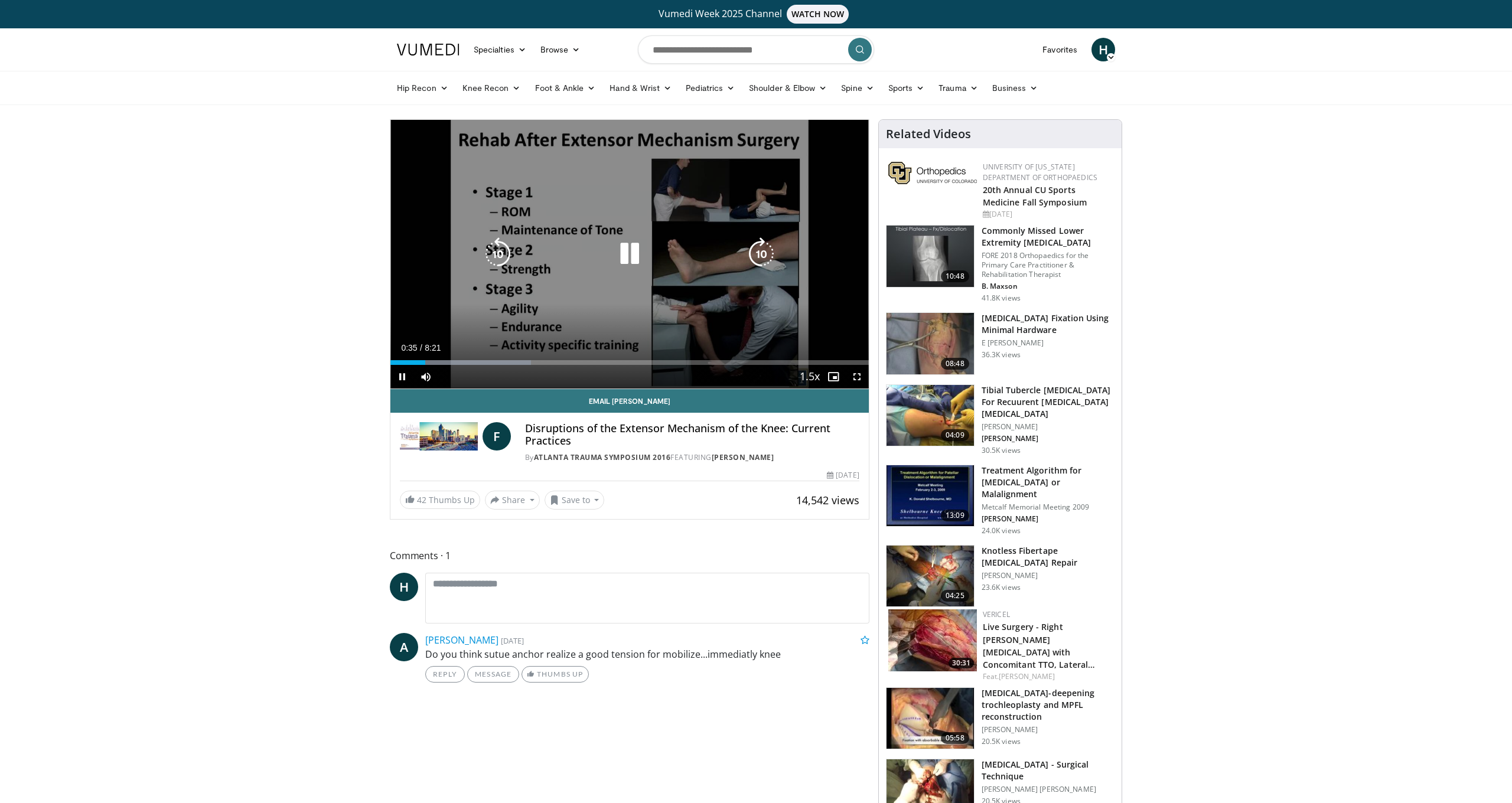
scroll to position [1, 0]
click at [760, 257] on icon "Video Player" at bounding box center [762, 254] width 33 height 33
click at [497, 257] on icon "Video Player" at bounding box center [498, 254] width 33 height 33
click at [763, 255] on icon "Video Player" at bounding box center [762, 254] width 33 height 33
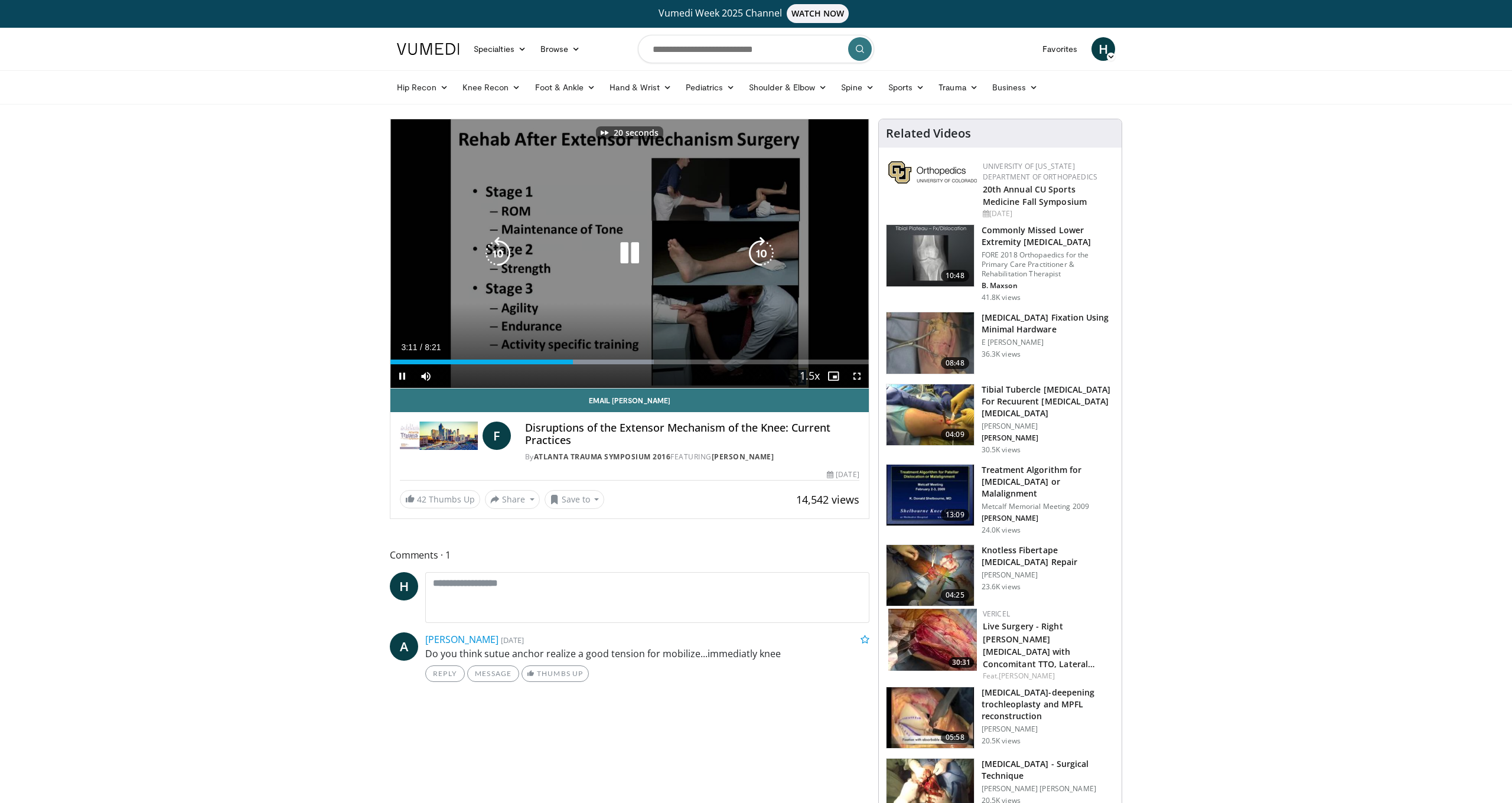
click at [763, 255] on icon "Video Player" at bounding box center [762, 254] width 33 height 33
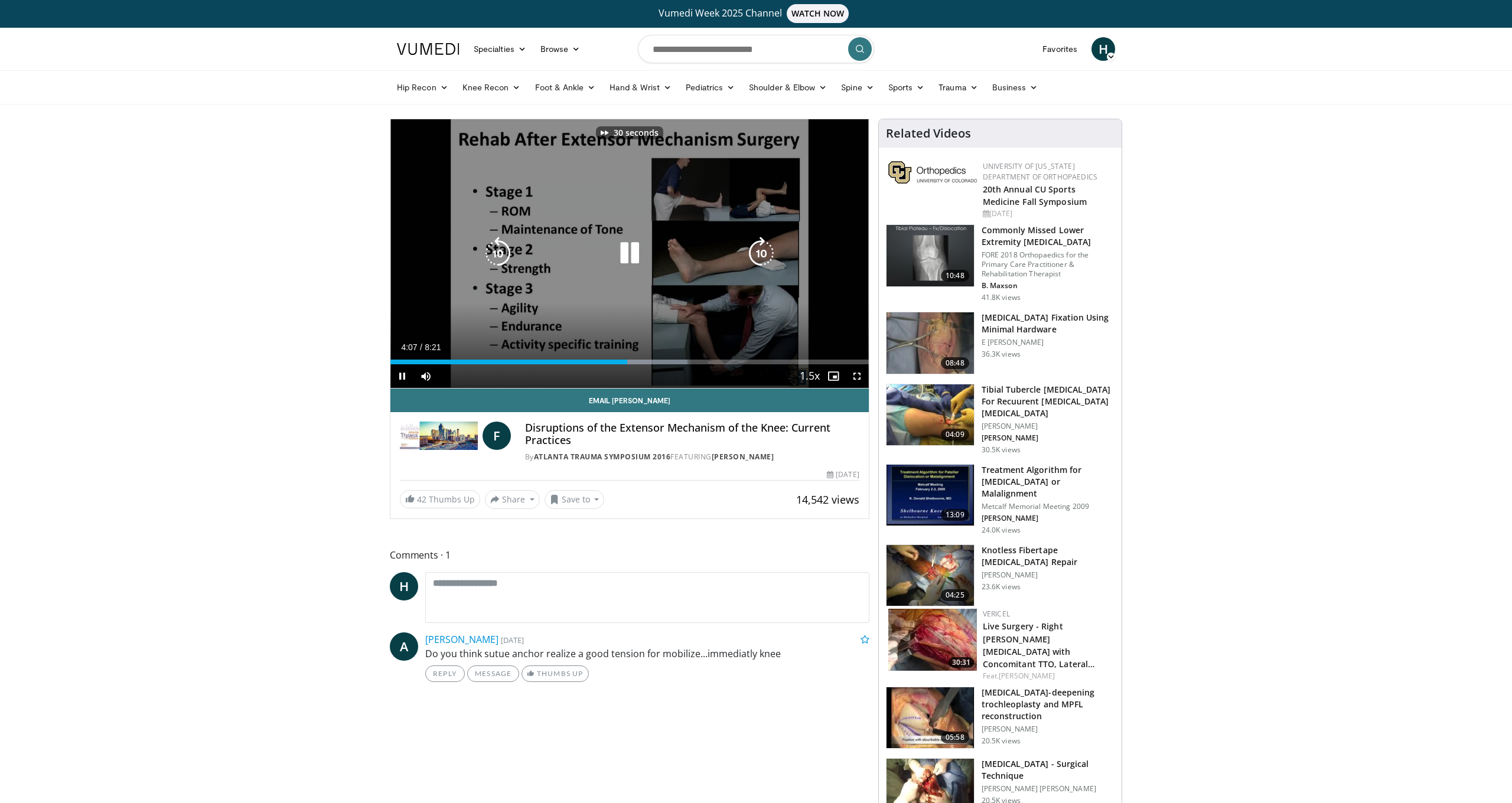
click at [763, 255] on icon "Video Player" at bounding box center [762, 254] width 33 height 33
click at [765, 254] on icon "Video Player" at bounding box center [762, 254] width 33 height 33
click at [762, 262] on icon "Video Player" at bounding box center [762, 254] width 33 height 33
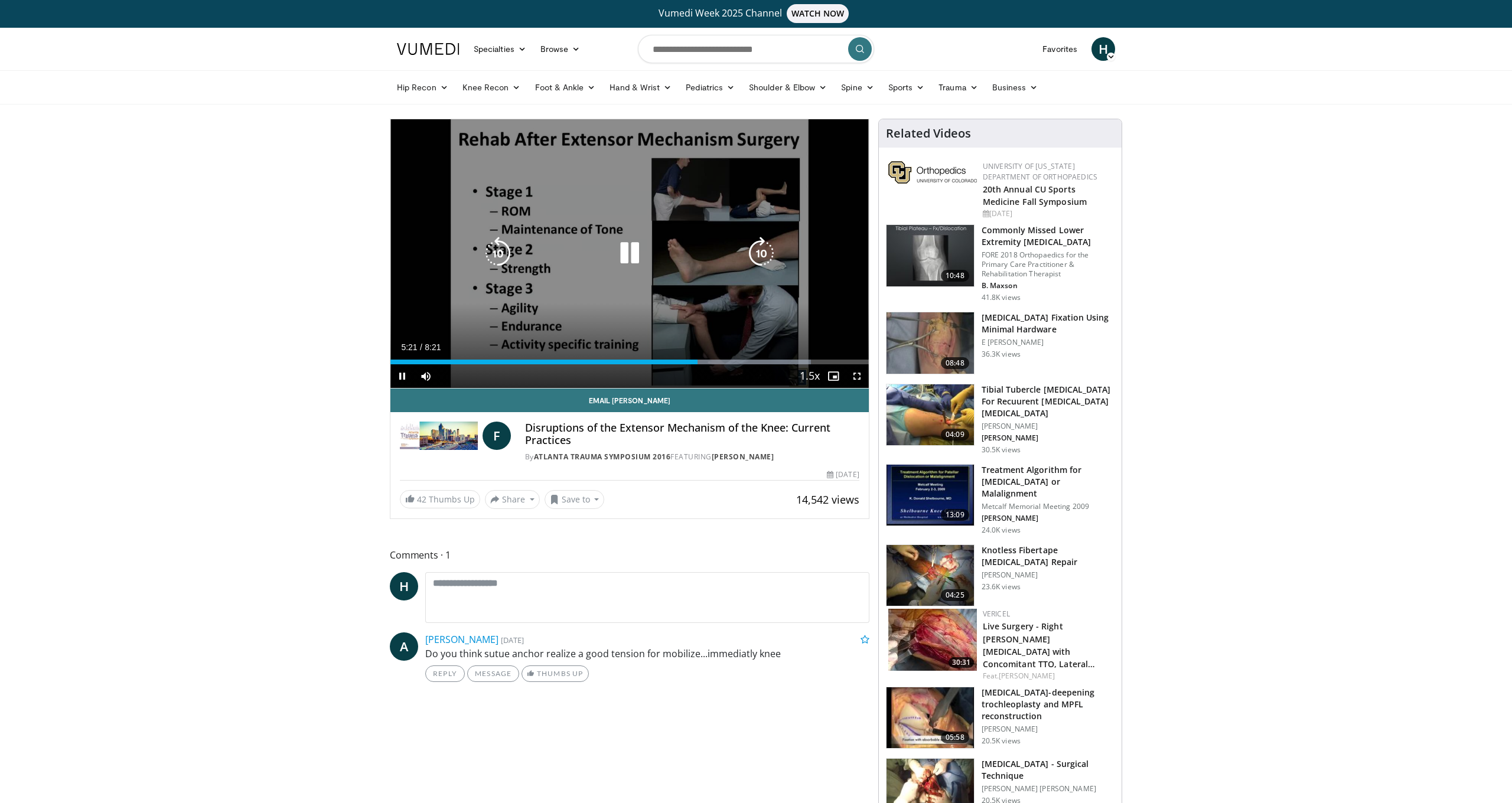
click at [763, 249] on icon "Video Player" at bounding box center [762, 254] width 33 height 33
click at [479, 251] on div "10 seconds Tap to unmute" at bounding box center [629, 254] width 478 height 268
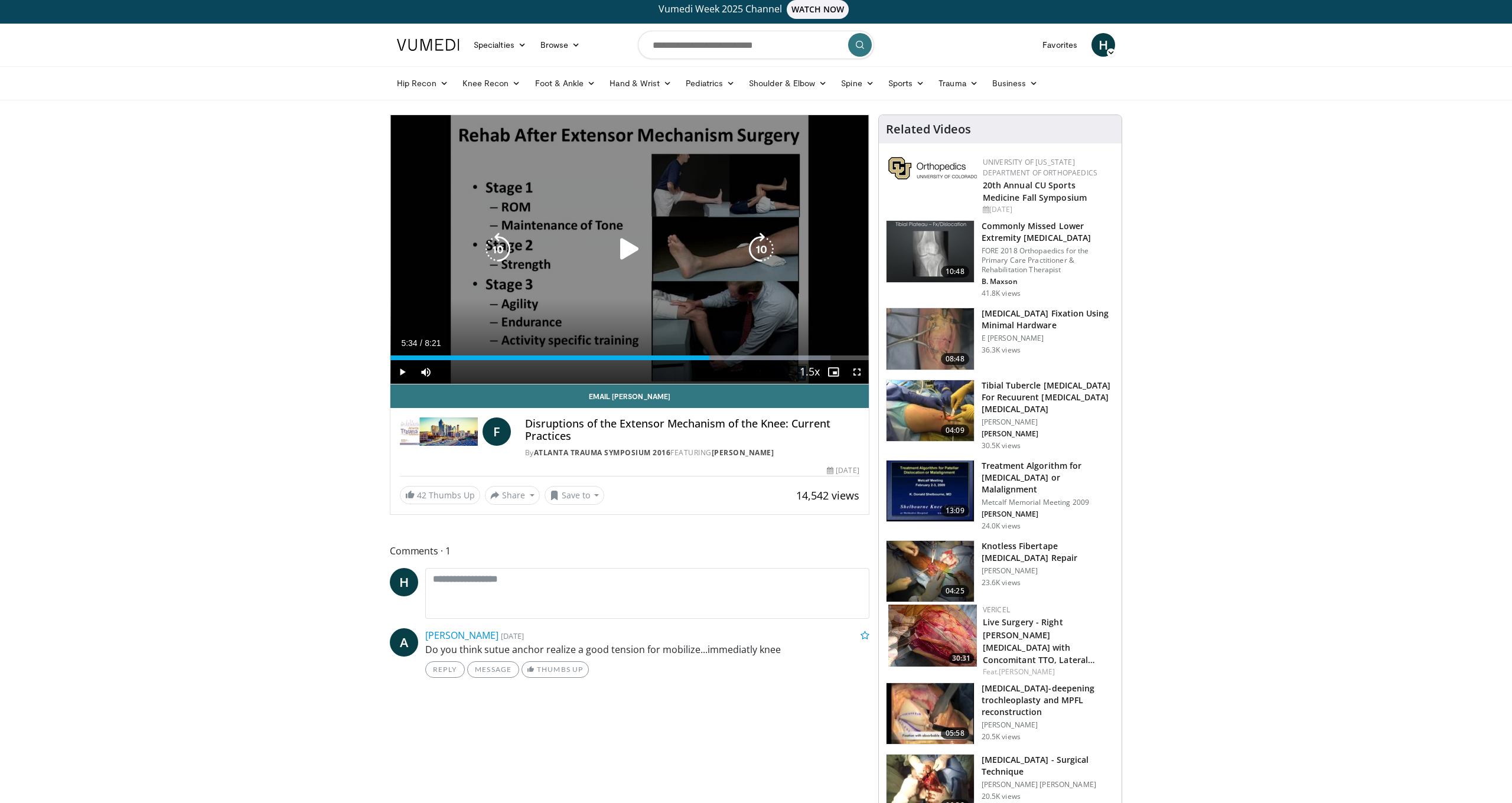
click at [495, 251] on icon "Video Player" at bounding box center [498, 249] width 33 height 33
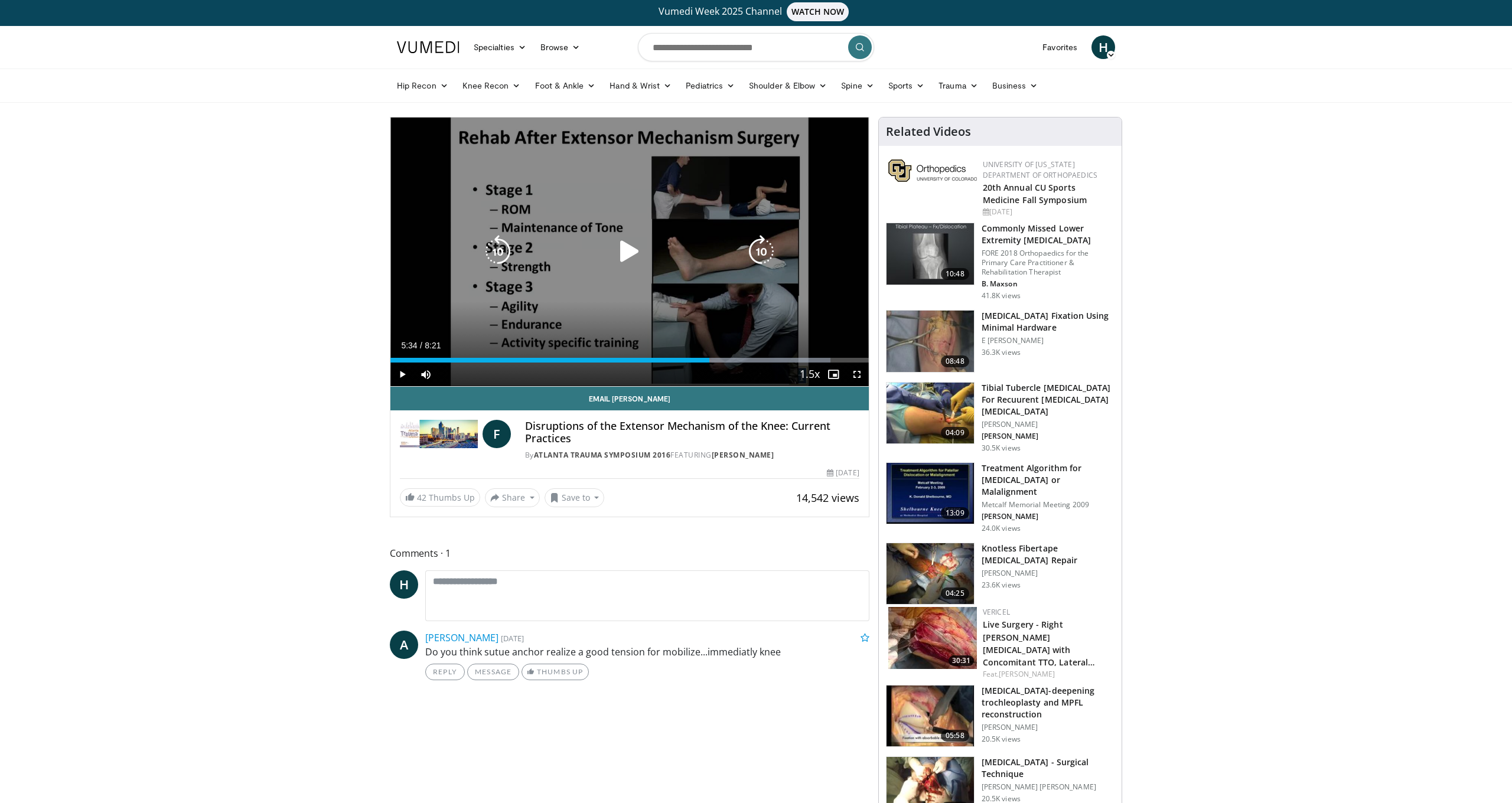
scroll to position [2, 0]
click at [629, 258] on icon "Video Player" at bounding box center [630, 252] width 33 height 33
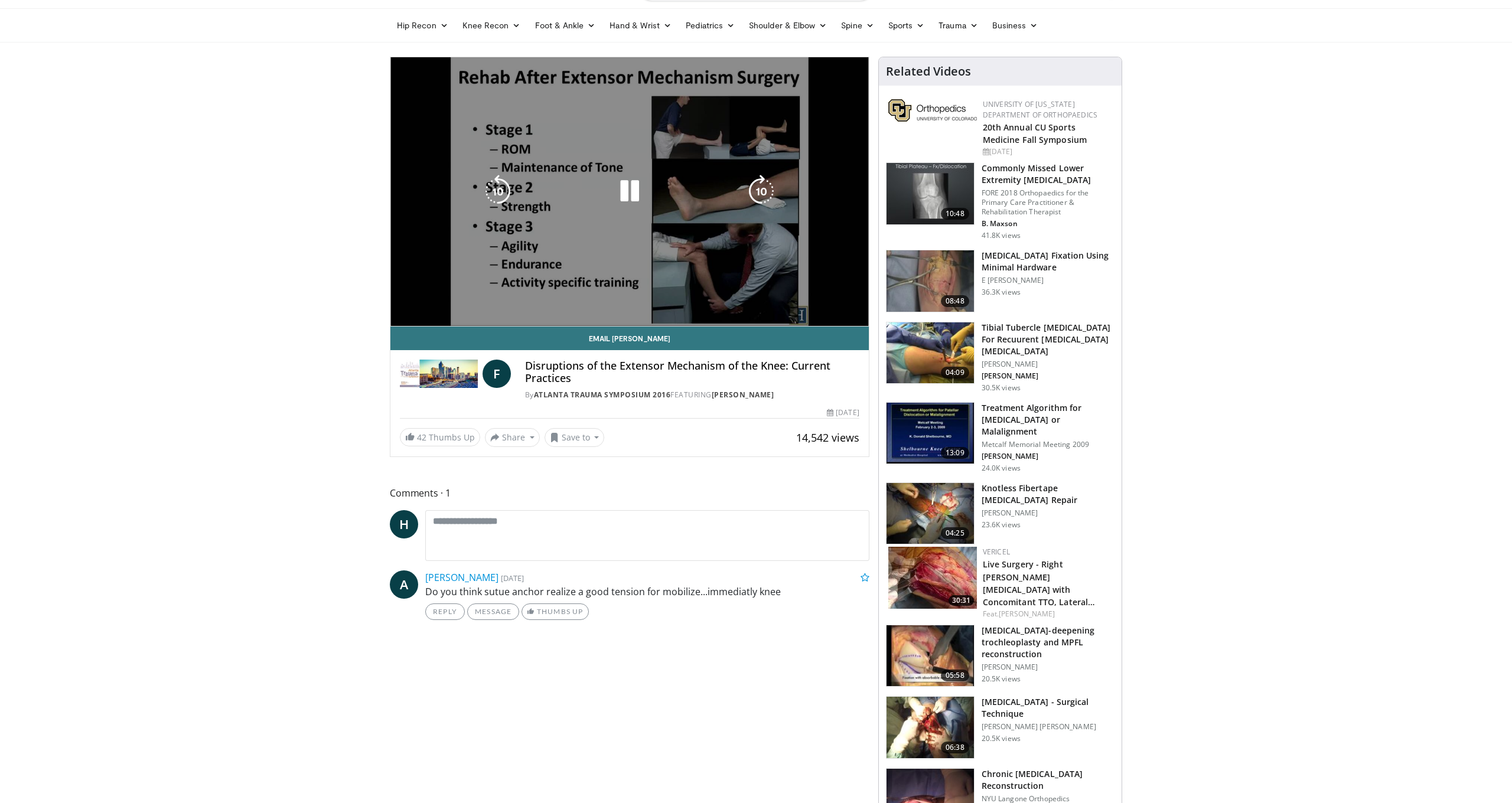
scroll to position [63, 0]
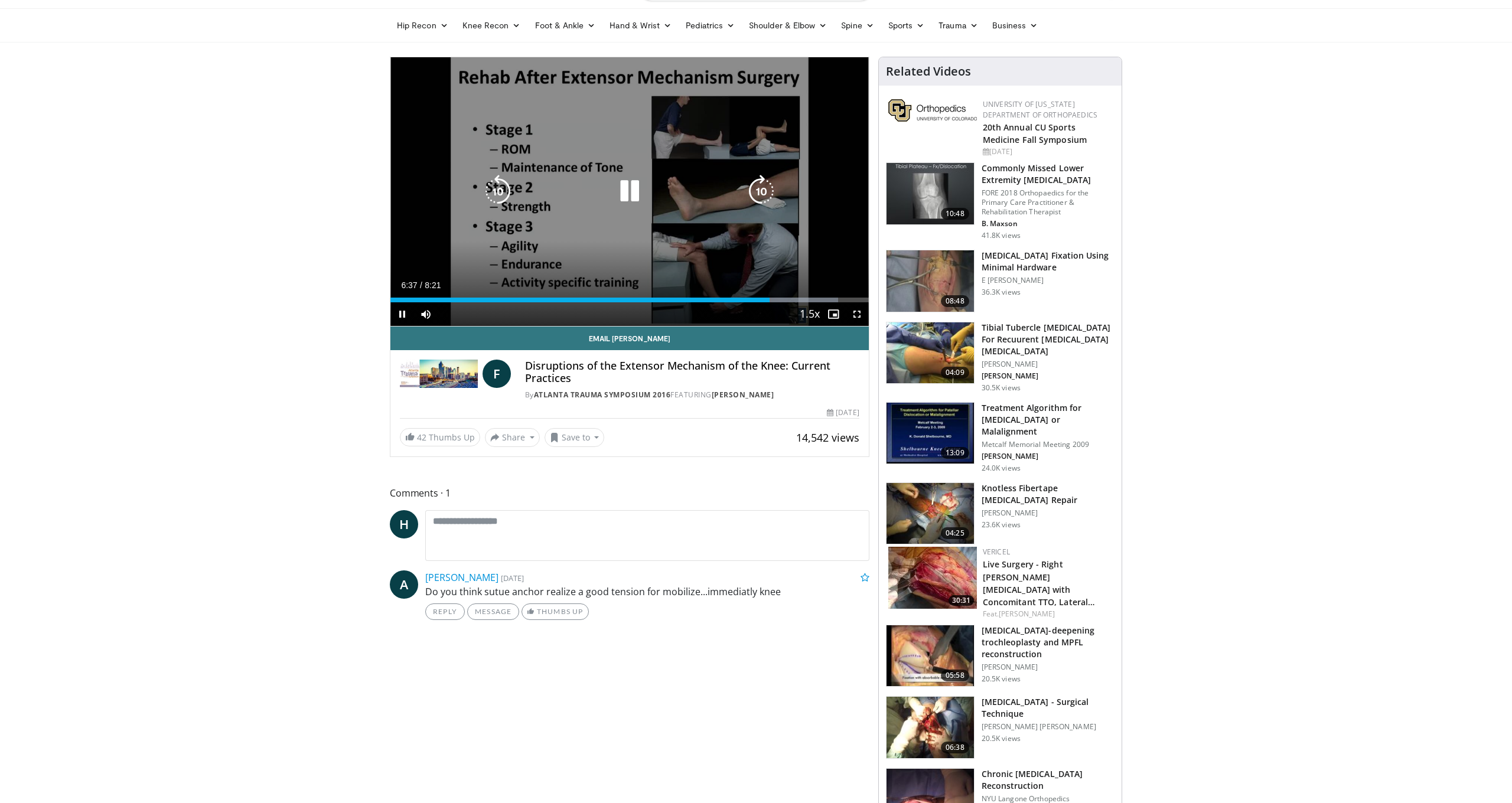
click at [759, 186] on icon "Video Player" at bounding box center [762, 192] width 33 height 33
click at [757, 192] on icon "Video Player" at bounding box center [762, 192] width 33 height 33
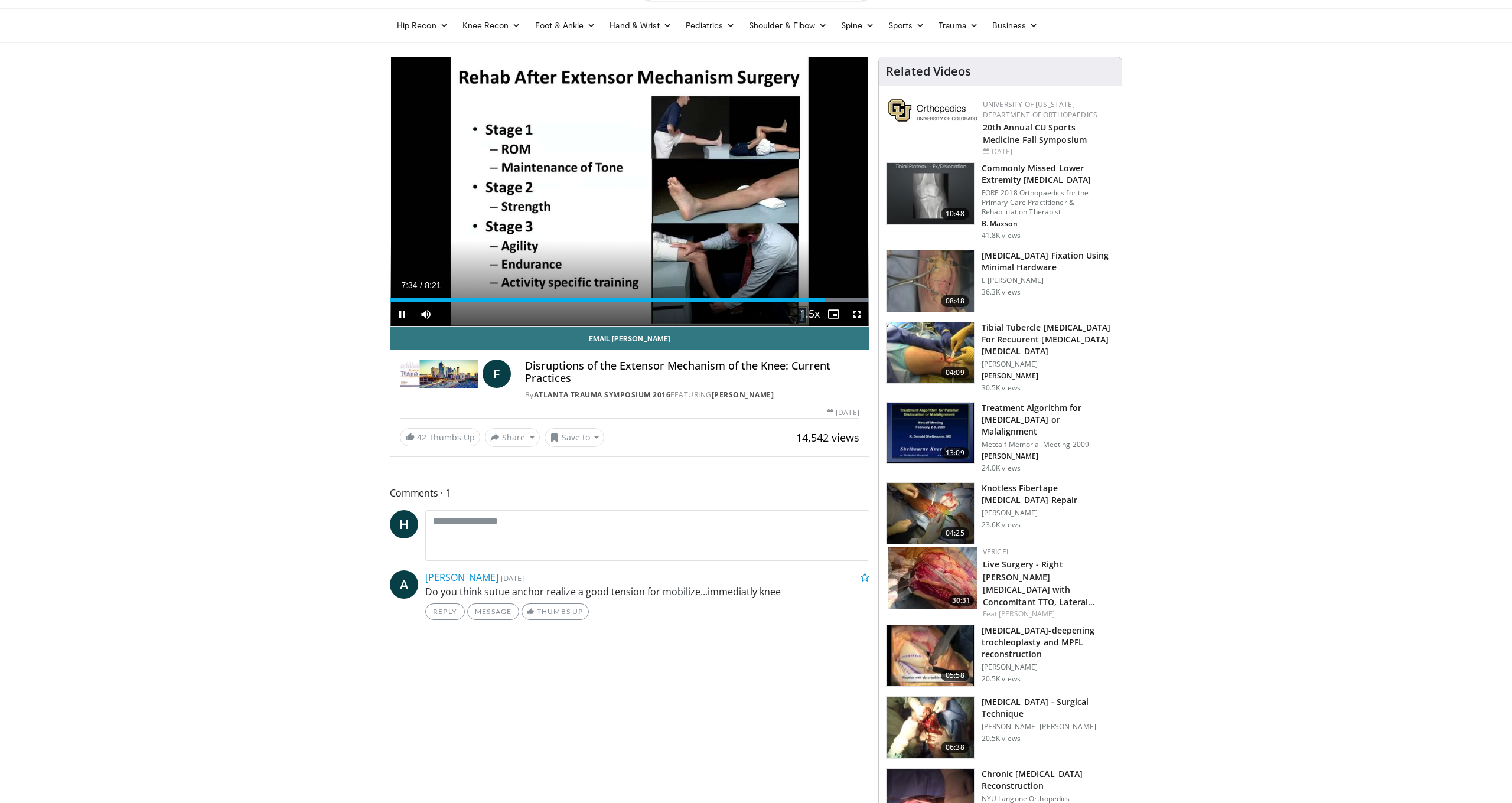
click at [757, 192] on div "20 seconds Tap to unmute" at bounding box center [629, 192] width 478 height 268
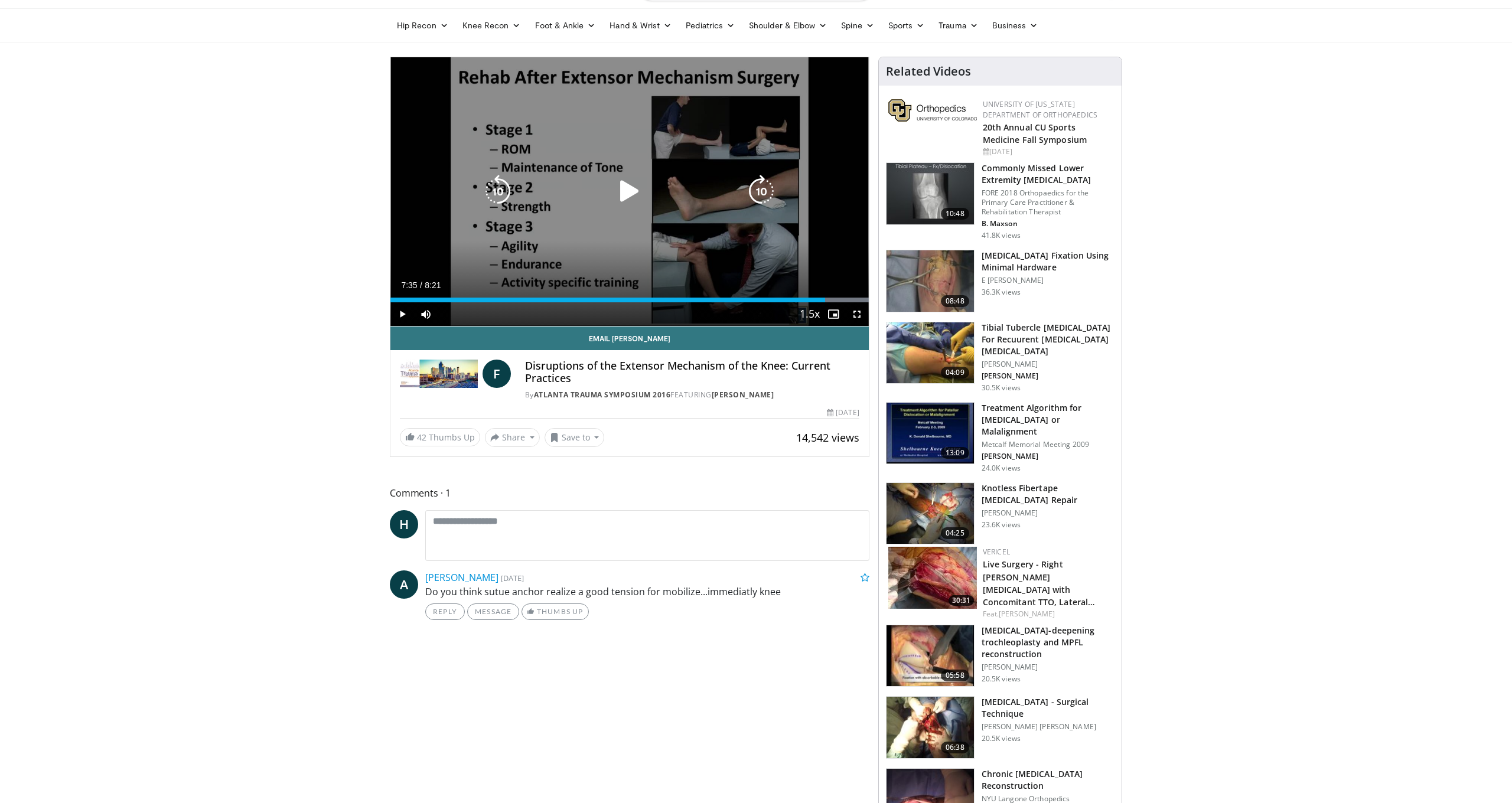
click at [621, 191] on icon "Video Player" at bounding box center [630, 192] width 33 height 33
click at [769, 196] on icon "Video Player" at bounding box center [762, 192] width 33 height 33
click at [629, 196] on icon "Video Player" at bounding box center [630, 192] width 33 height 33
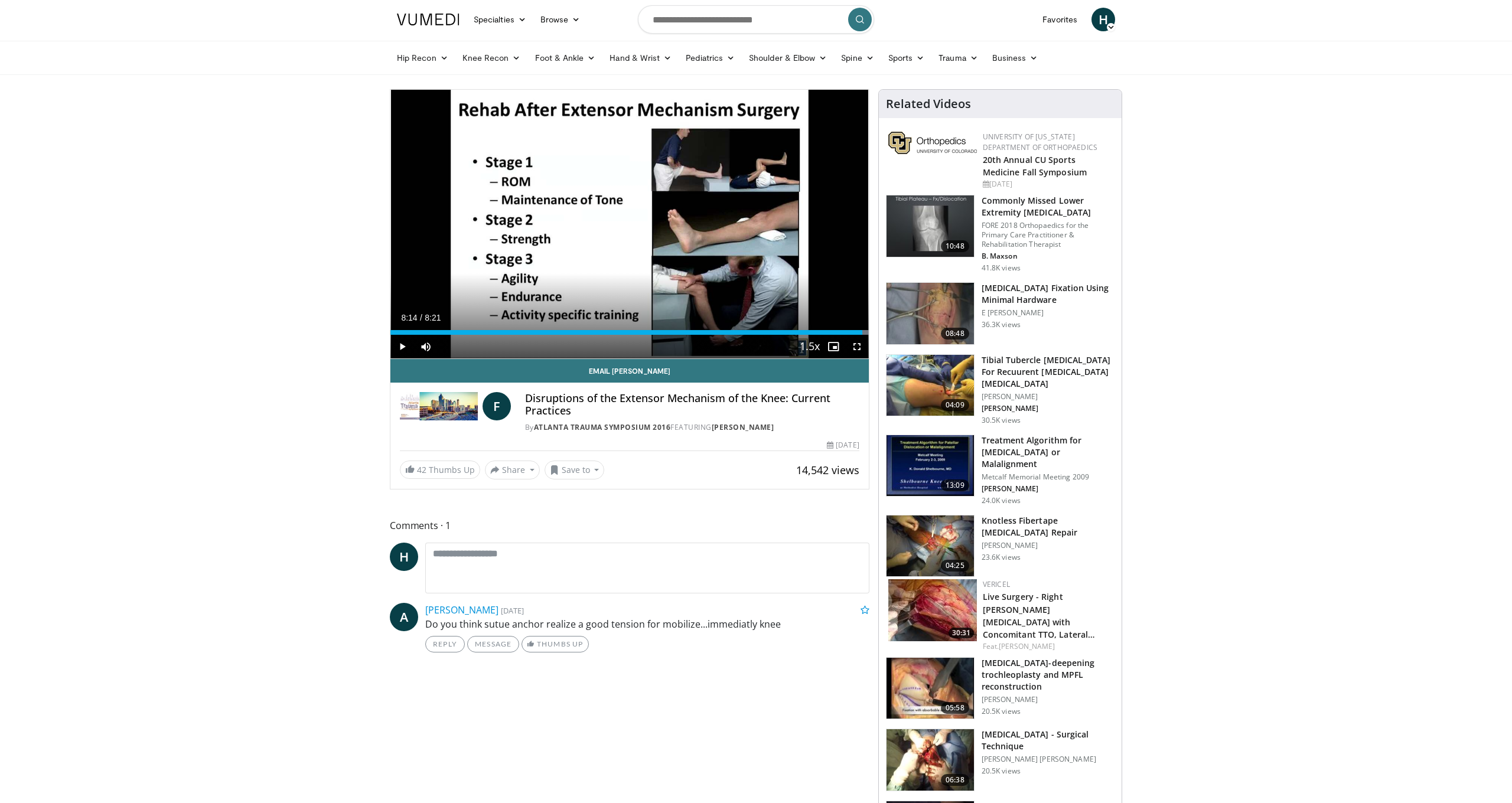
scroll to position [31, 0]
